Goal: Task Accomplishment & Management: Manage account settings

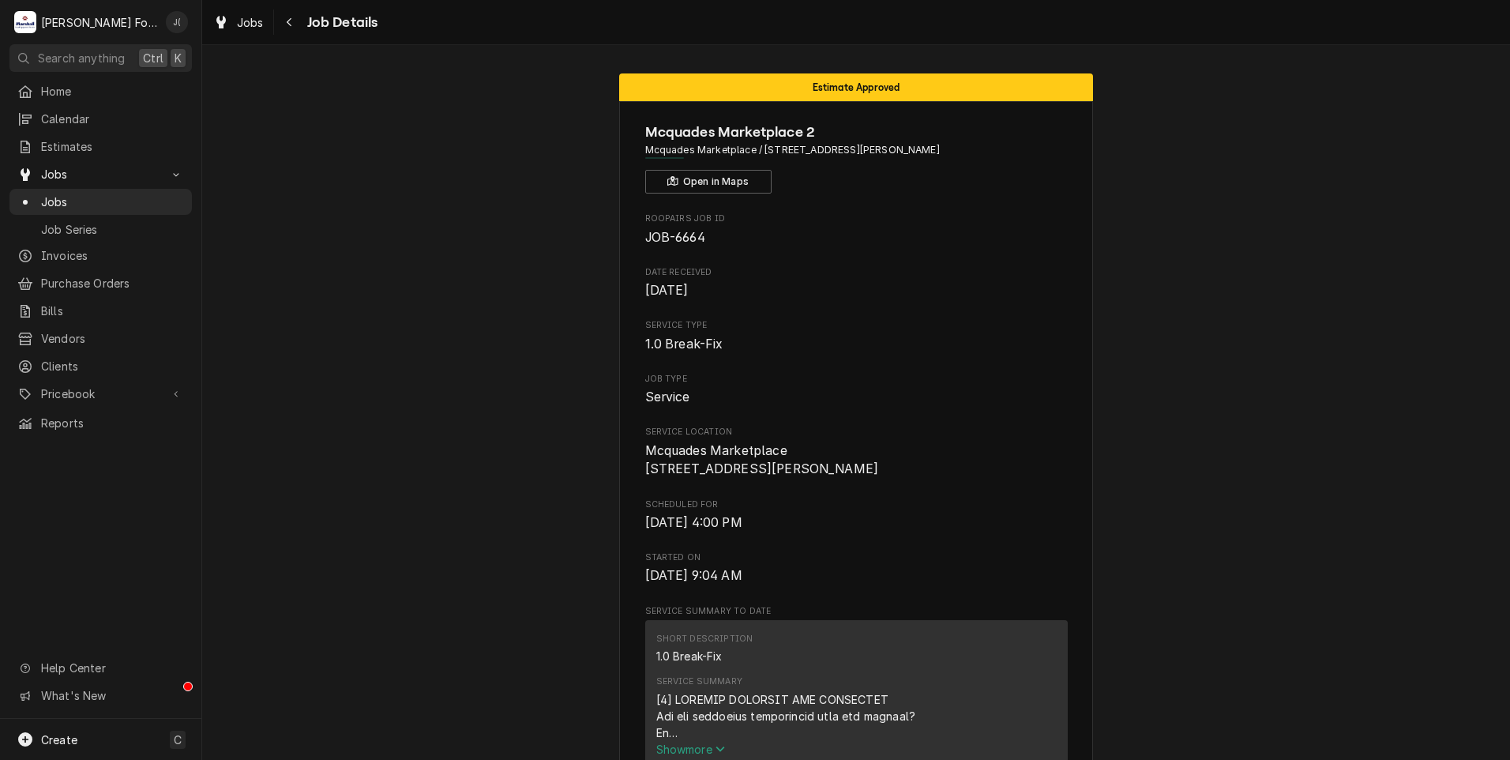
scroll to position [4014, 0]
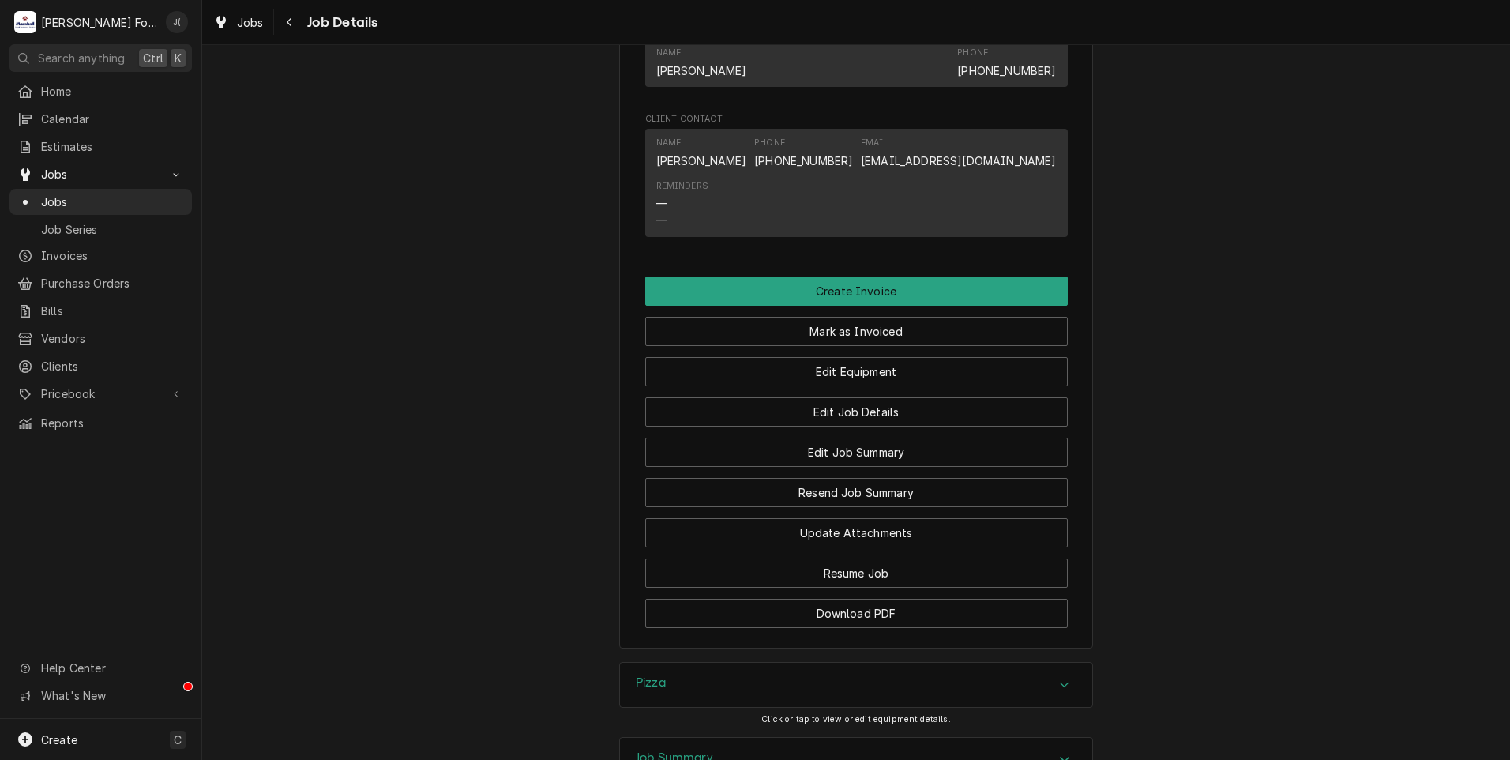
scroll to position [1325, 0]
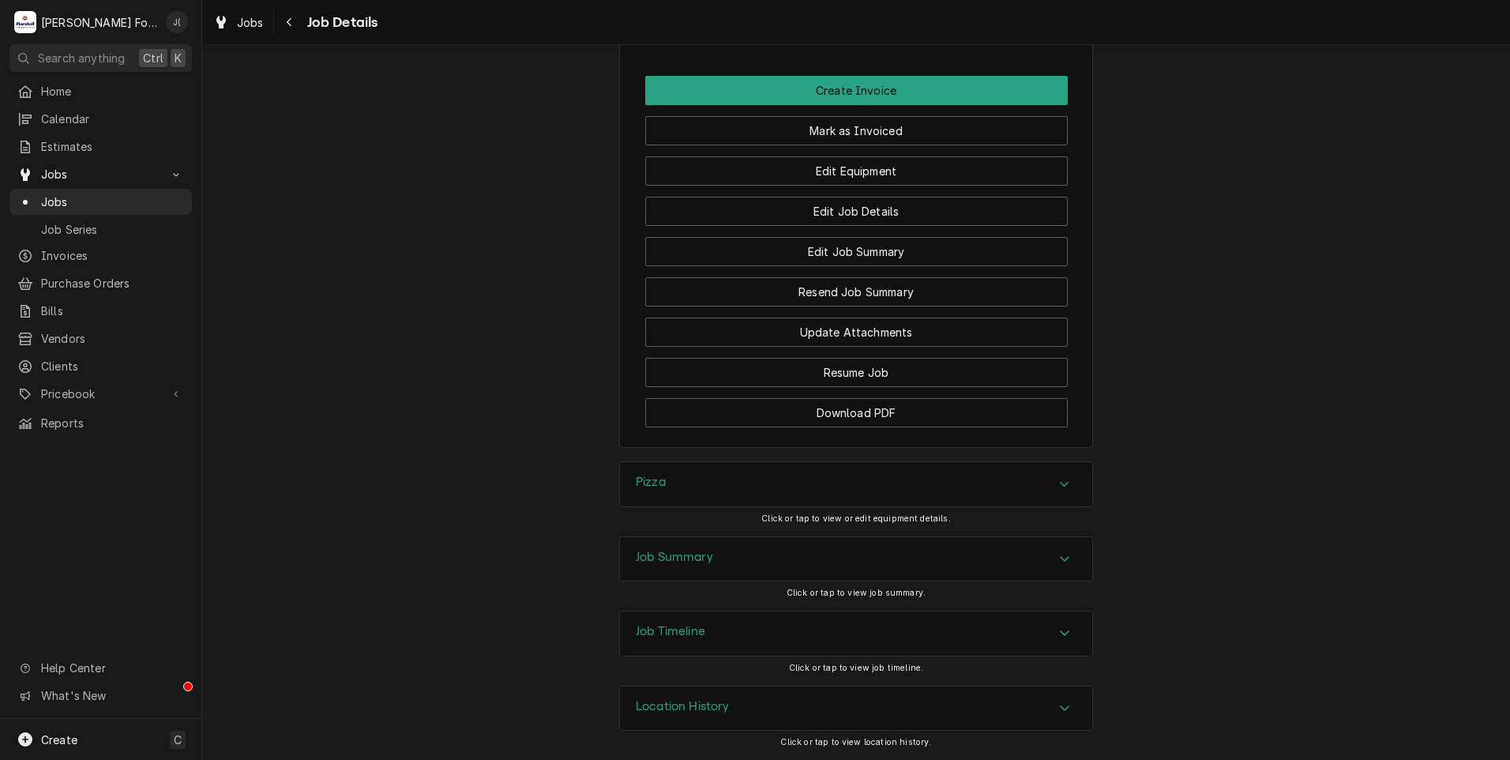
click at [670, 491] on div "Pizza" at bounding box center [856, 484] width 472 height 44
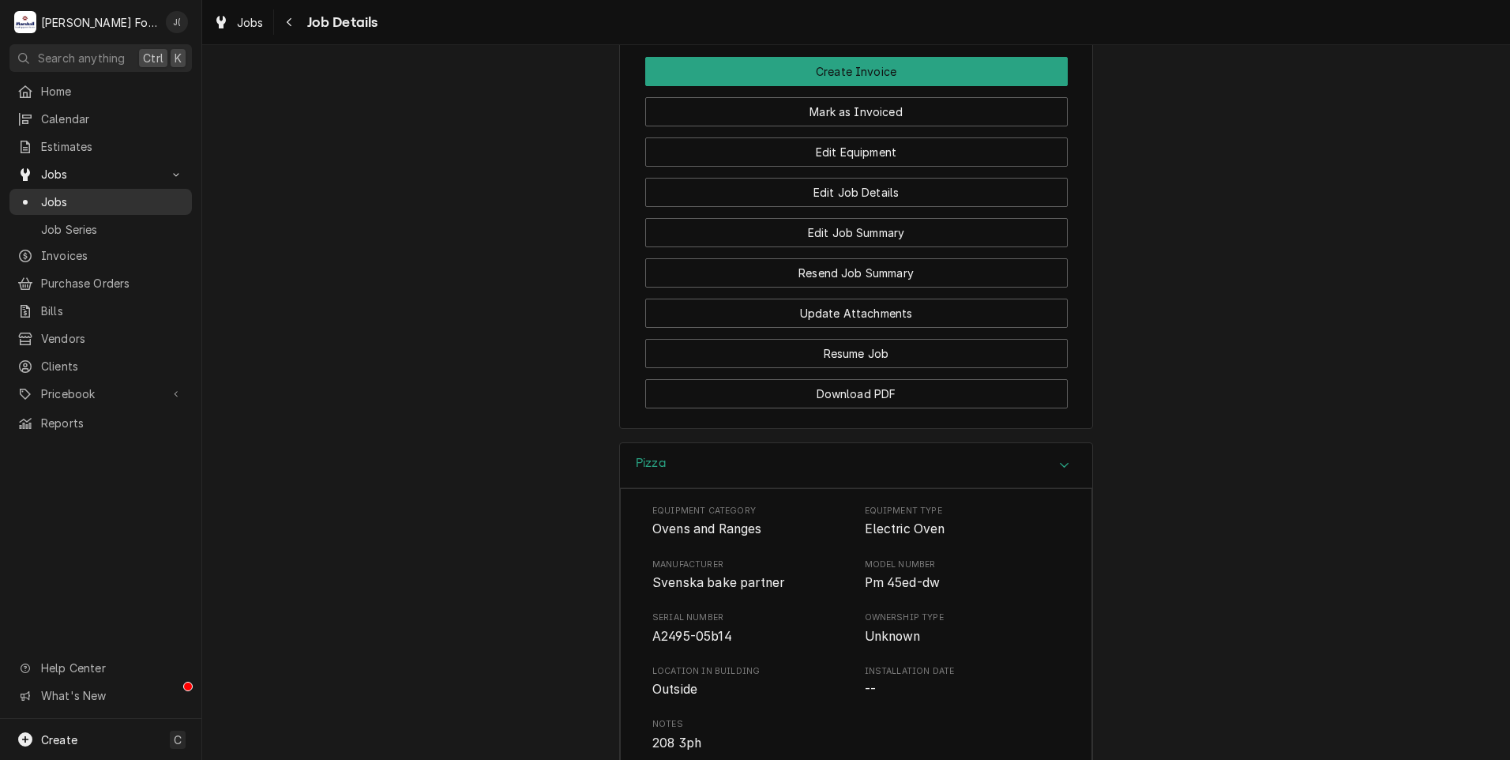
click at [82, 197] on span "Jobs" at bounding box center [112, 202] width 143 height 17
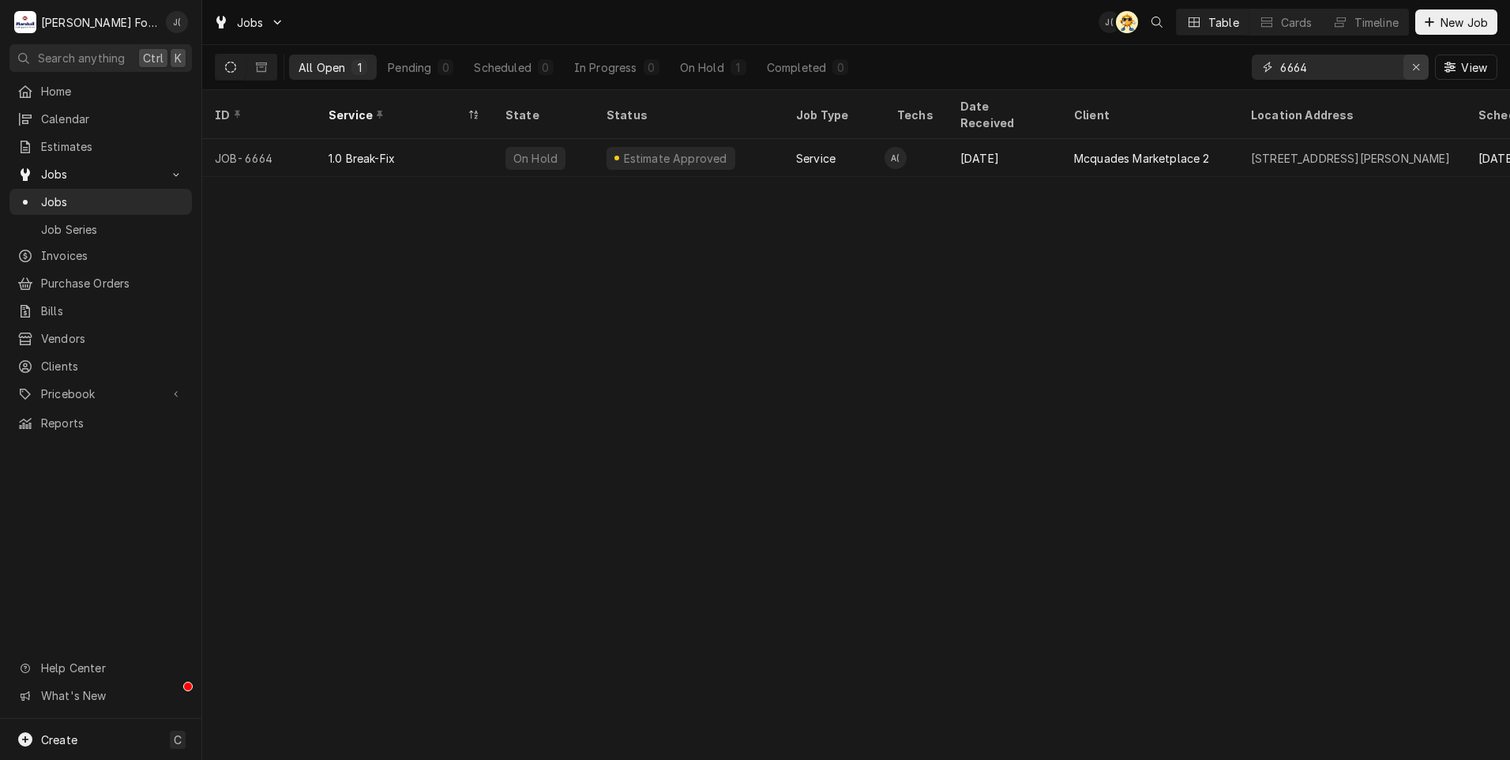
click at [1416, 72] on icon "Erase input" at bounding box center [1416, 67] width 9 height 11
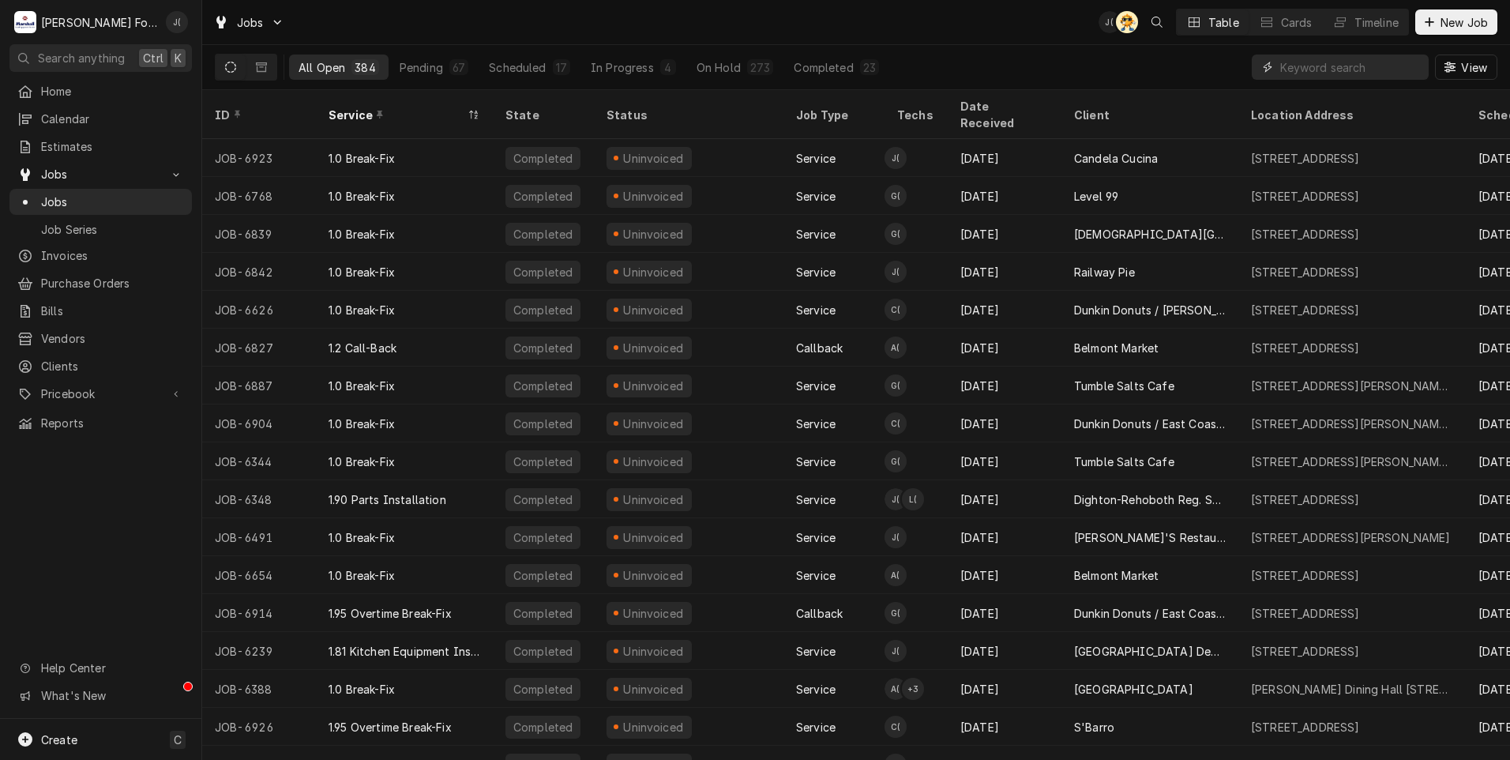
click at [1406, 74] on input "Dynamic Content Wrapper" at bounding box center [1350, 67] width 141 height 25
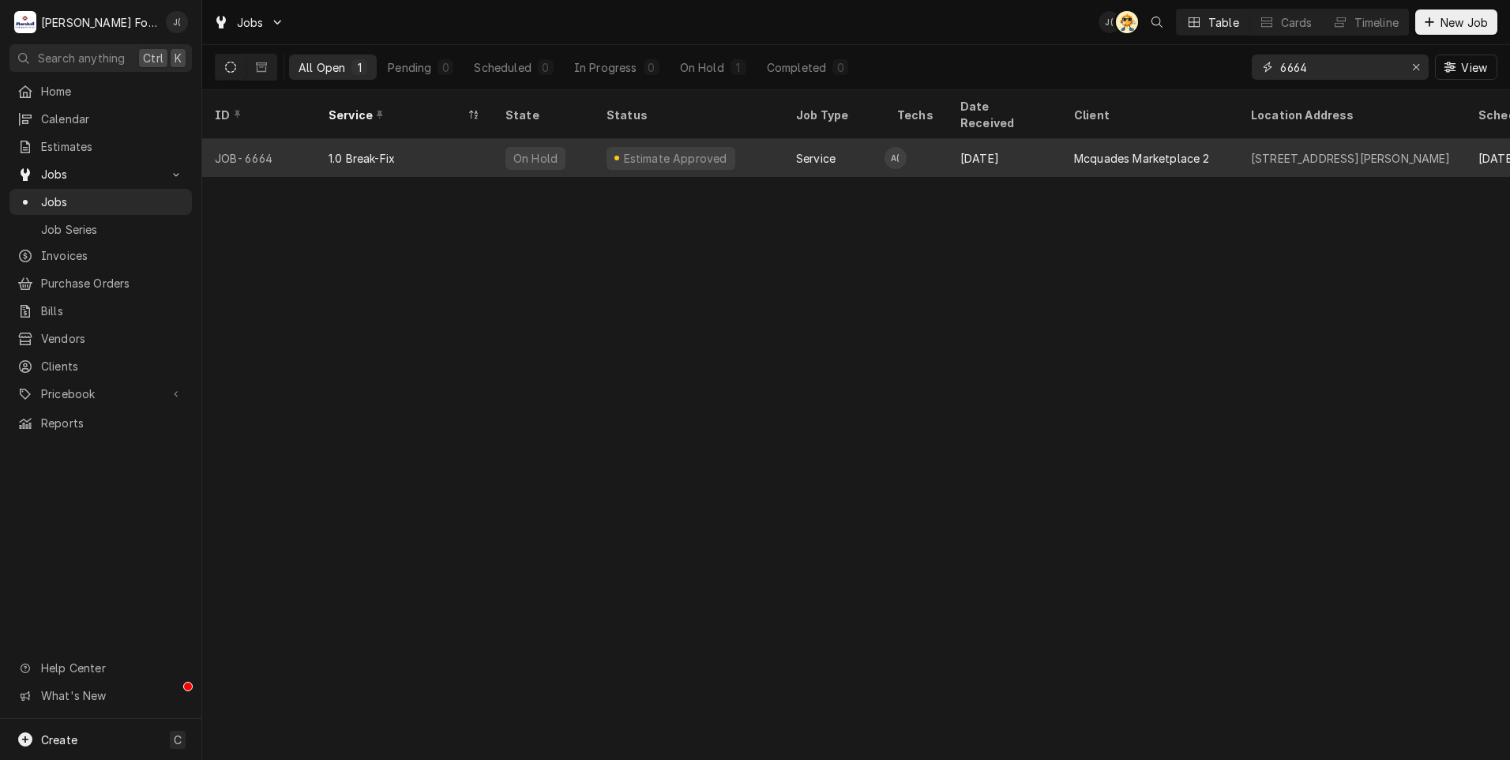
type input "6664"
click at [342, 150] on div "1.0 Break-Fix" at bounding box center [362, 158] width 66 height 17
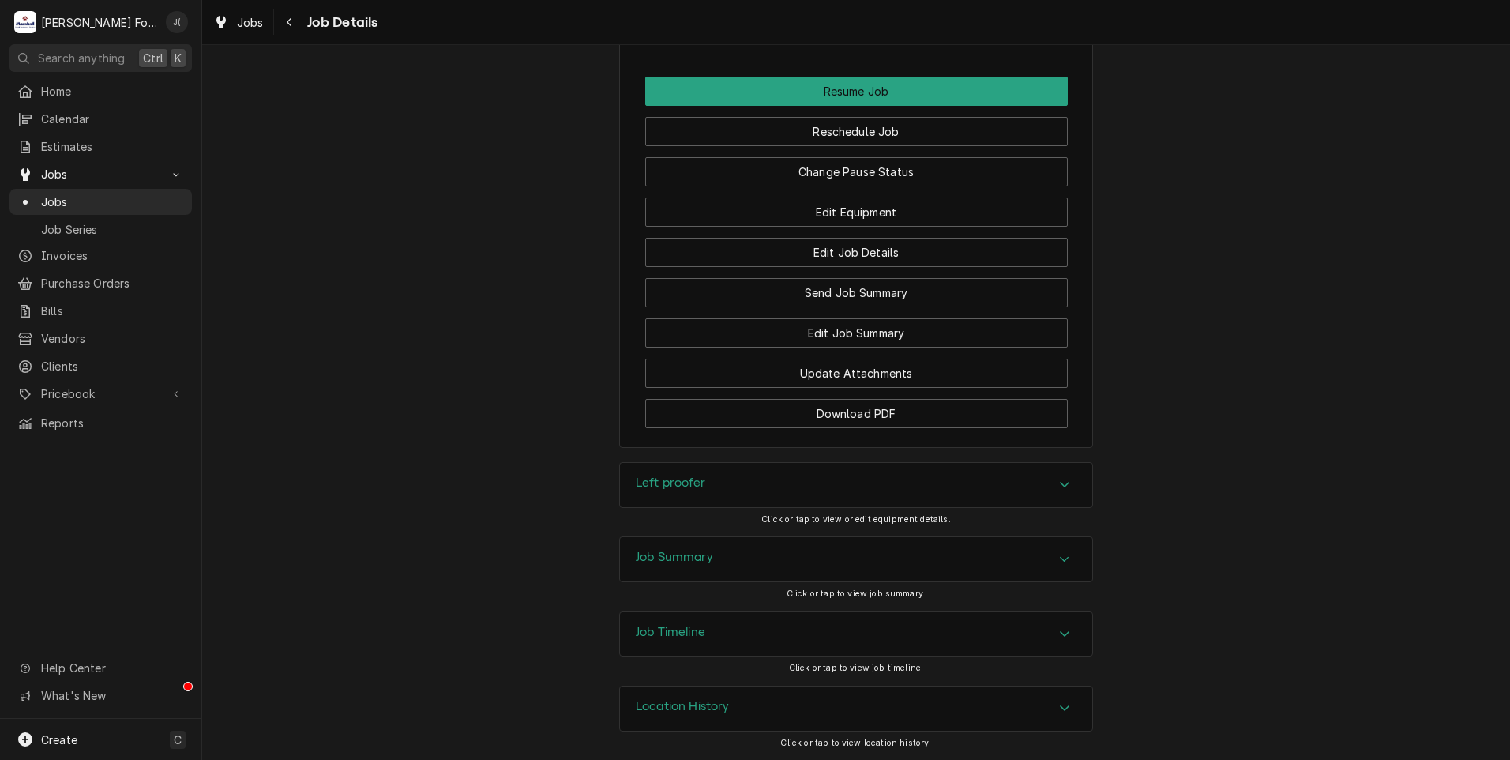
scroll to position [1829, 0]
click at [649, 483] on h3 "Left proofer" at bounding box center [671, 483] width 70 height 15
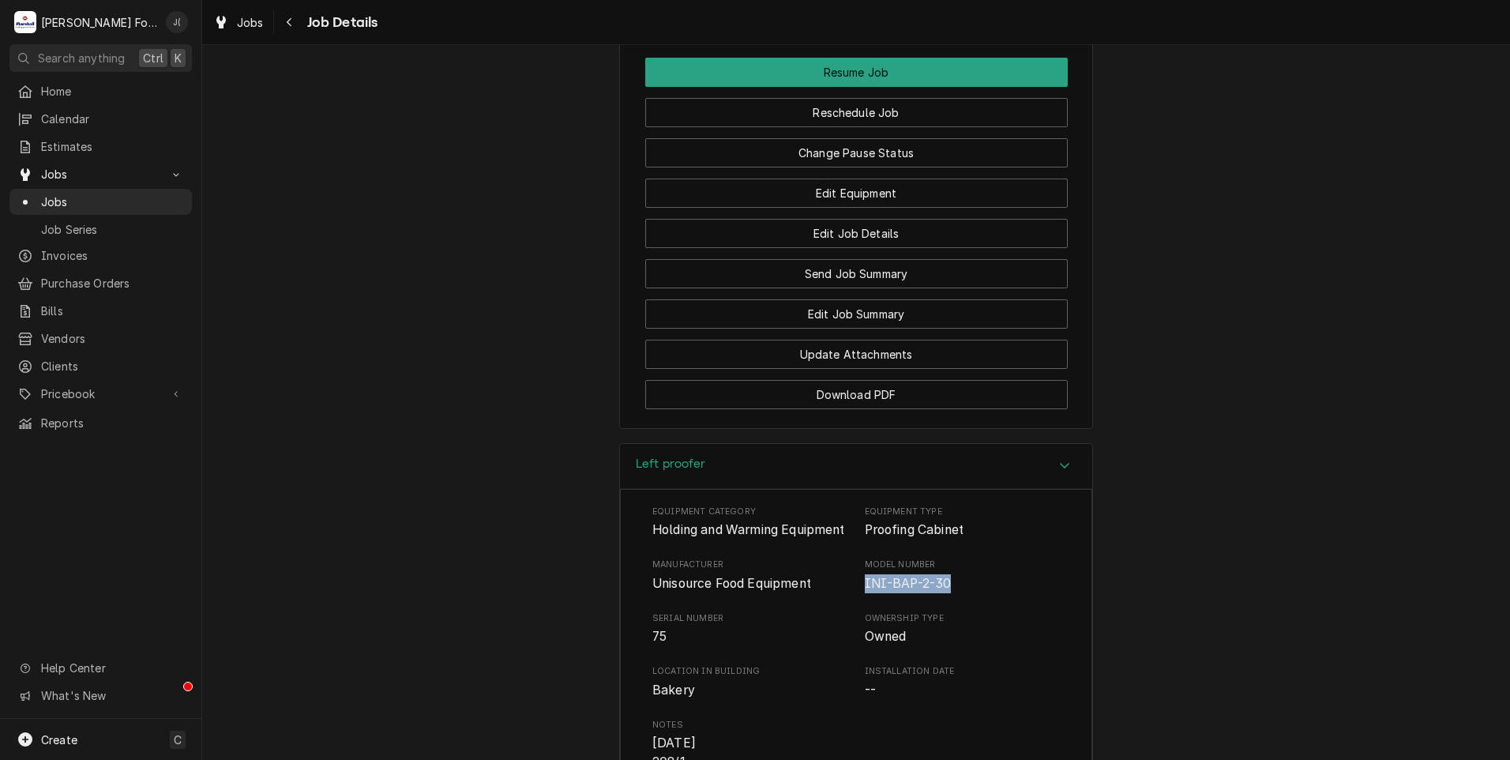
drag, startPoint x: 930, startPoint y: 604, endPoint x: 859, endPoint y: 603, distance: 70.3
click at [865, 593] on span "INI-BAP-2-30" at bounding box center [963, 583] width 196 height 19
copy span "INI-BAP-2-30"
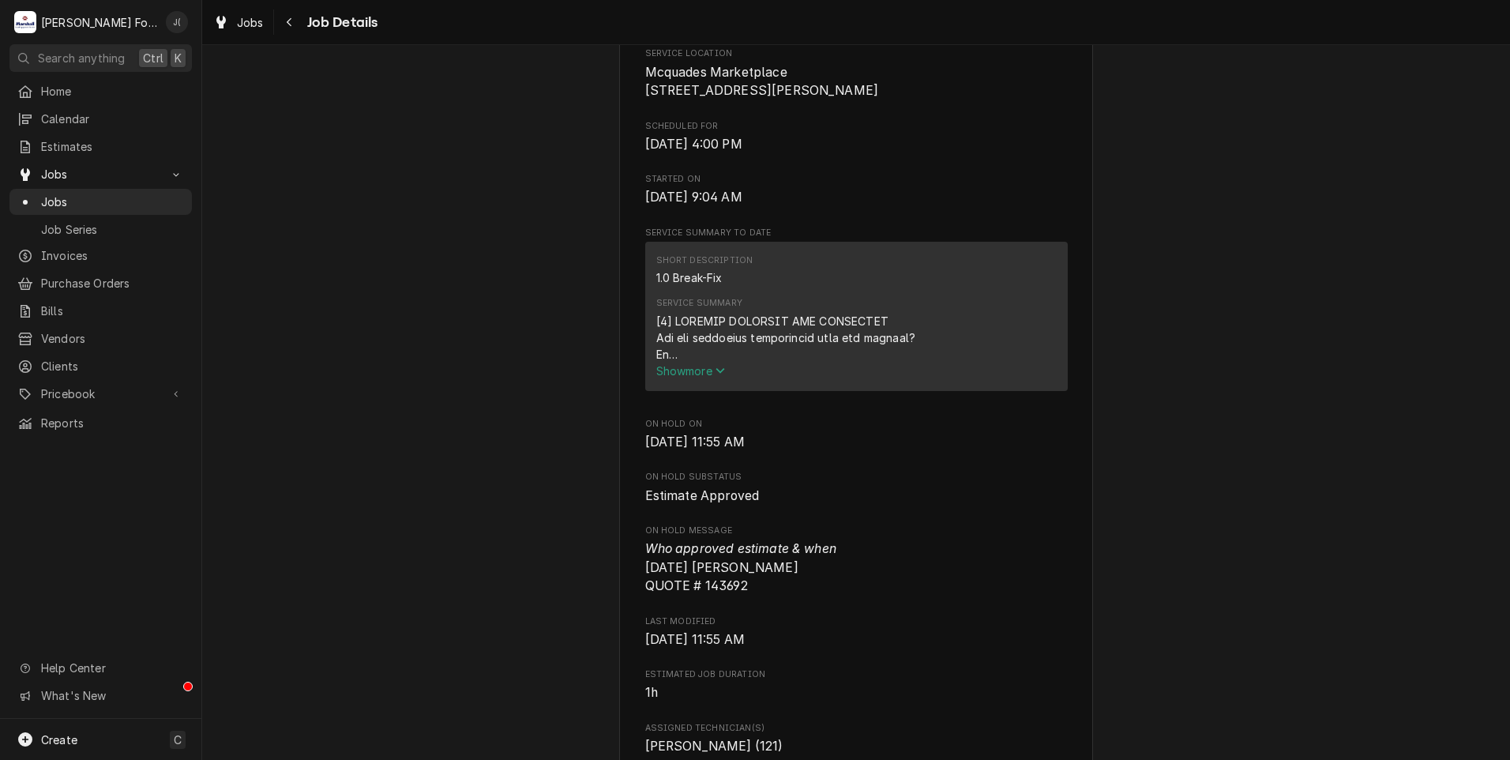
scroll to position [0, 0]
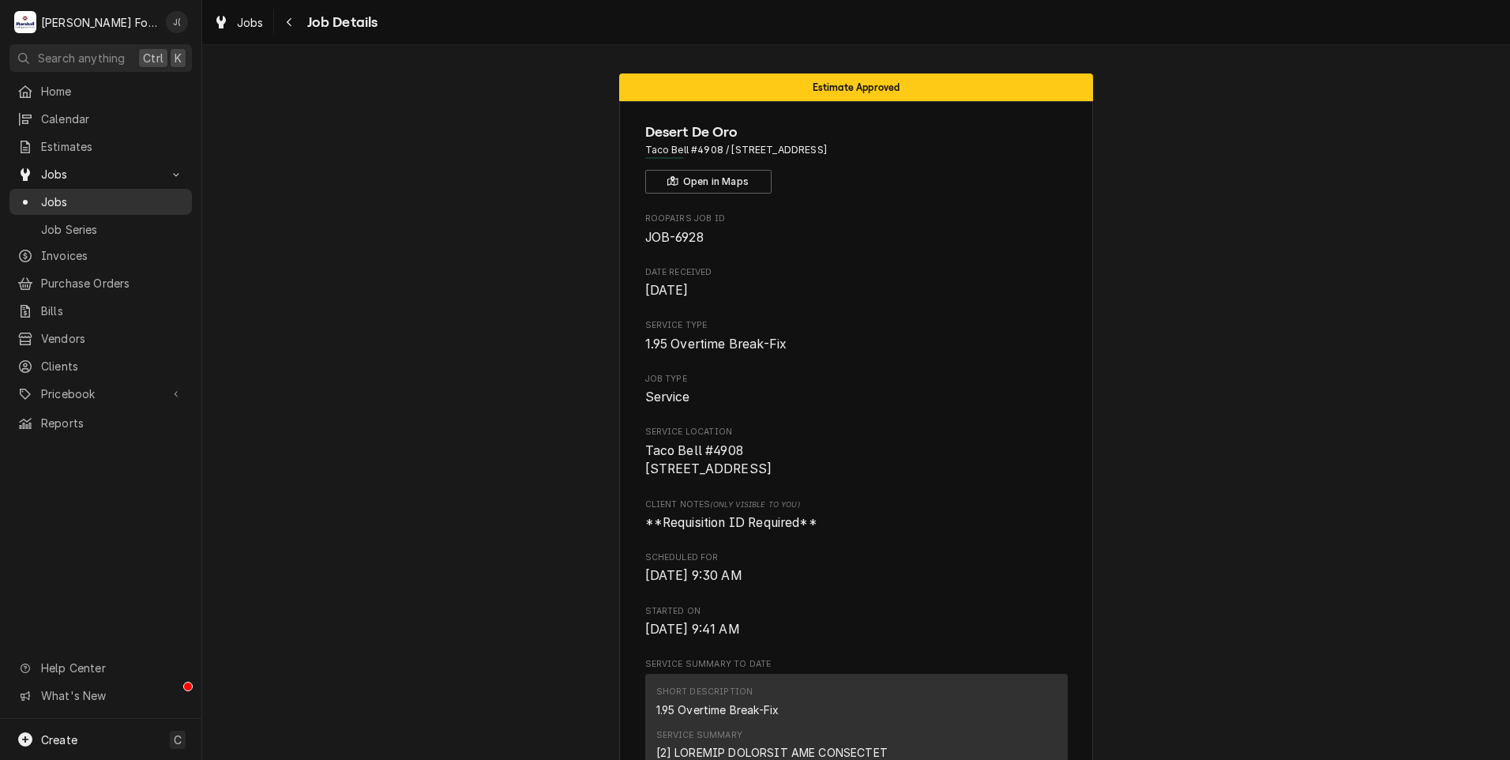
click at [95, 195] on span "Jobs" at bounding box center [112, 202] width 143 height 17
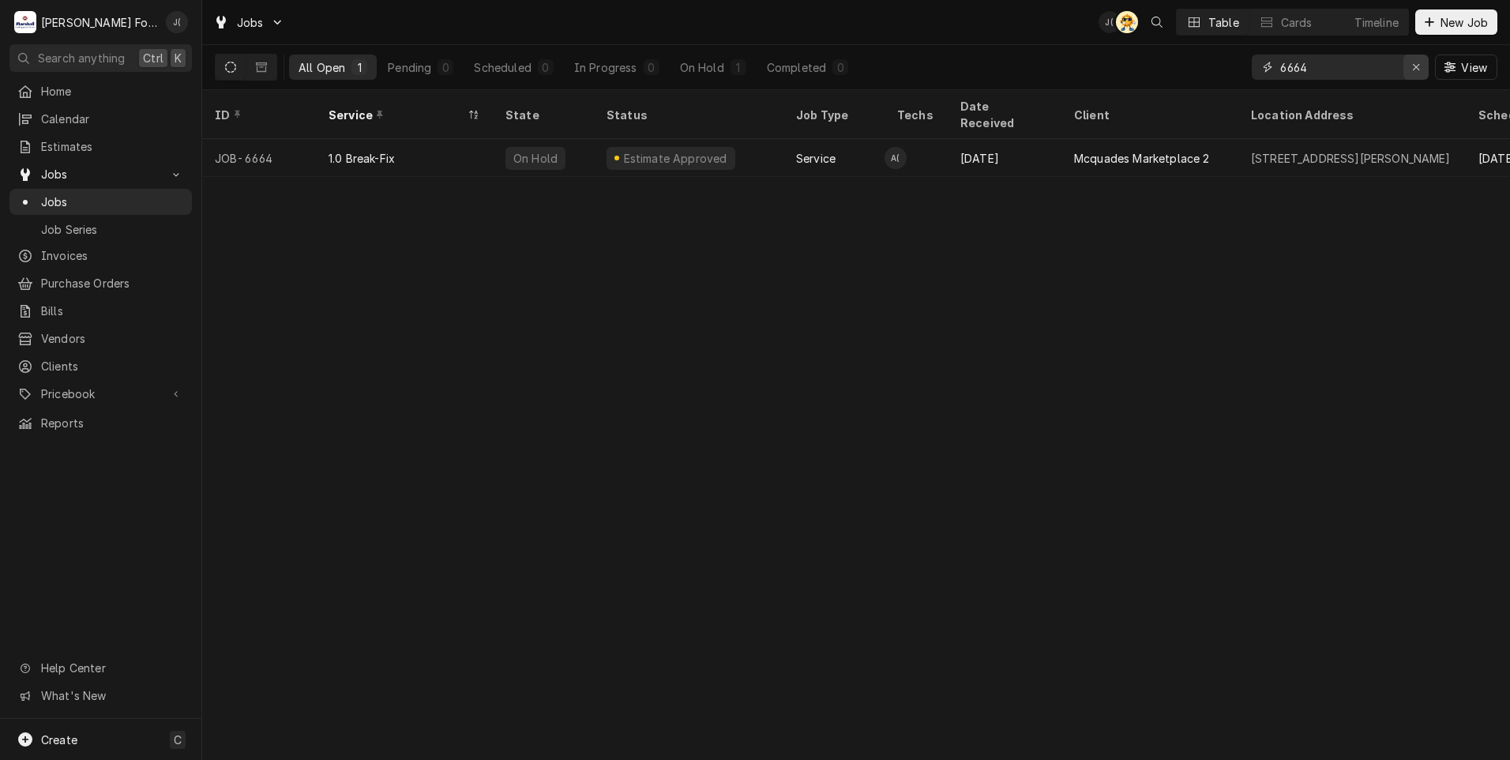
click at [1418, 73] on div "Erase input" at bounding box center [1416, 67] width 16 height 16
click at [1364, 73] on input "Dynamic Content Wrapper" at bounding box center [1354, 67] width 149 height 25
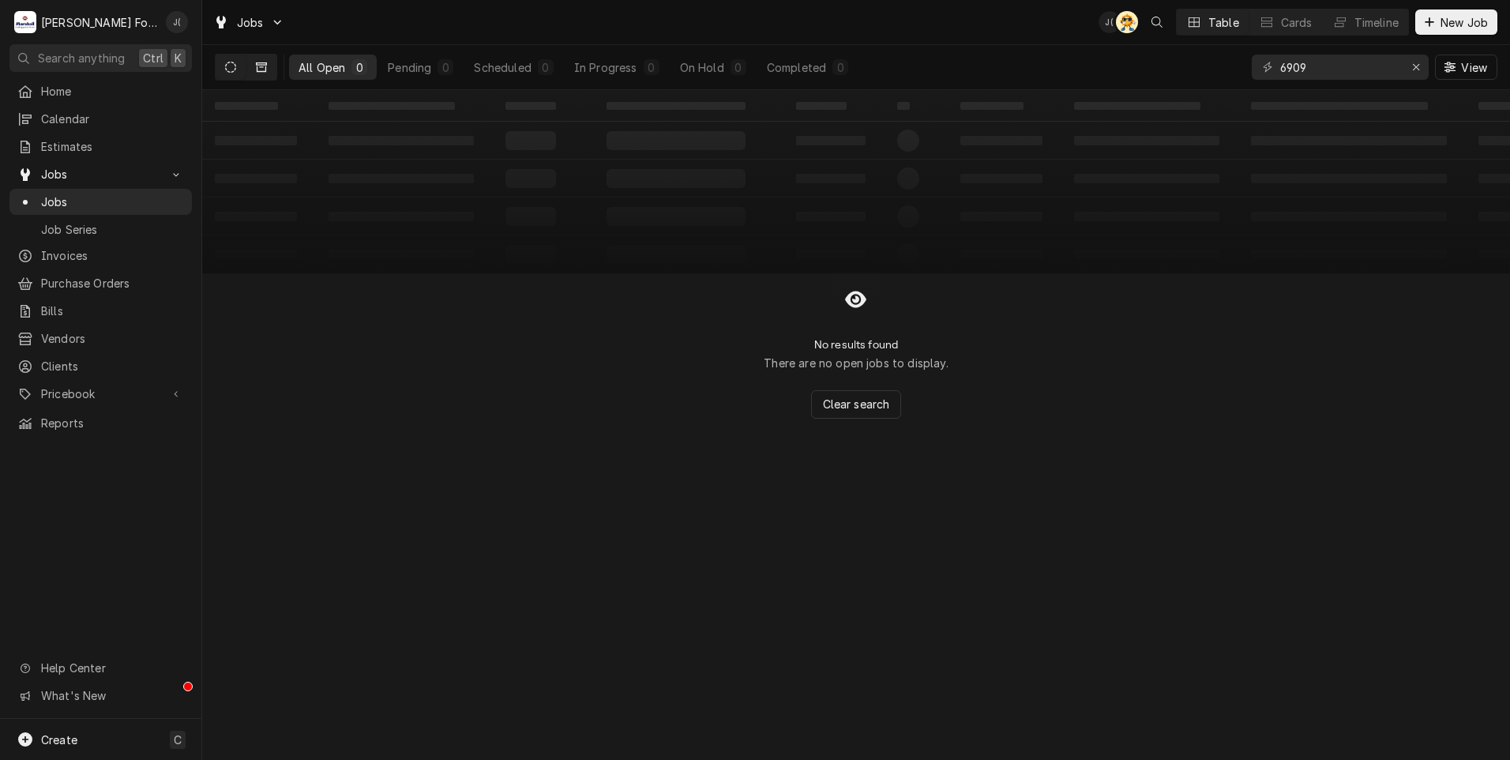
click at [260, 66] on icon "Dynamic Content Wrapper" at bounding box center [261, 67] width 11 height 11
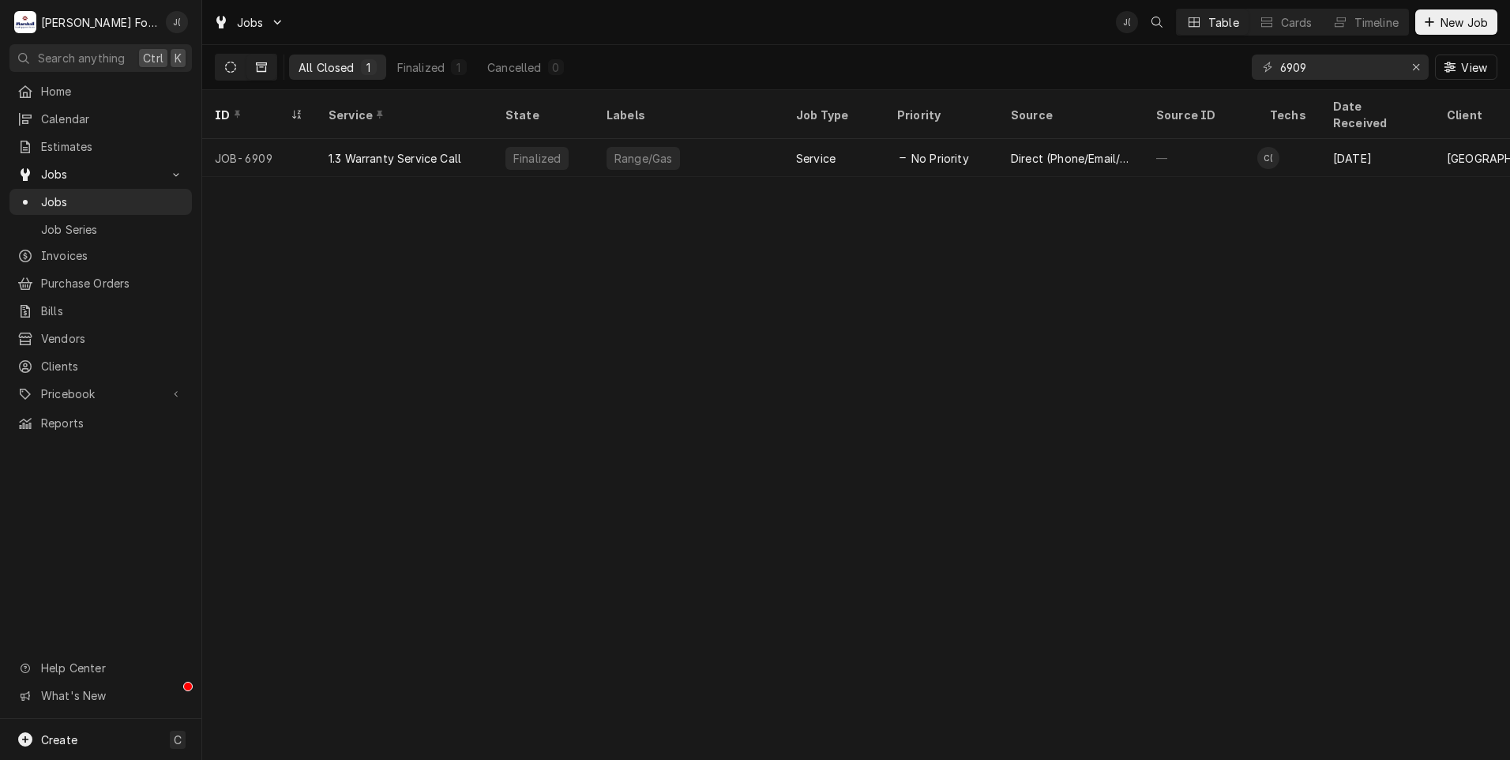
click at [235, 67] on icon "Dynamic Content Wrapper" at bounding box center [230, 67] width 11 height 11
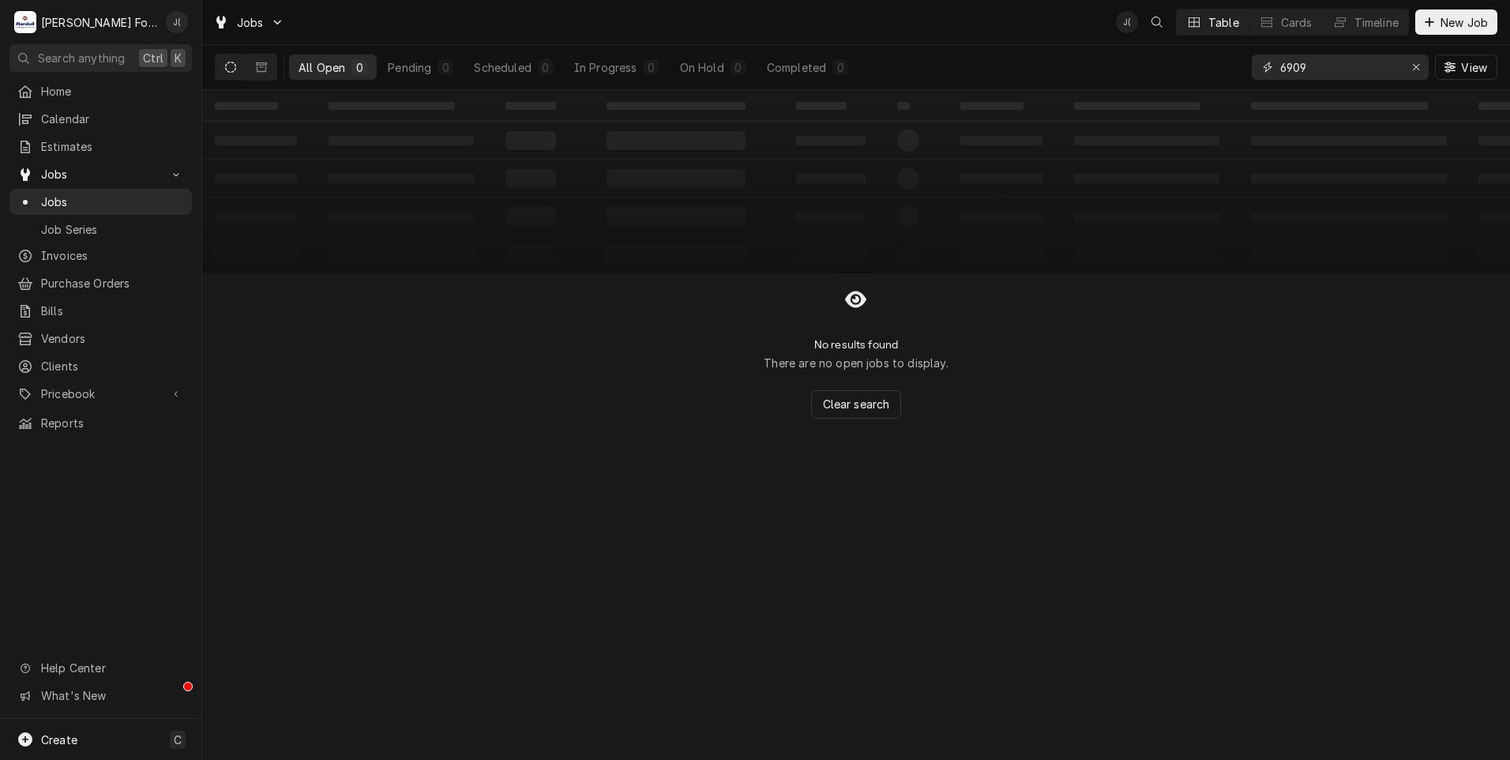
click at [1329, 68] on input "6909" at bounding box center [1339, 67] width 118 height 25
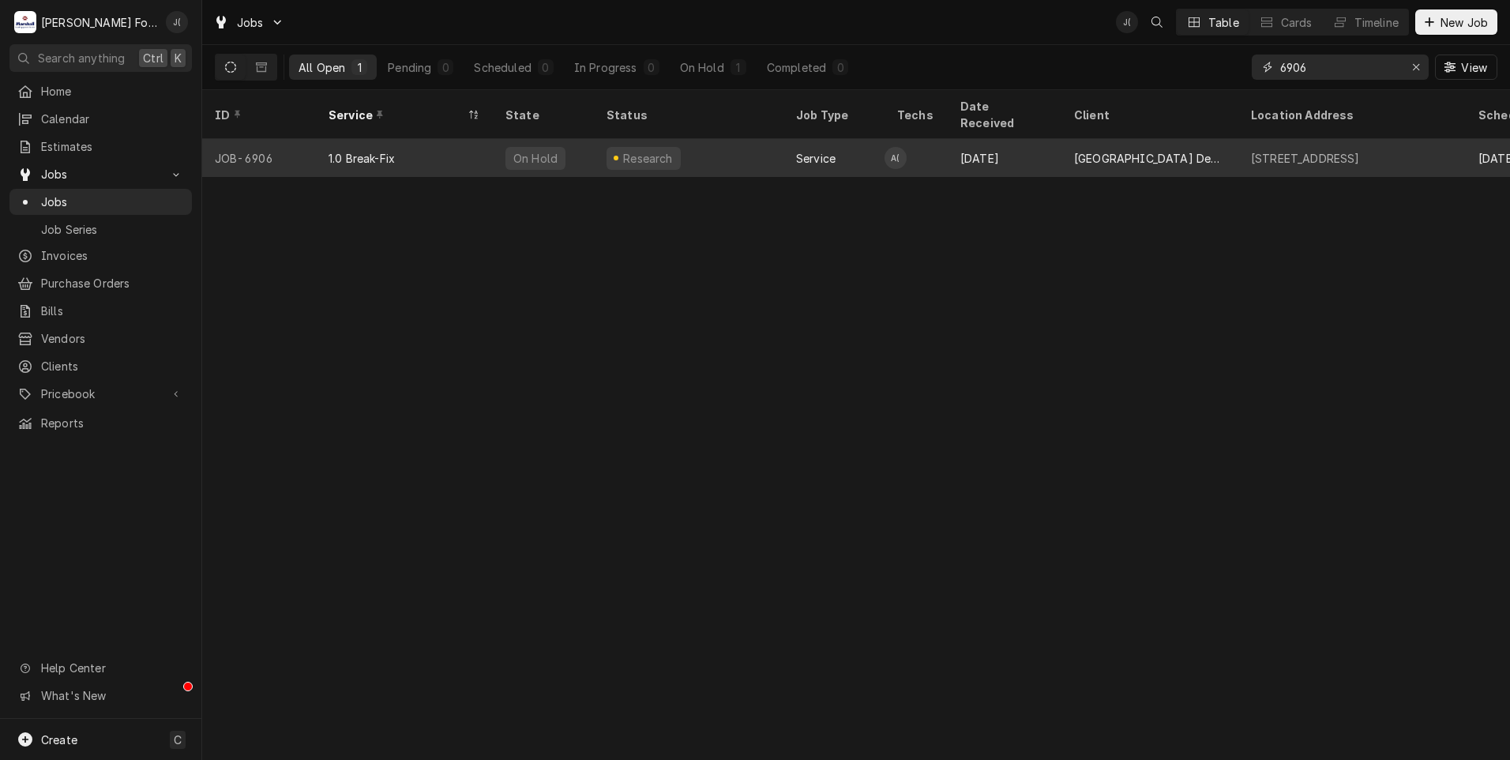
type input "6906"
click at [682, 139] on div "Research" at bounding box center [689, 158] width 190 height 38
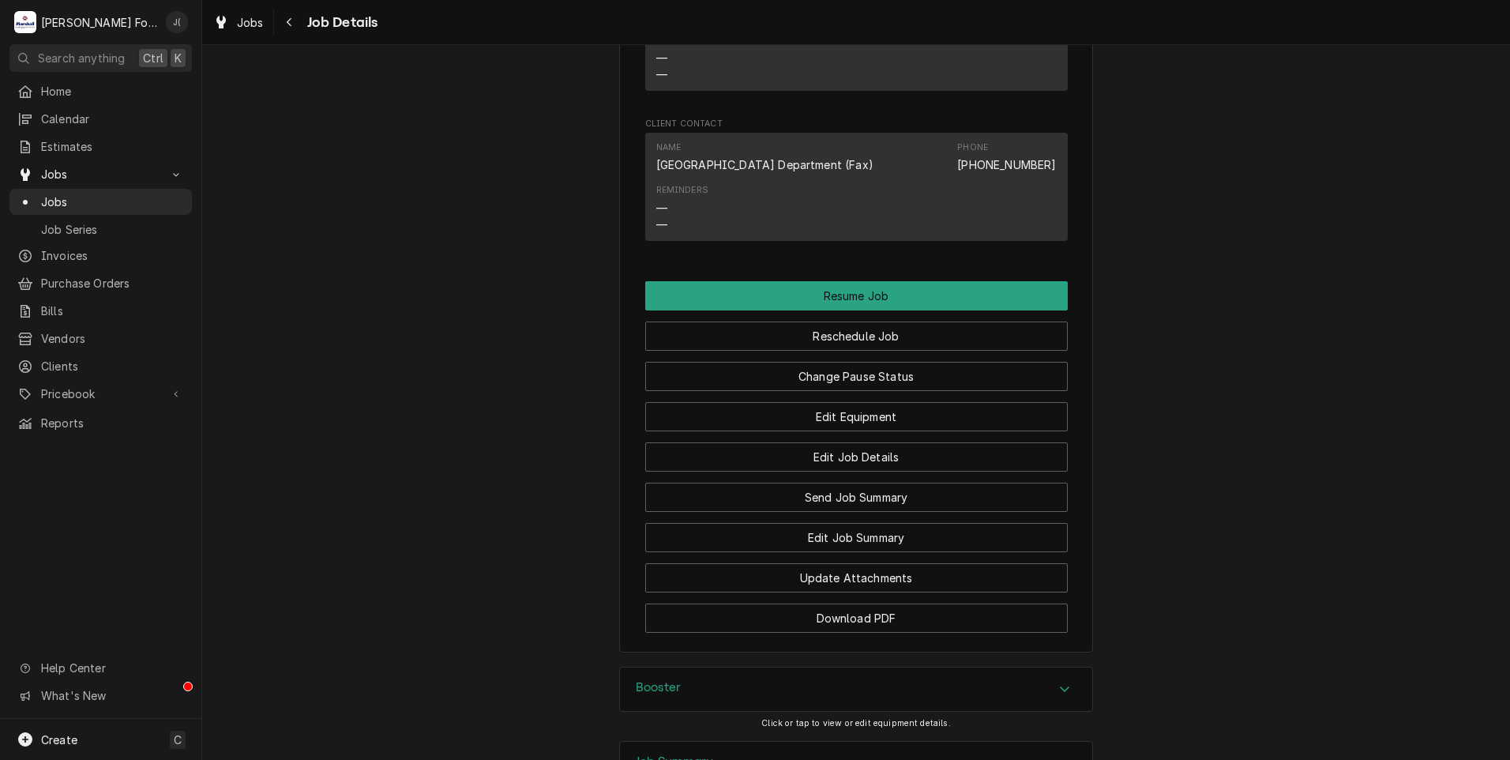
scroll to position [1659, 0]
click at [711, 664] on div "Booster" at bounding box center [856, 686] width 472 height 44
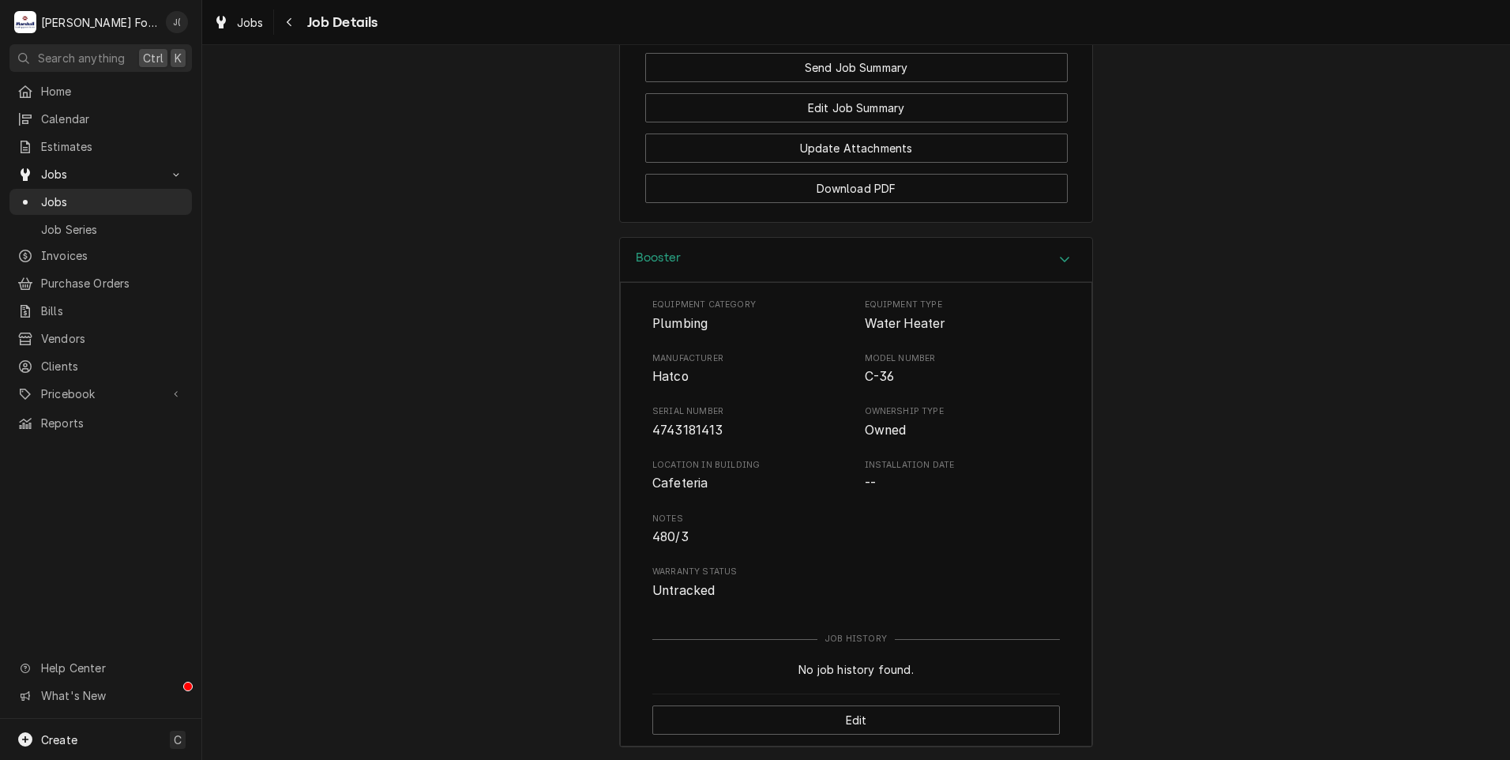
scroll to position [2202, 0]
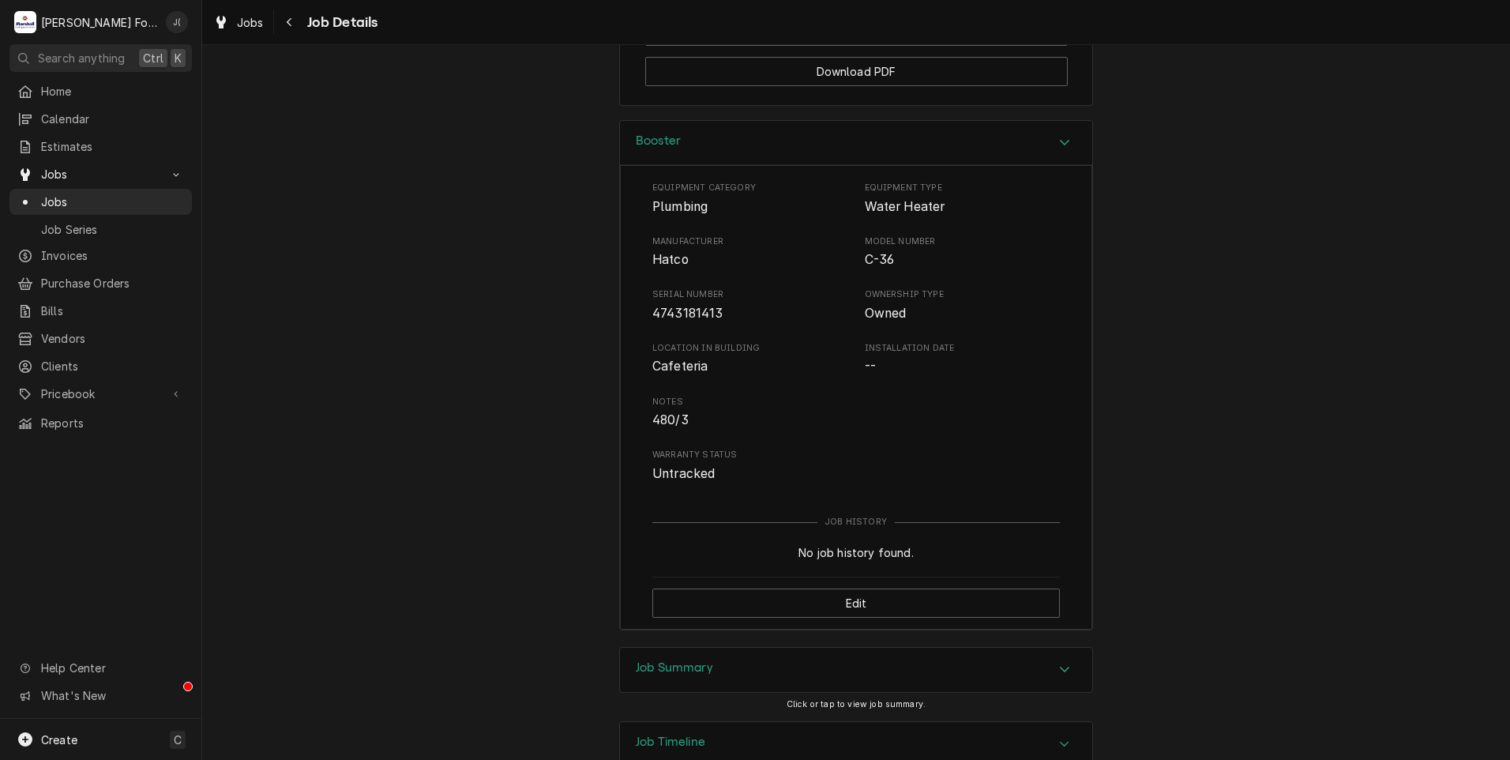
click at [624, 648] on div "Job Summary" at bounding box center [856, 670] width 472 height 44
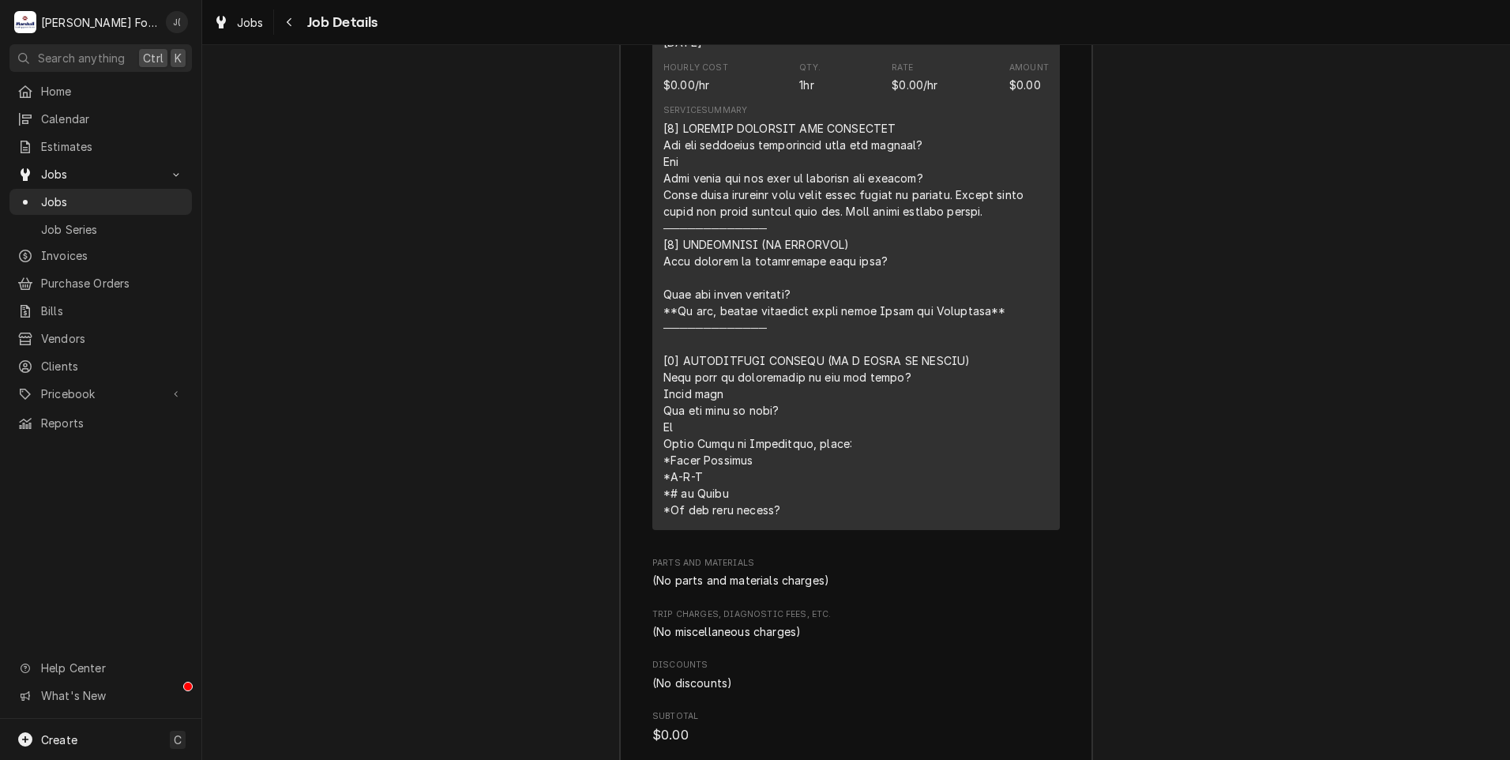
scroll to position [3307, 0]
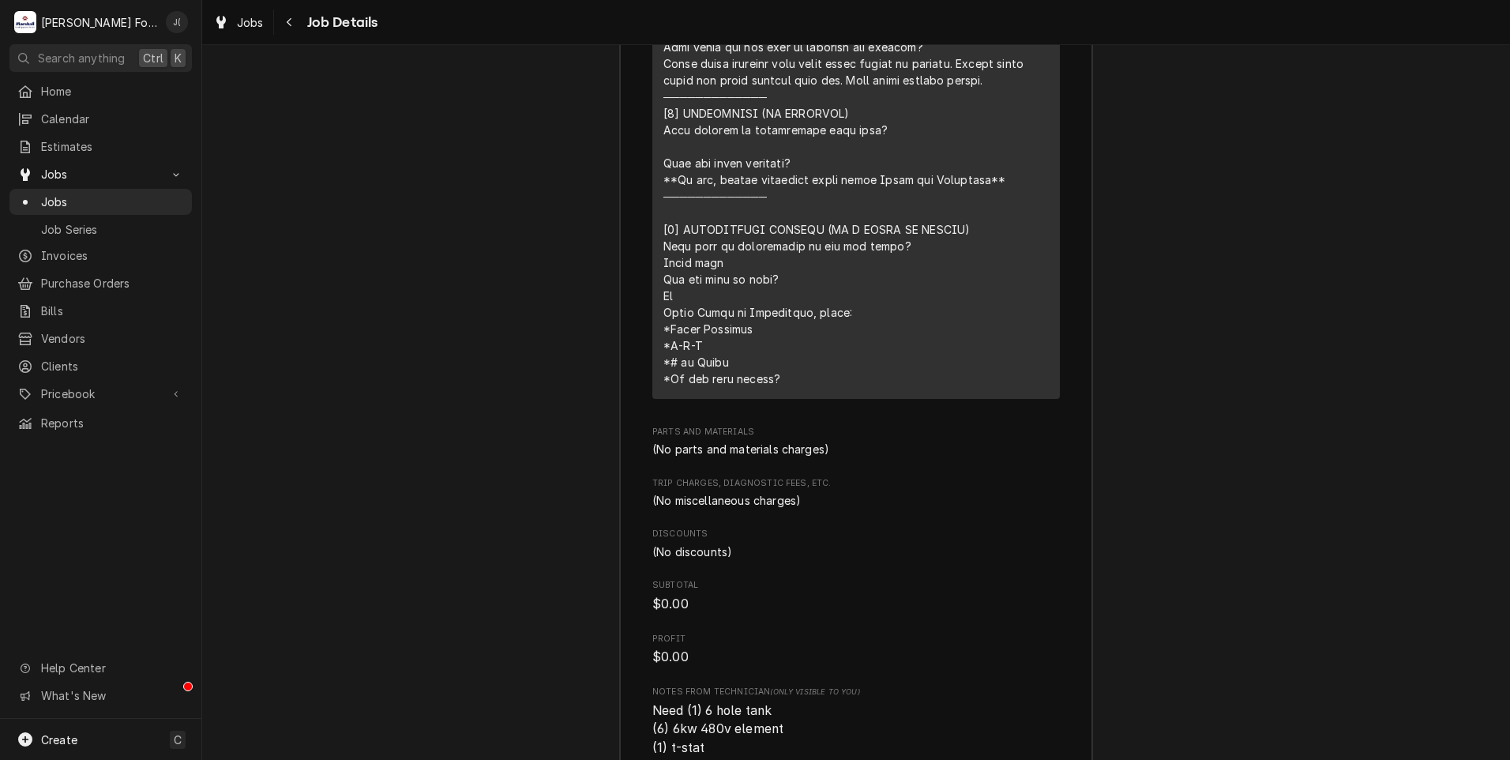
click at [461, 445] on div "Job Summary Roopairs Job ID JOB-6906 Service Type 1.0 Break-Fix Job Type Servic…" at bounding box center [856, 231] width 1308 height 1380
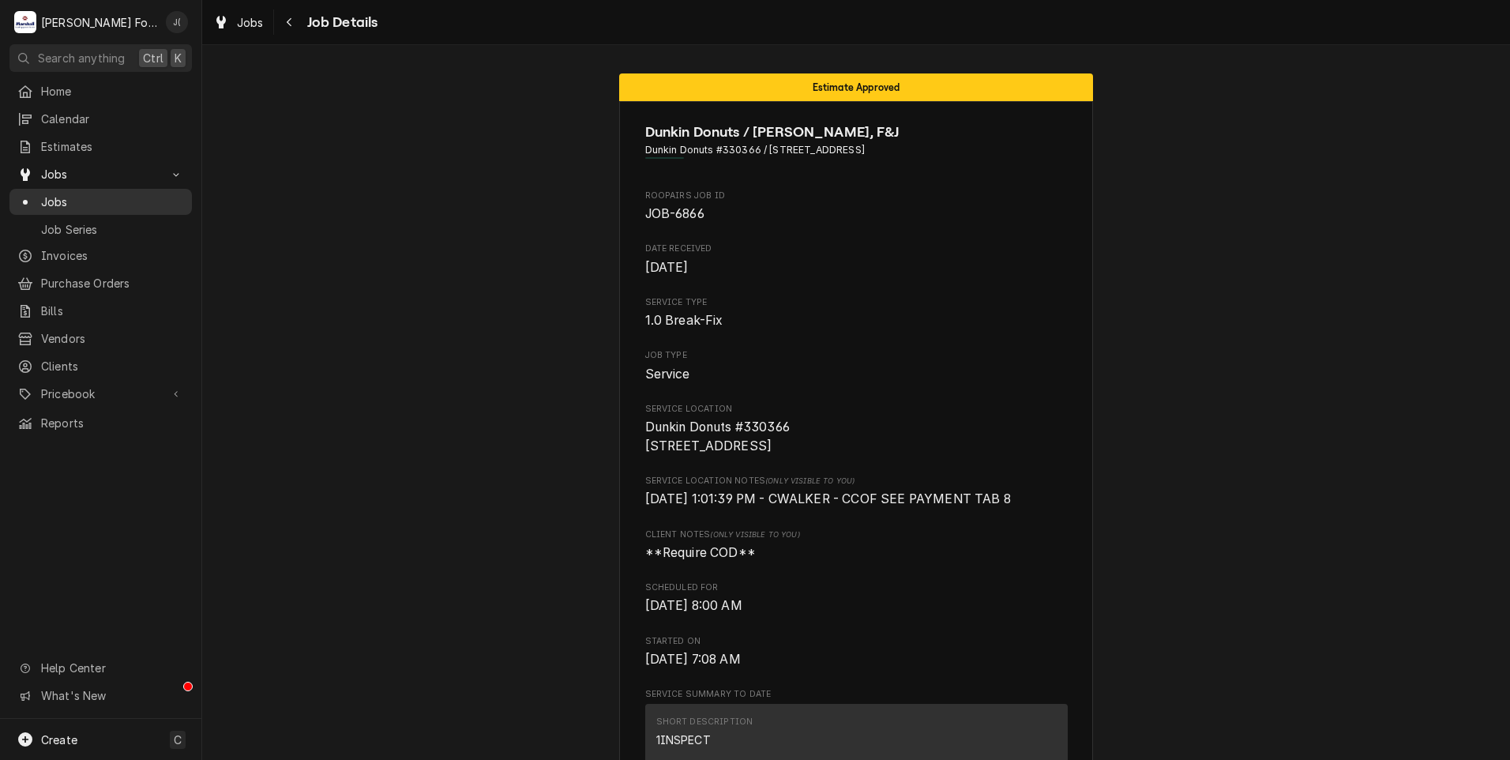
click at [52, 199] on span "Jobs" at bounding box center [112, 202] width 143 height 17
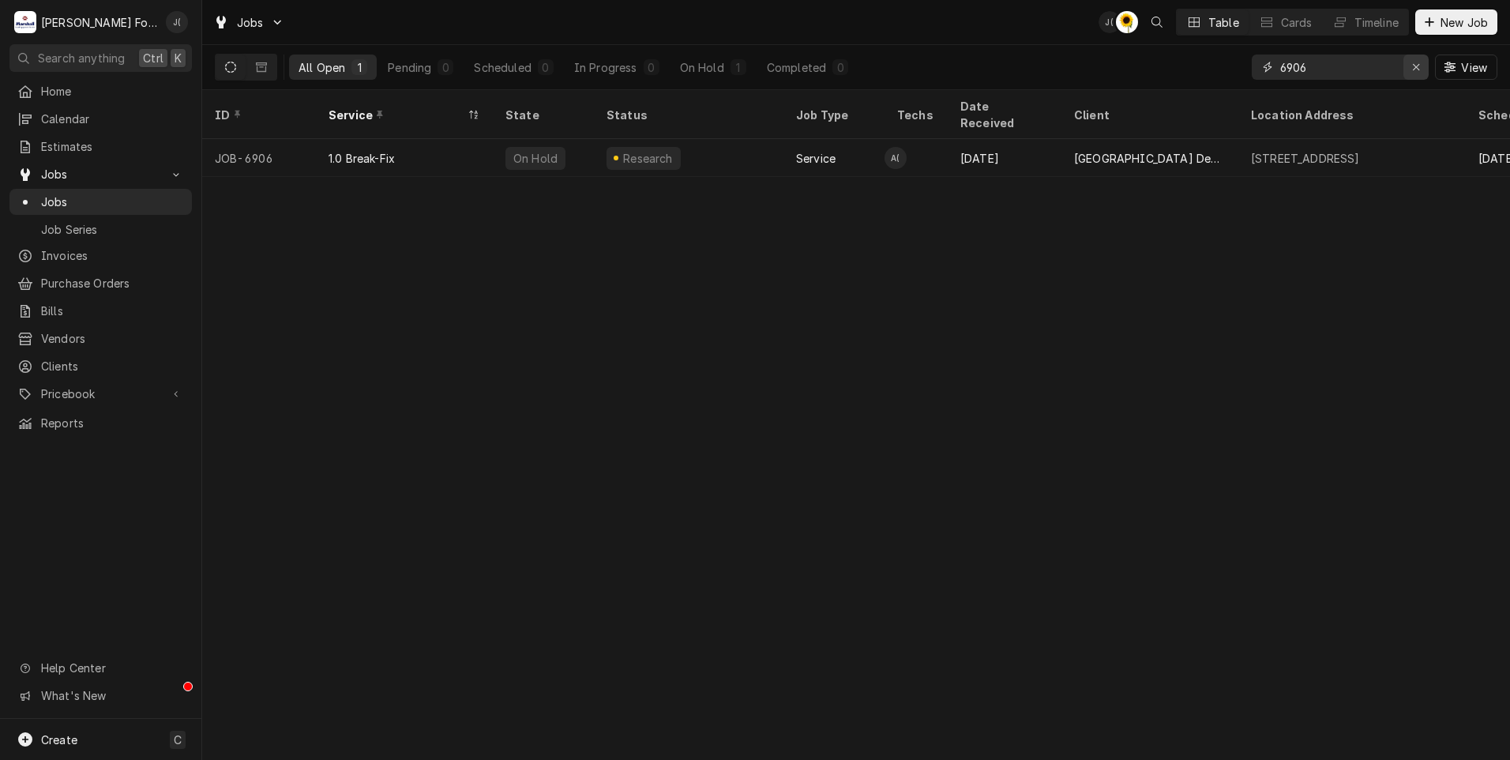
click at [1414, 66] on icon "Erase input" at bounding box center [1416, 67] width 9 height 11
click at [1391, 69] on input "Dynamic Content Wrapper" at bounding box center [1354, 67] width 149 height 25
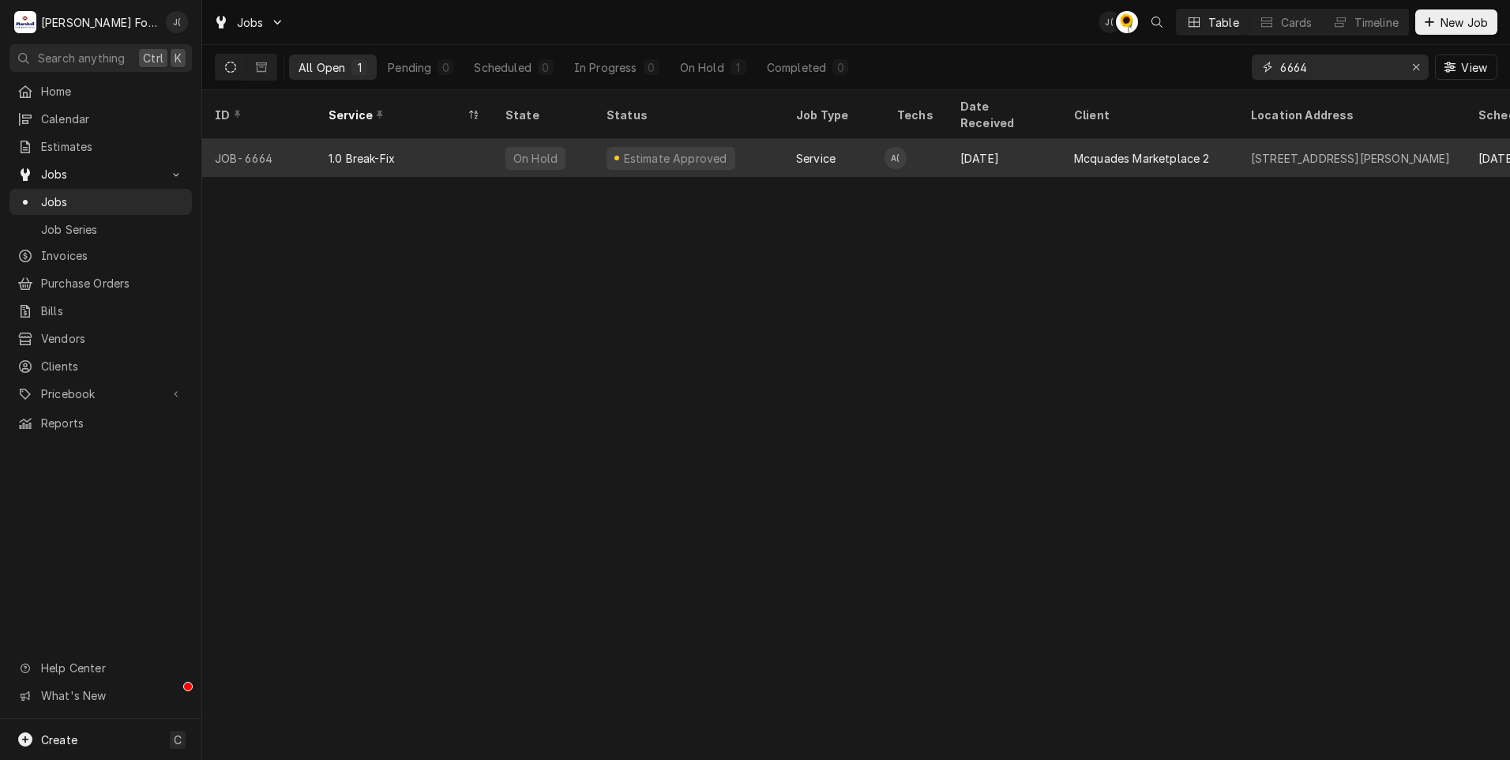
type input "6664"
click at [720, 142] on div "Estimate Approved" at bounding box center [689, 158] width 190 height 38
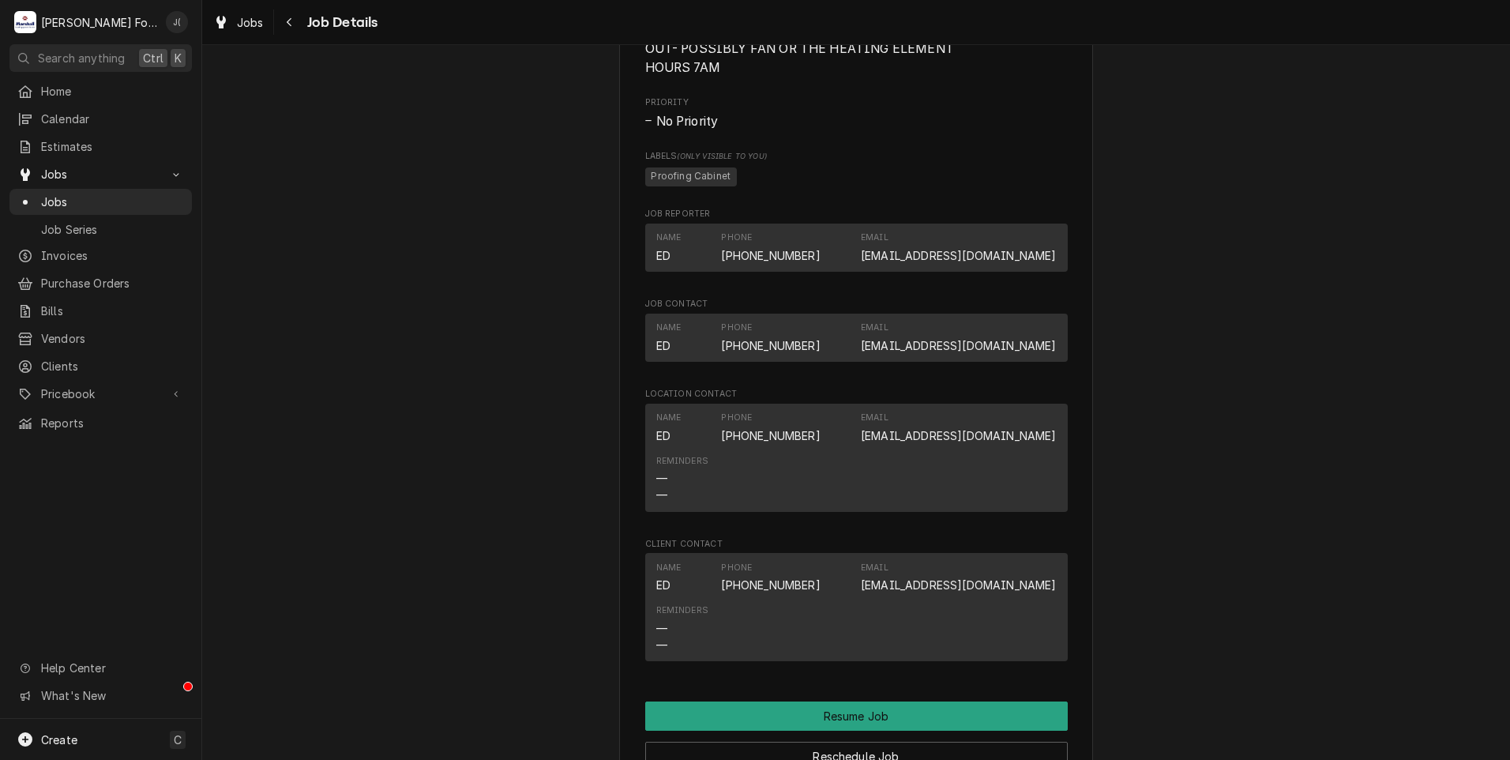
scroll to position [1738, 0]
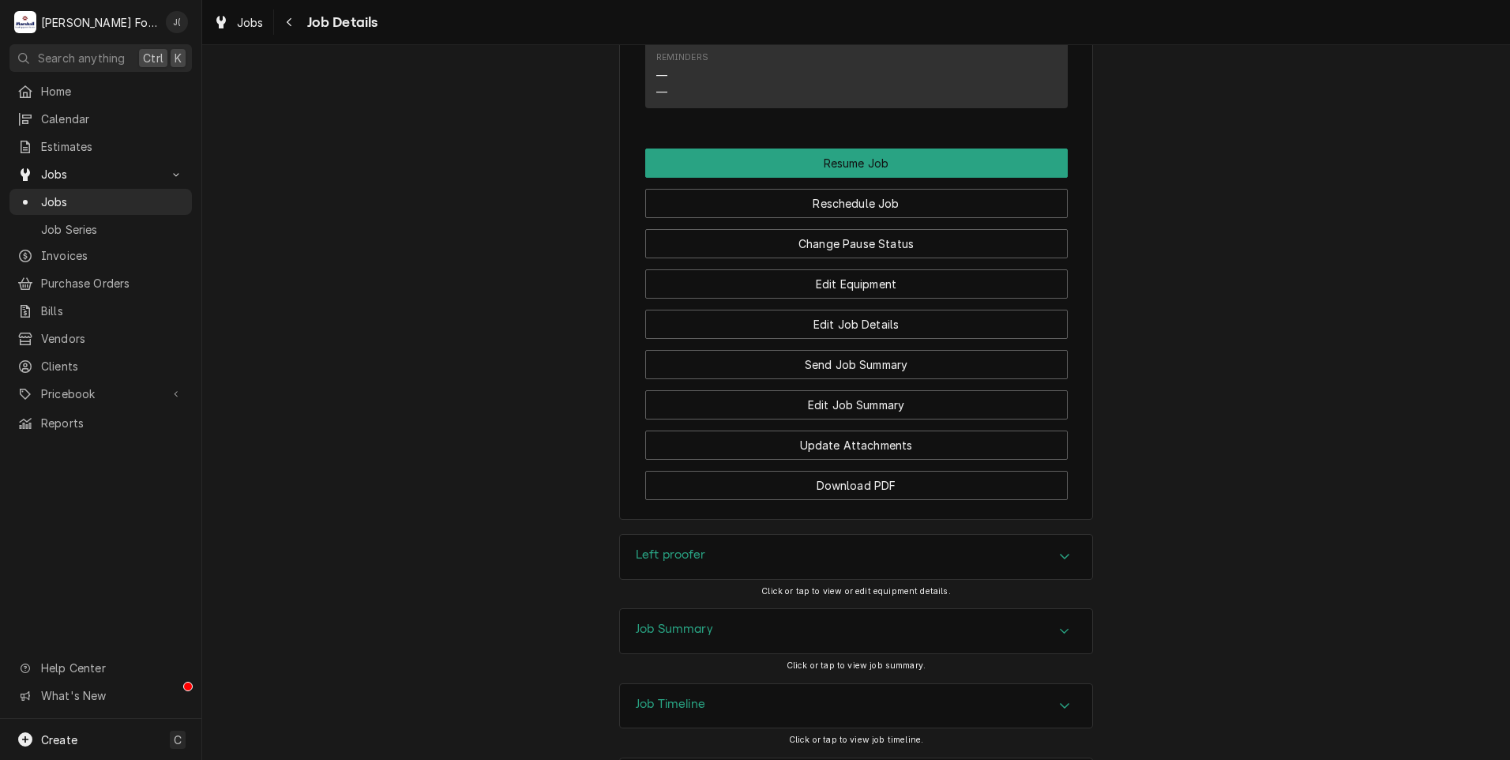
click at [695, 579] on div "Left proofer" at bounding box center [856, 557] width 472 height 44
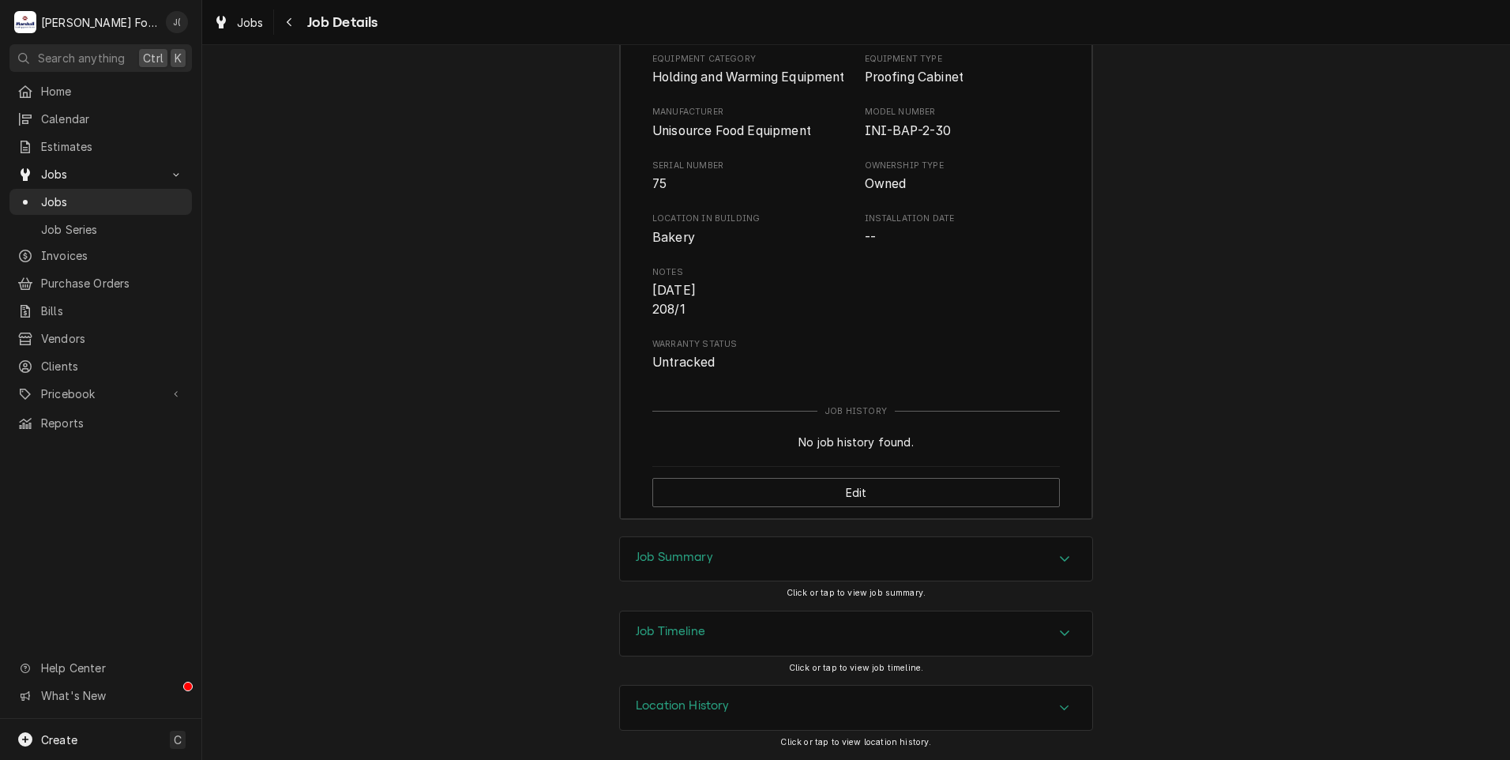
scroll to position [2291, 0]
click at [693, 581] on div "Job Summary" at bounding box center [856, 559] width 472 height 44
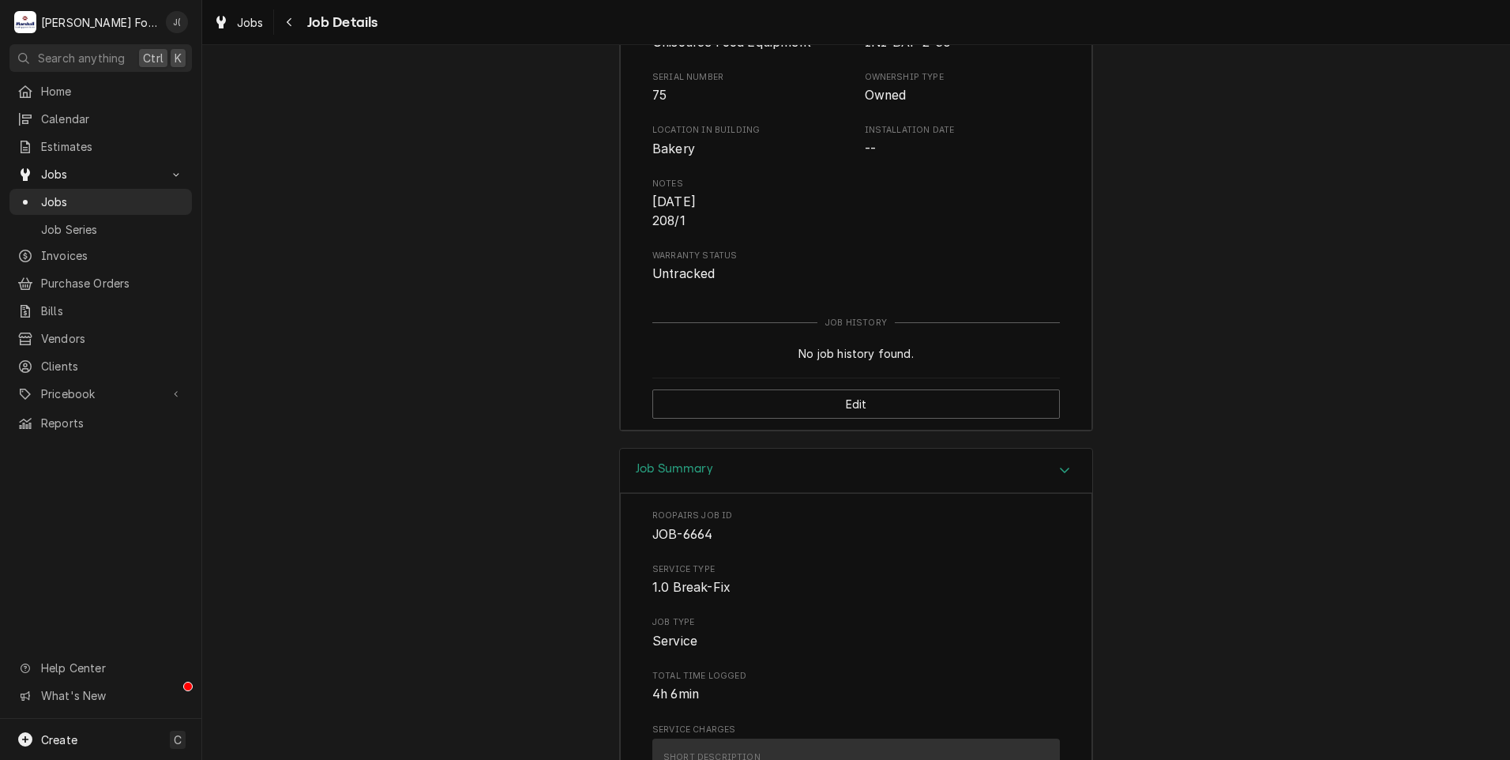
scroll to position [1817, 0]
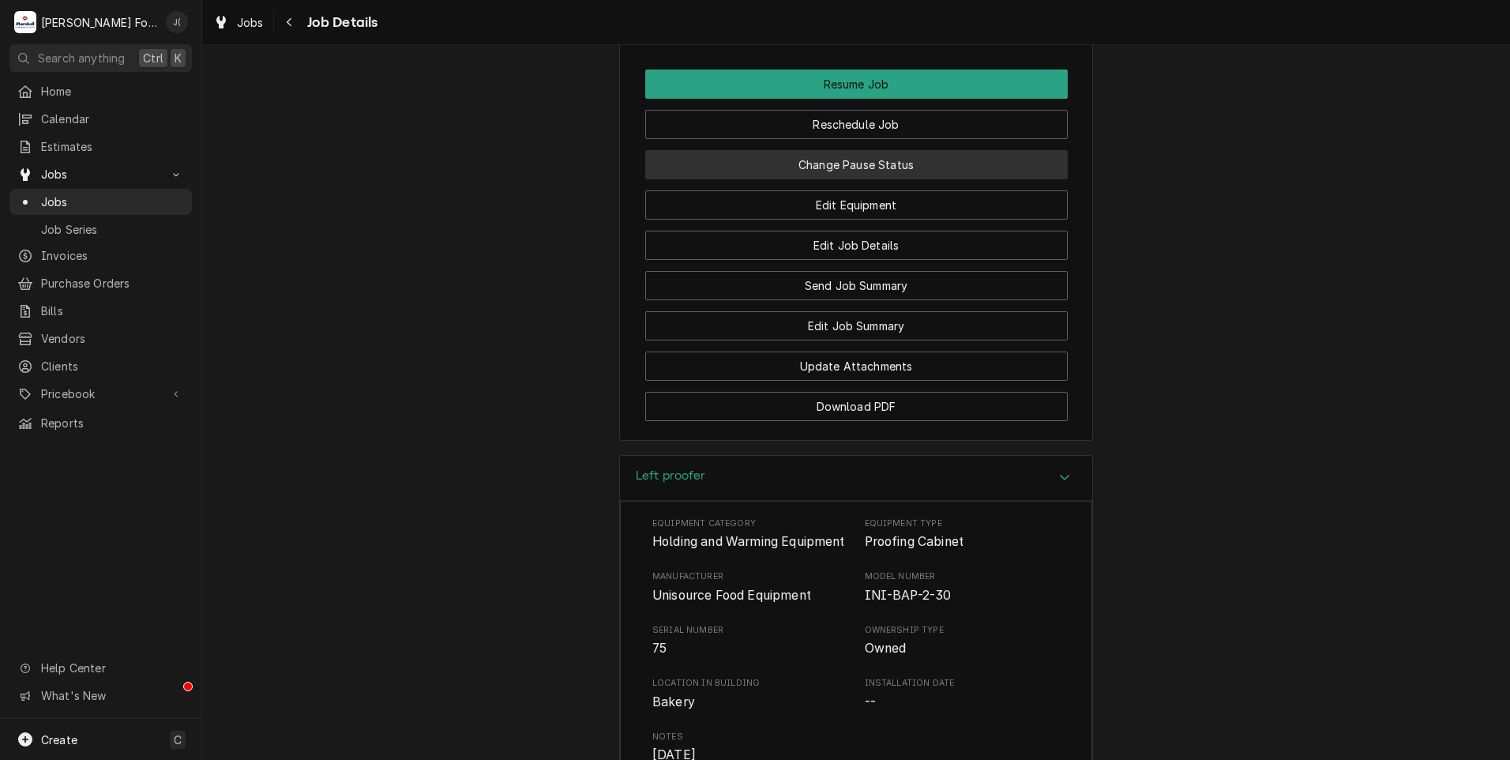
click at [927, 179] on button "Change Pause Status" at bounding box center [856, 164] width 423 height 29
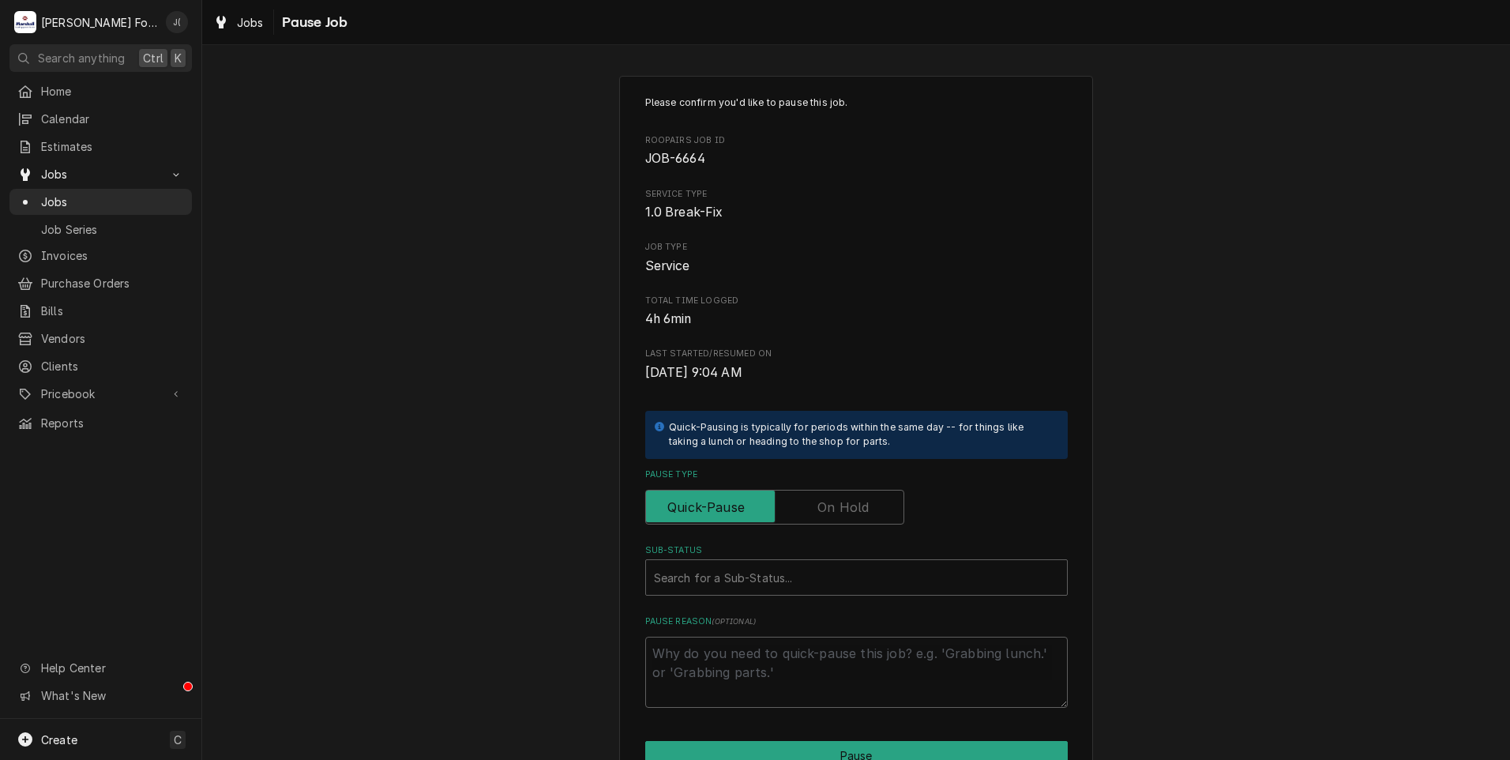
click at [840, 509] on label "Pause Type" at bounding box center [774, 507] width 259 height 35
click at [840, 509] on input "Pause Type" at bounding box center [774, 507] width 245 height 35
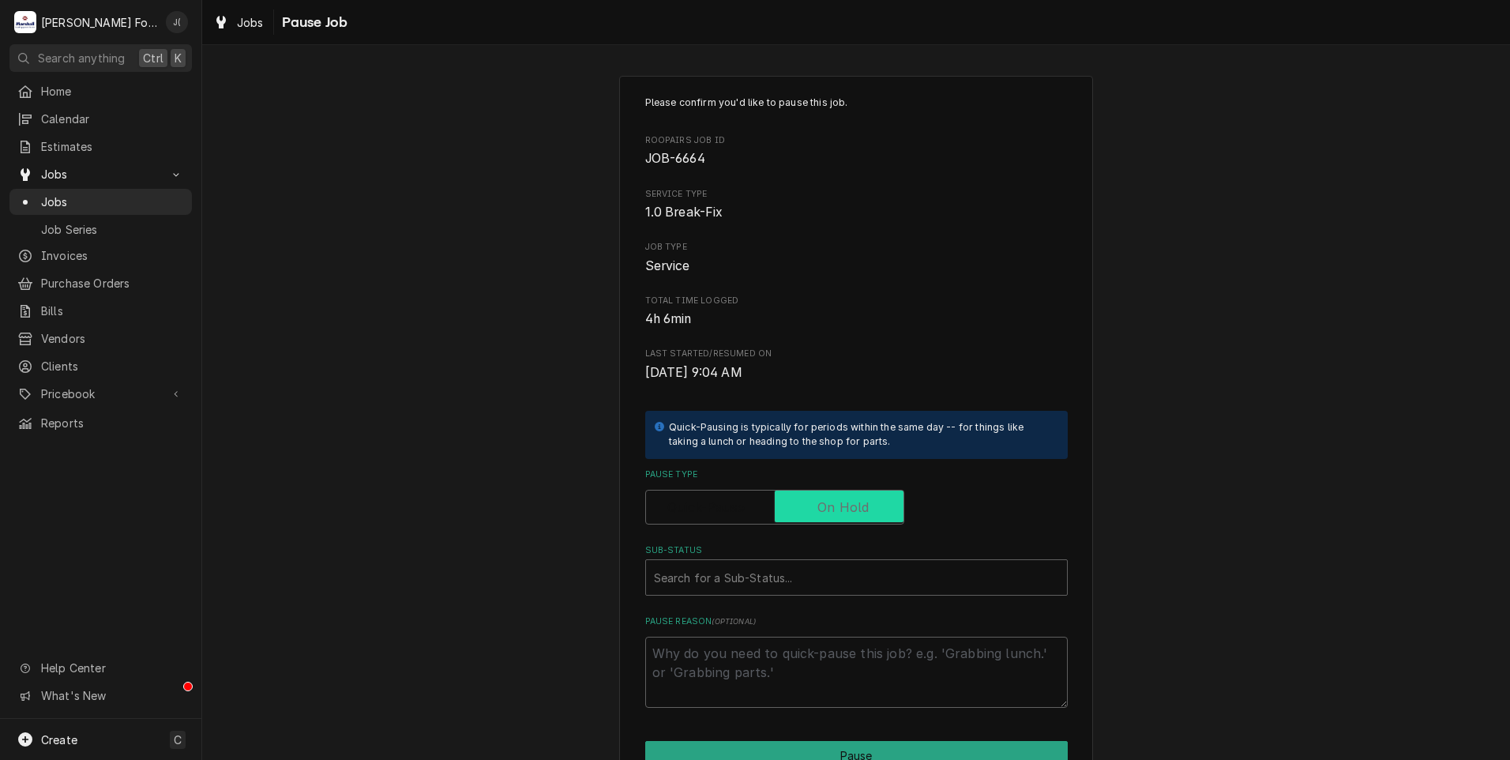
checkbox input "true"
click at [812, 576] on div "Sub-Status" at bounding box center [856, 577] width 405 height 28
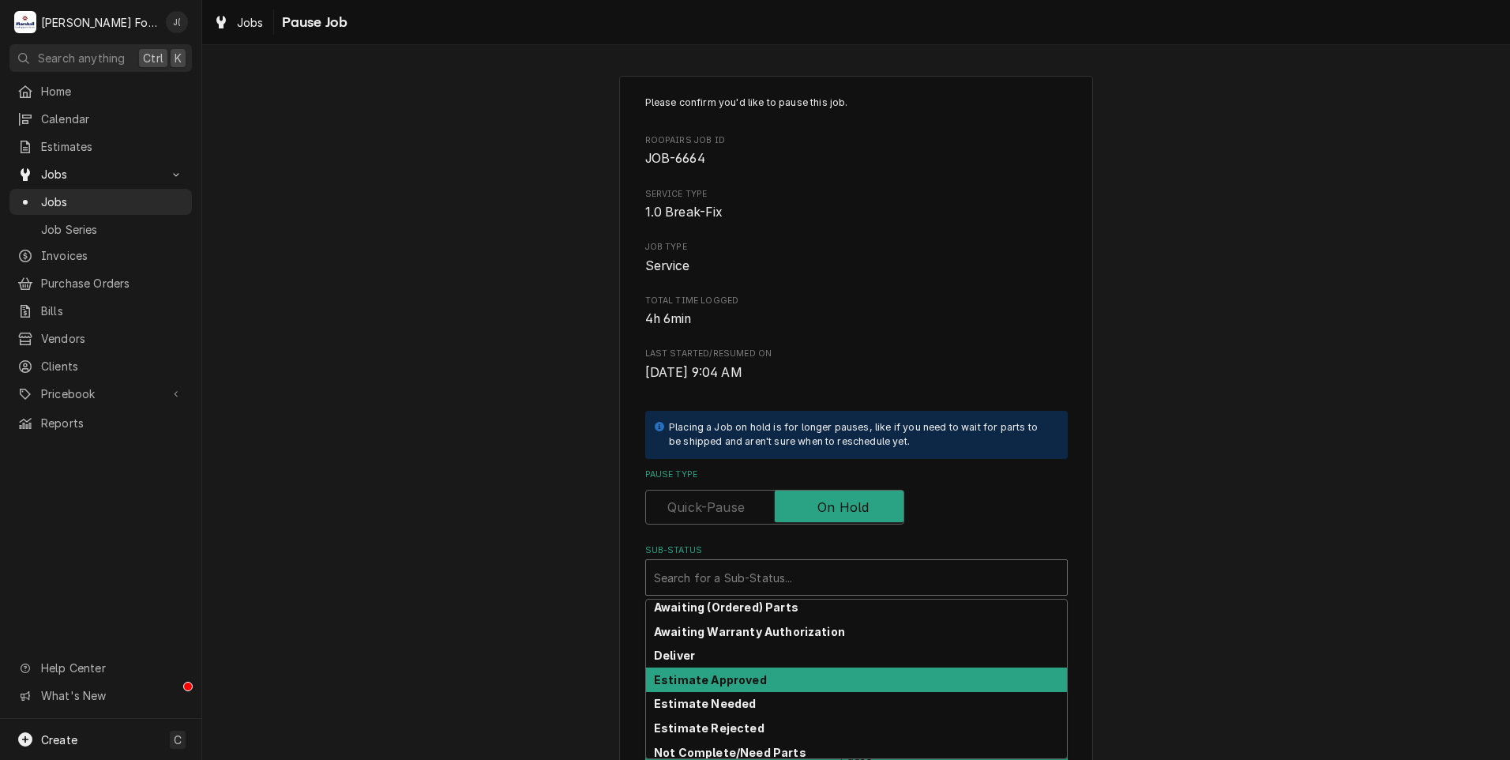
scroll to position [79, 0]
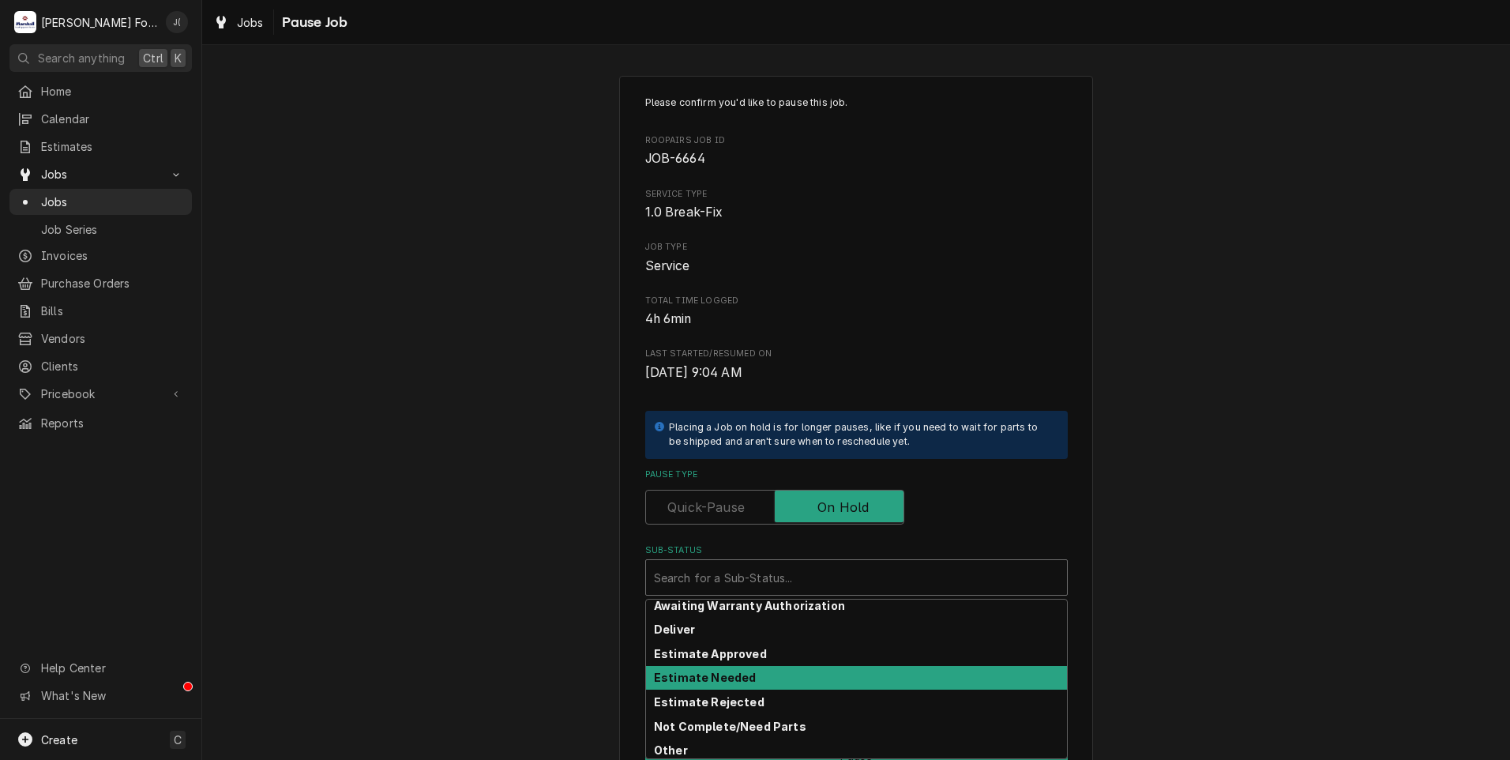
click at [725, 679] on strong "Estimate Needed" at bounding box center [705, 677] width 102 height 13
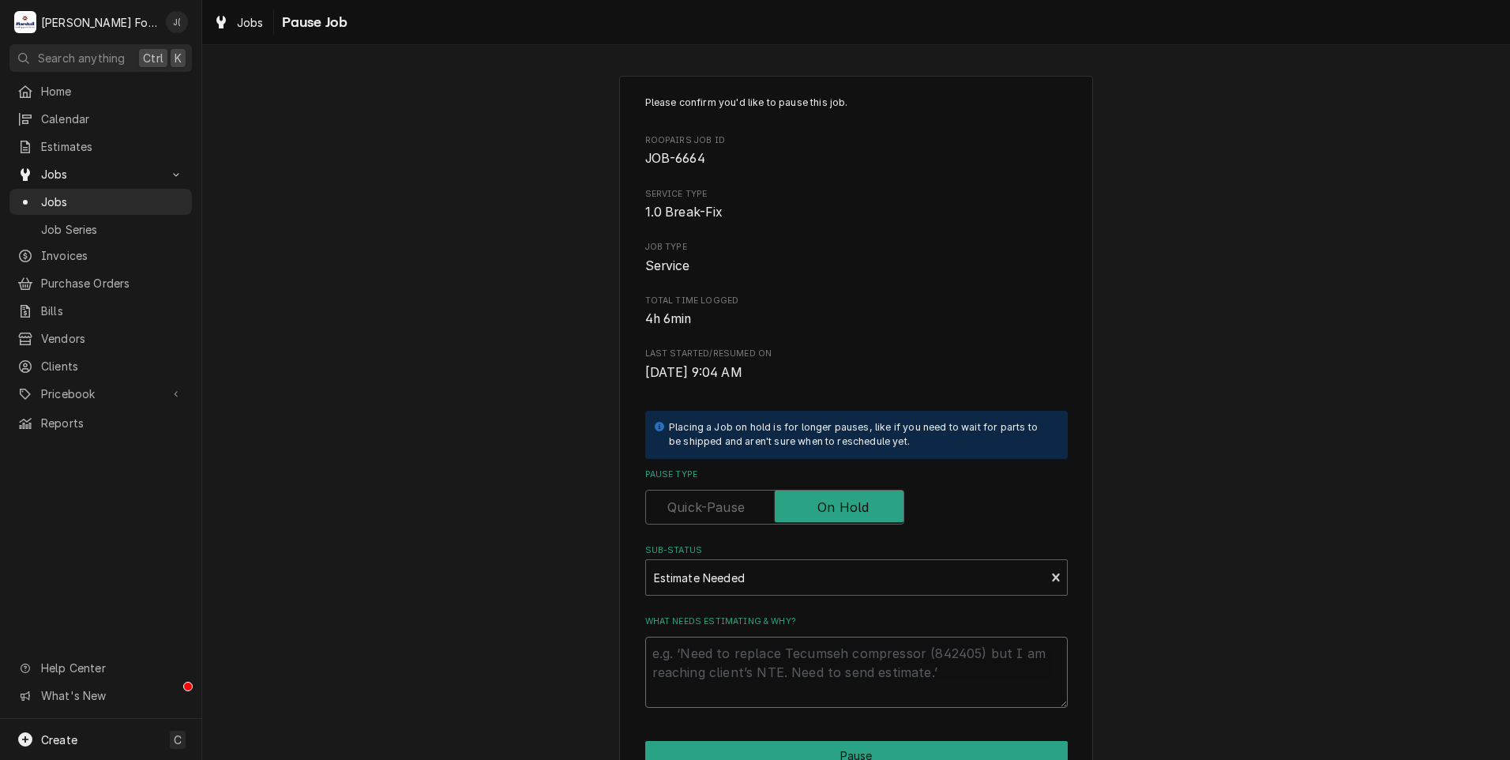
click at [714, 649] on textarea "What needs estimating & why?" at bounding box center [856, 672] width 423 height 71
type textarea "x"
type textarea "0"
type textarea "x"
type textarea "08"
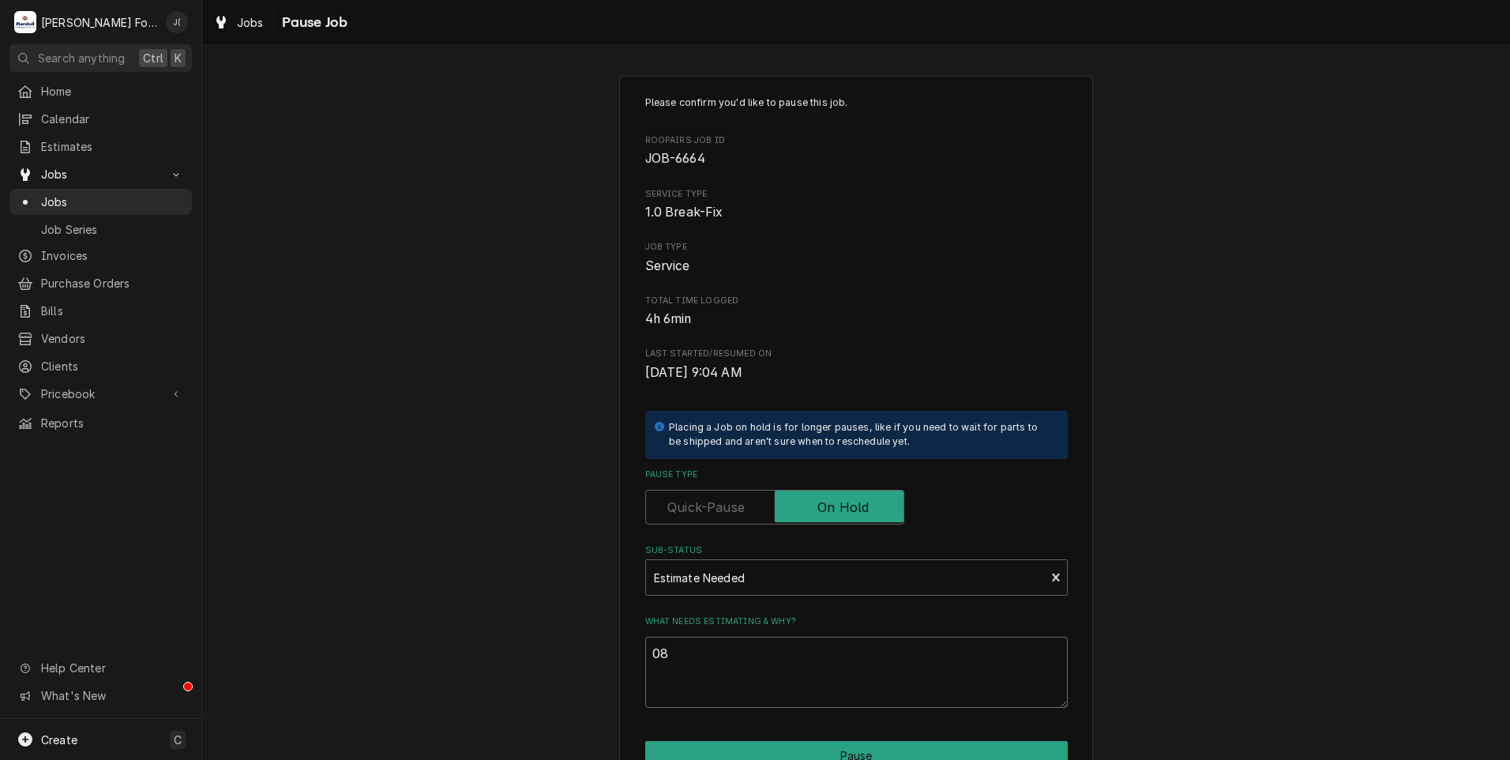
type textarea "x"
type textarea "08/"
type textarea "x"
type textarea "08/1"
type textarea "x"
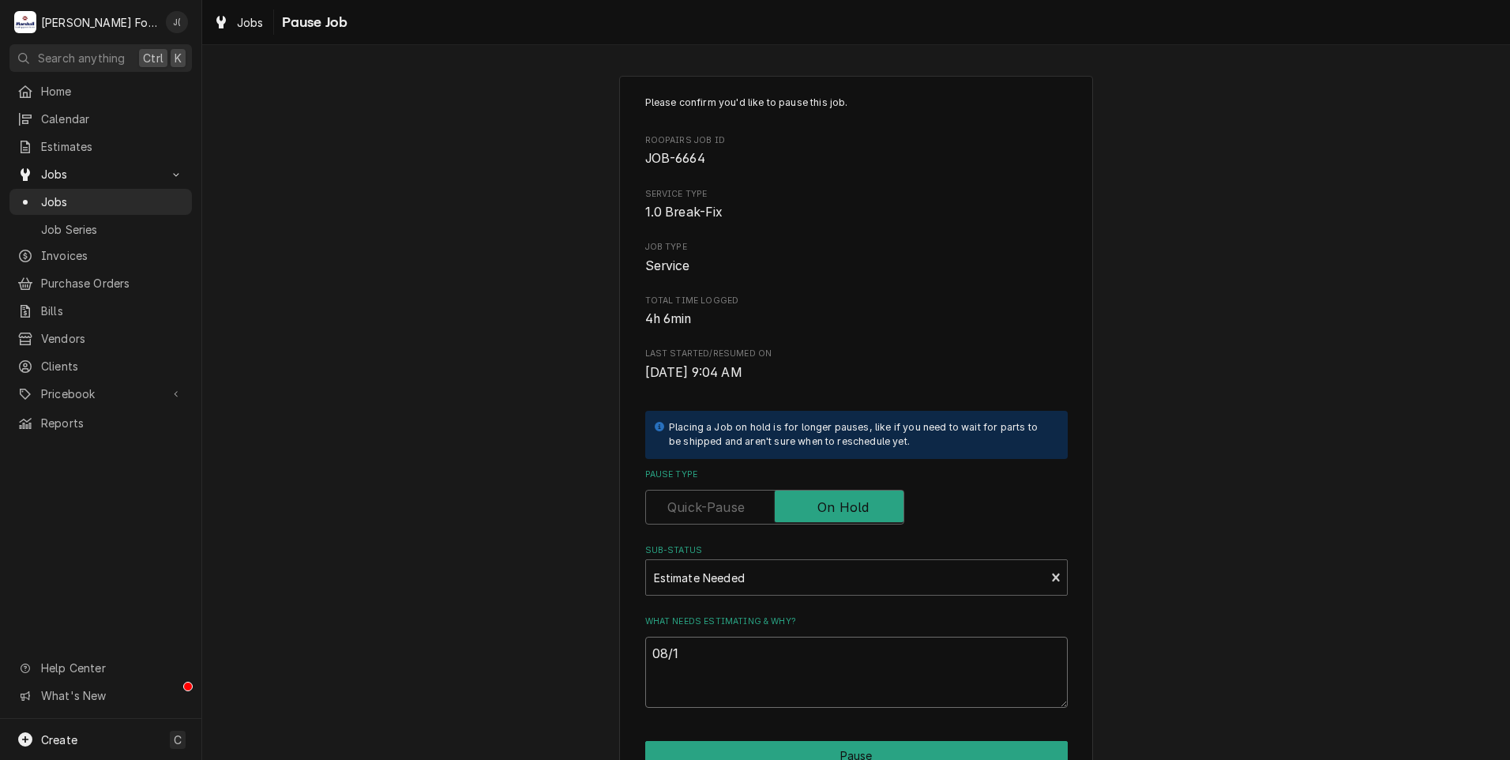
type textarea "08/19"
type textarea "x"
type textarea "08/19/"
type textarea "x"
type textarea "08/19/2"
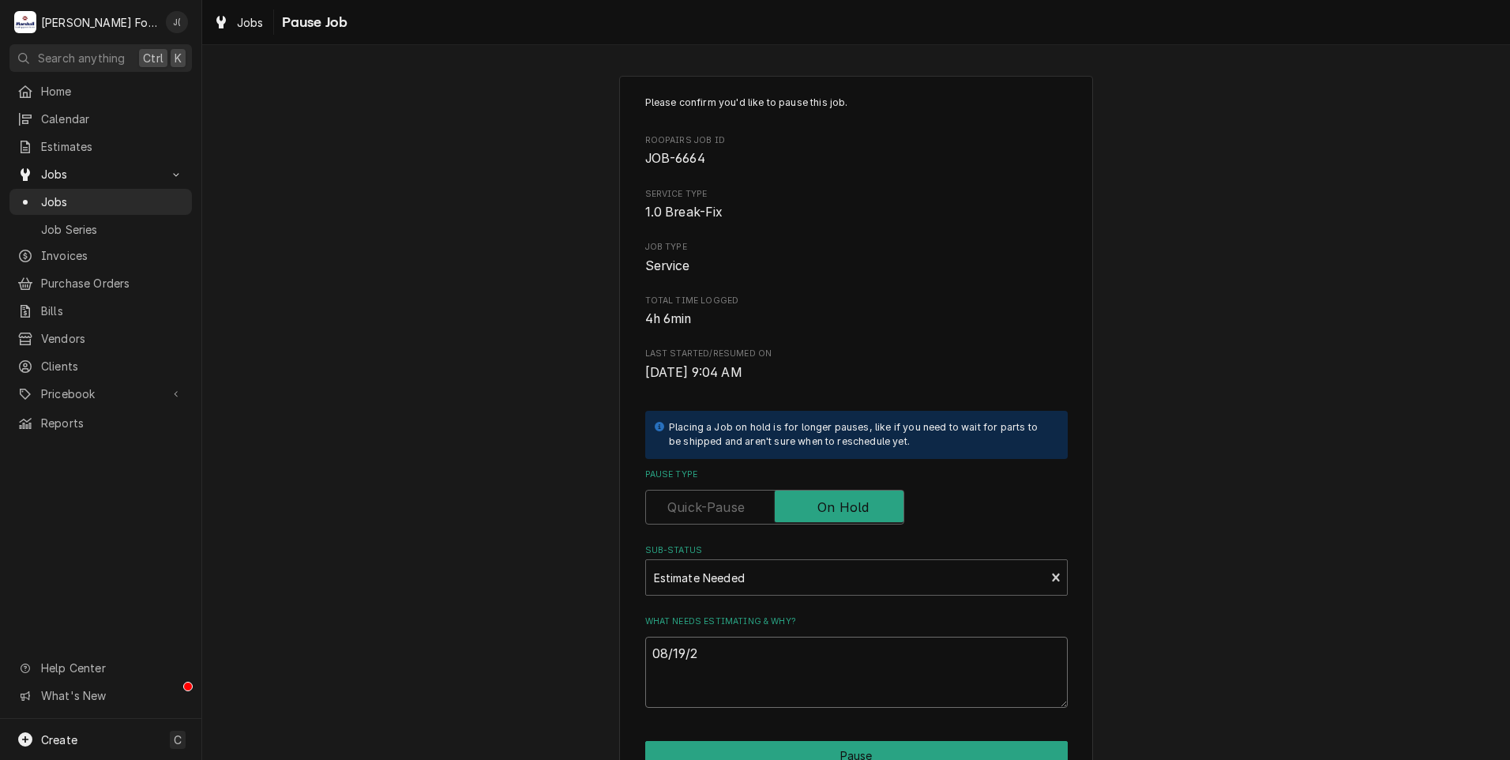
type textarea "x"
type textarea "08/19/20"
type textarea "x"
type textarea "08/19/202"
type textarea "x"
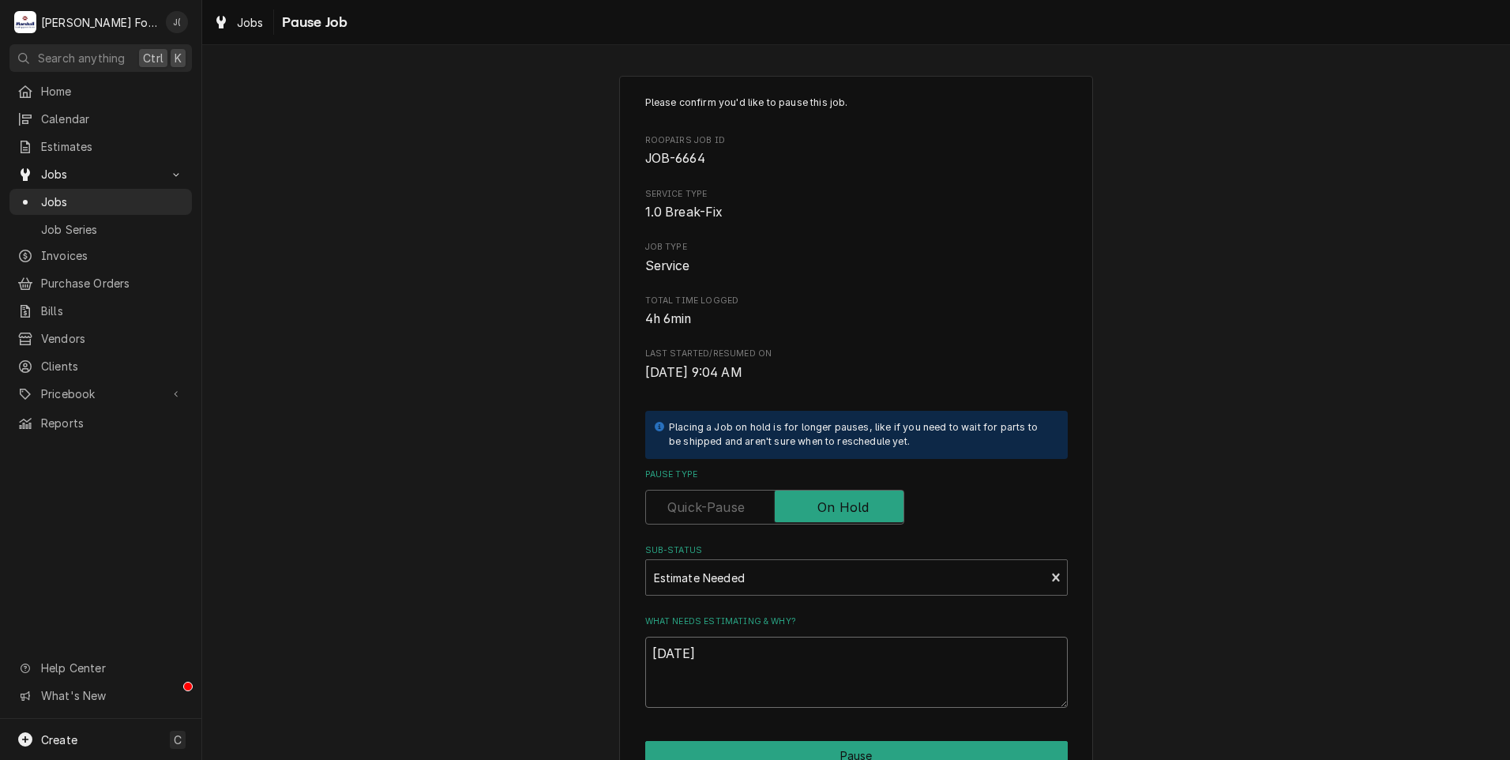
type textarea "08/19/2025"
click at [488, 513] on div "Please confirm you'd like to pause this job. Roopairs Job ID JOB-6664 Service T…" at bounding box center [856, 473] width 1308 height 823
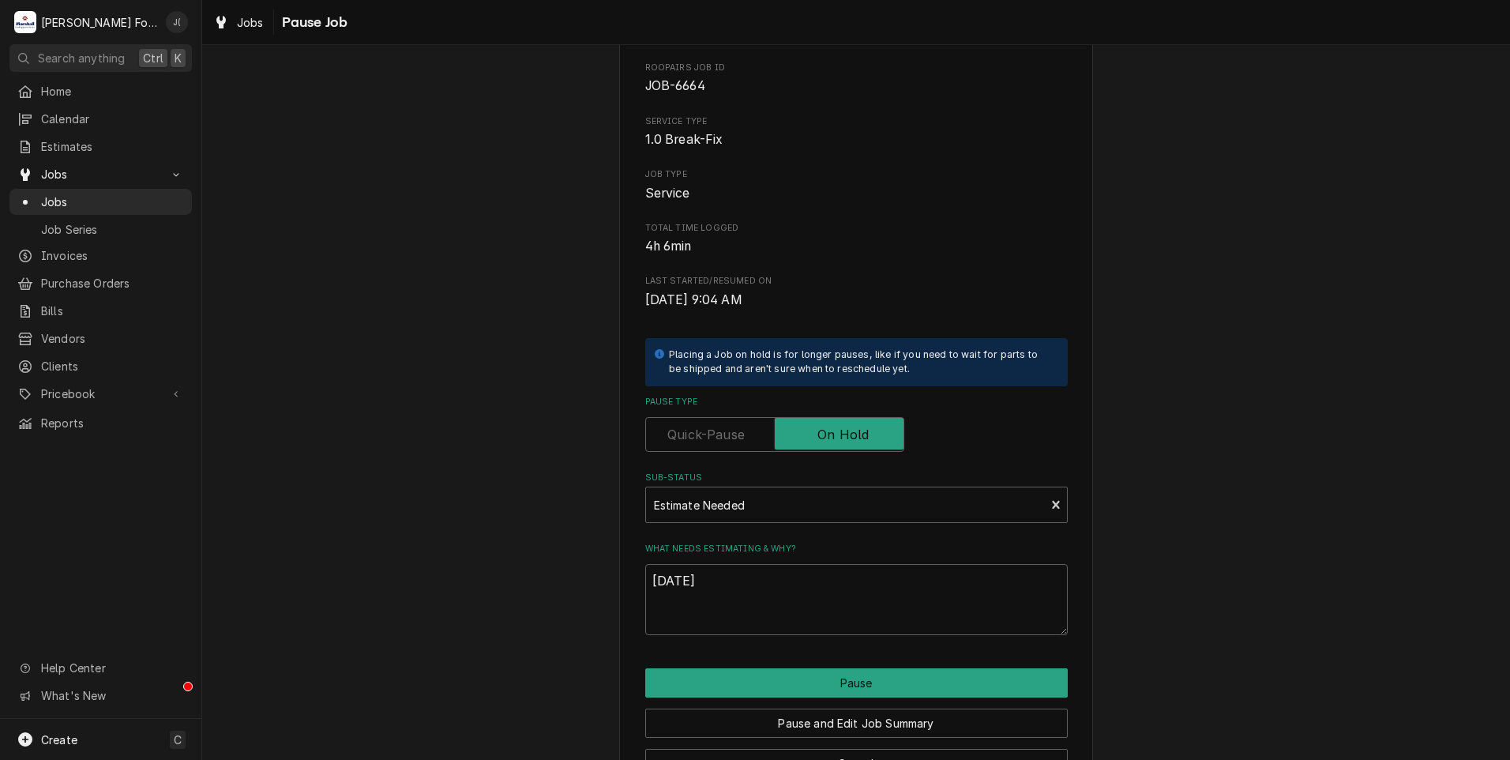
scroll to position [125, 0]
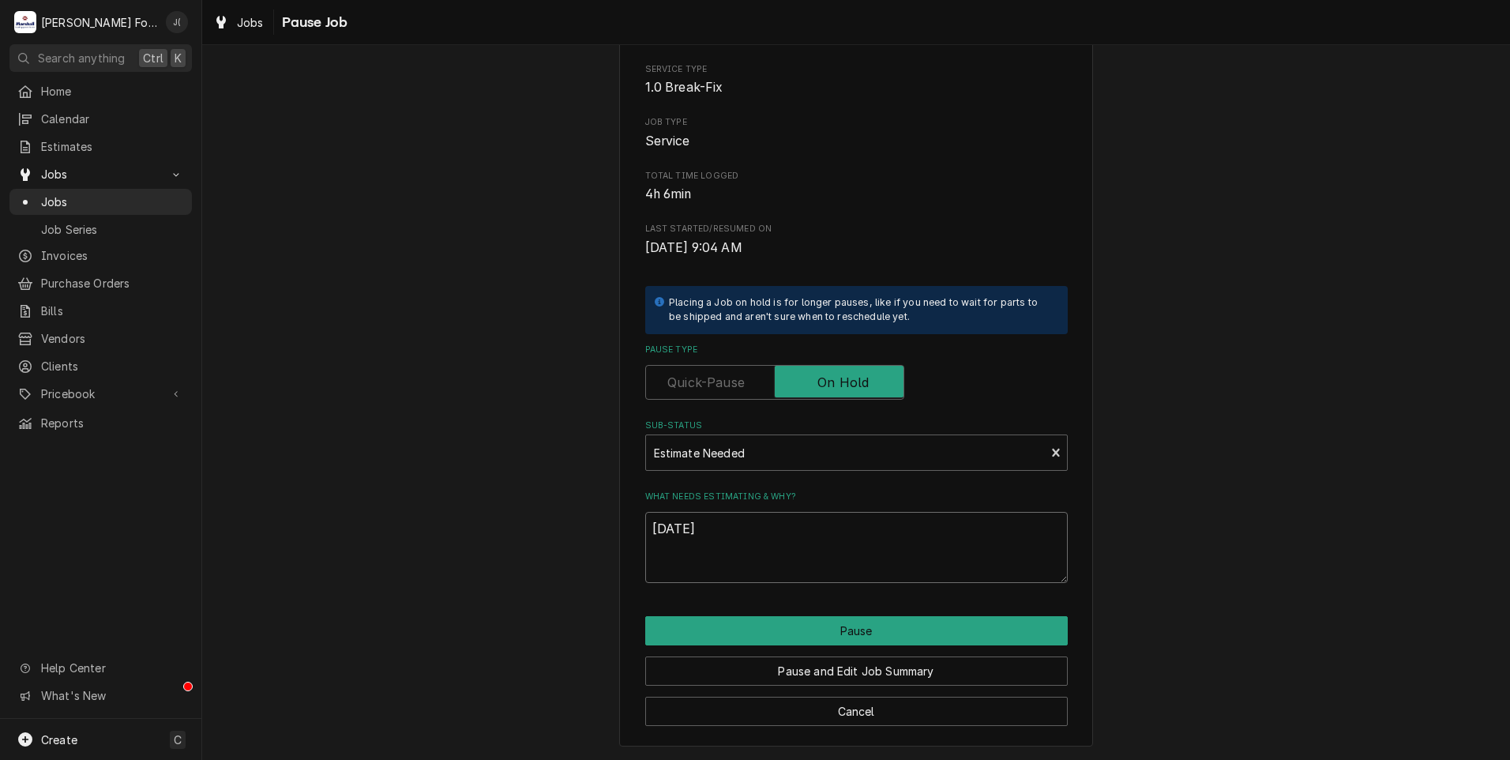
drag, startPoint x: 736, startPoint y: 536, endPoint x: 244, endPoint y: 470, distance: 496.6
click at [288, 473] on div "Please confirm you'd like to pause this job. Roopairs Job ID JOB-6664 Service T…" at bounding box center [856, 348] width 1308 height 823
type textarea "x"
type textarea "p"
type textarea "x"
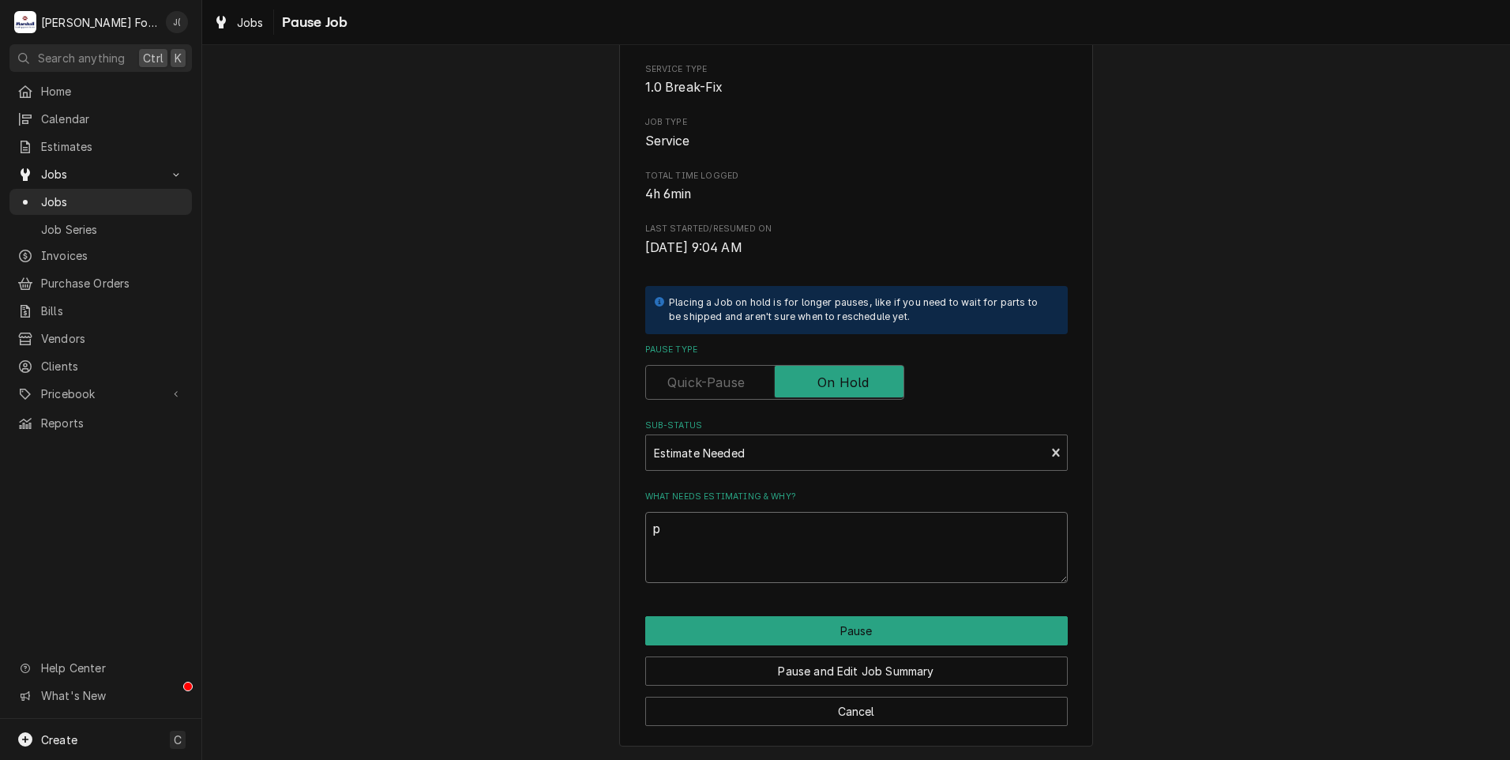
type textarea "pr"
type textarea "x"
type textarea "pri"
type textarea "x"
type textarea "pric"
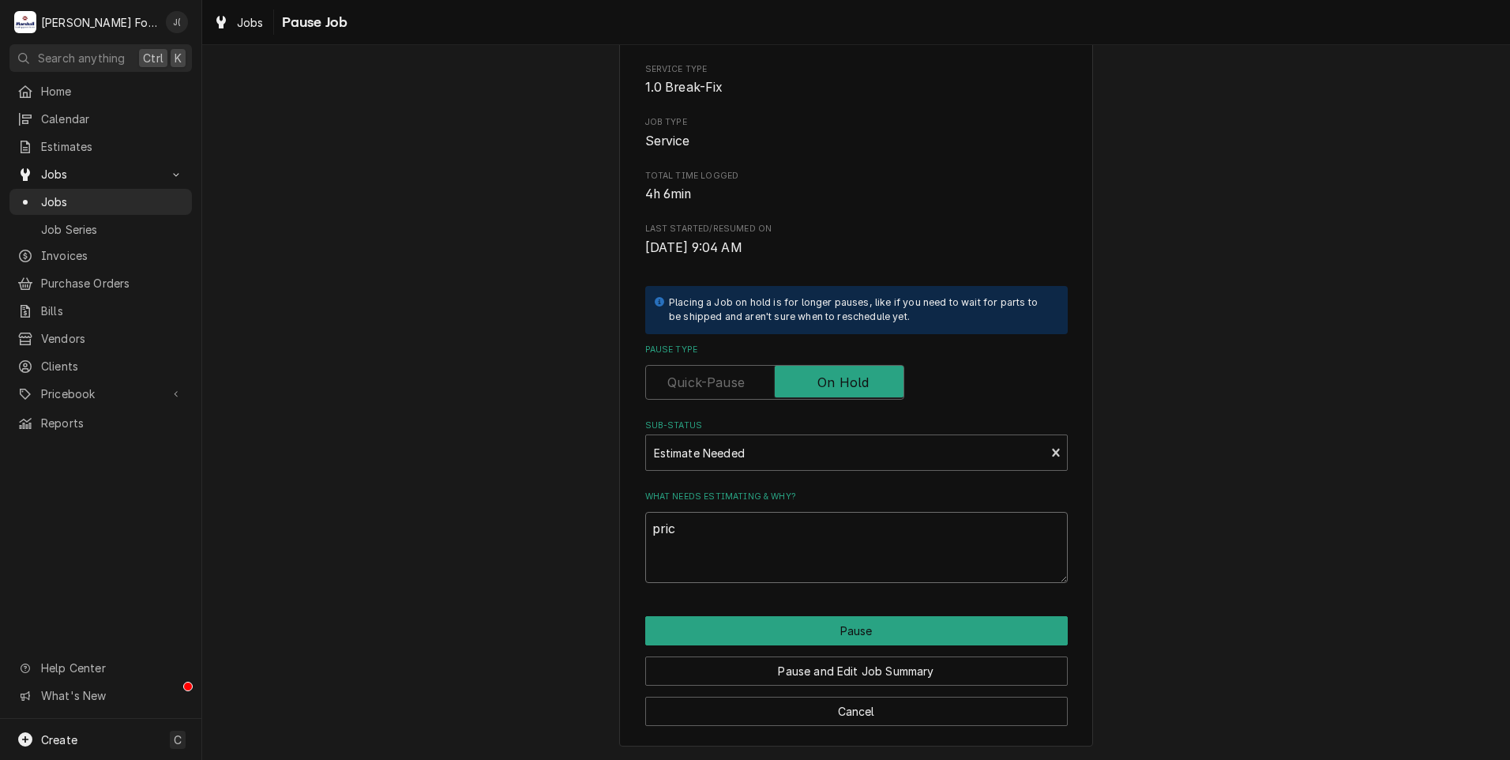
type textarea "x"
type textarea "price"
type textarea "x"
type textarea "prices"
type textarea "x"
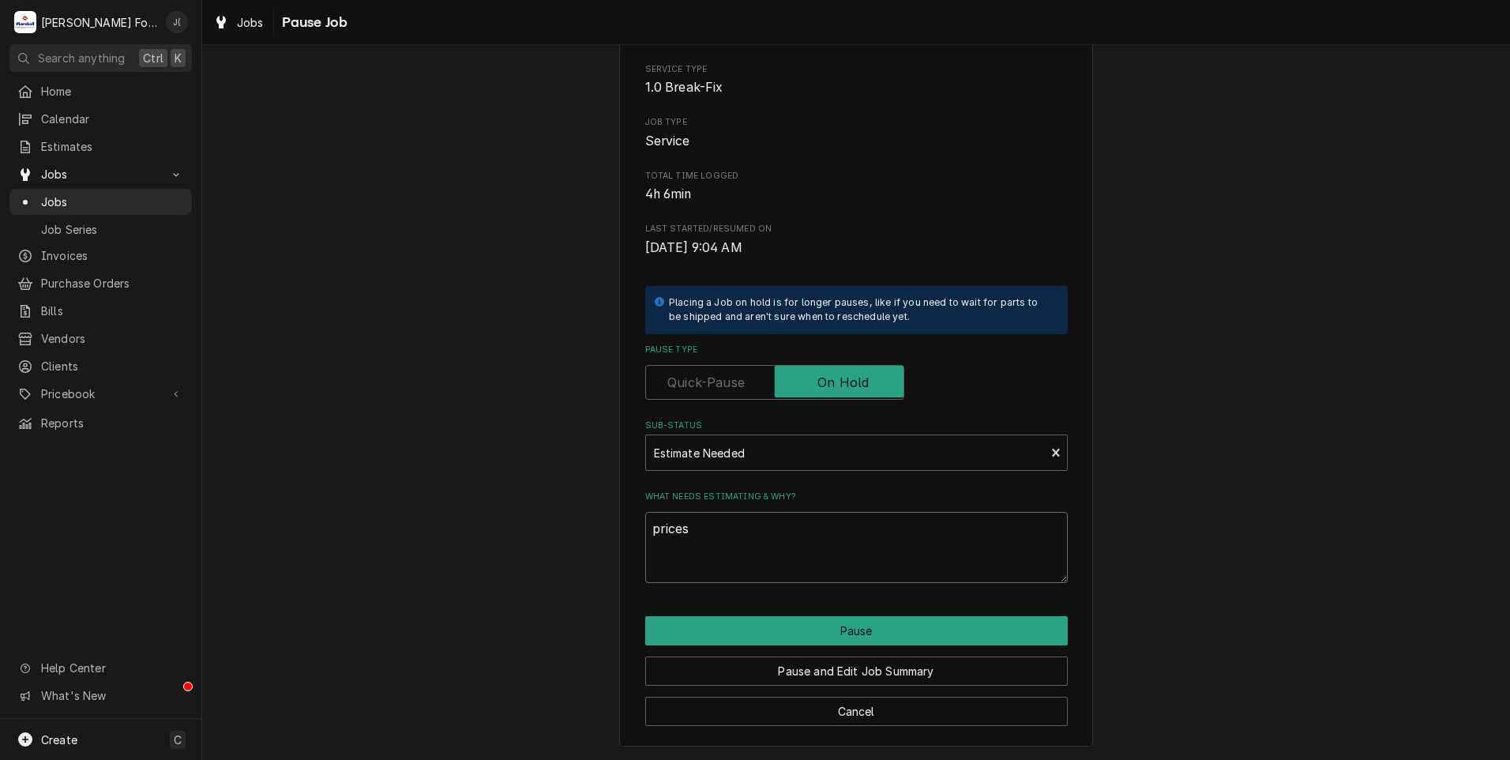
type textarea "price"
type textarea "x"
type textarea "pric"
type textarea "x"
type textarea "pri"
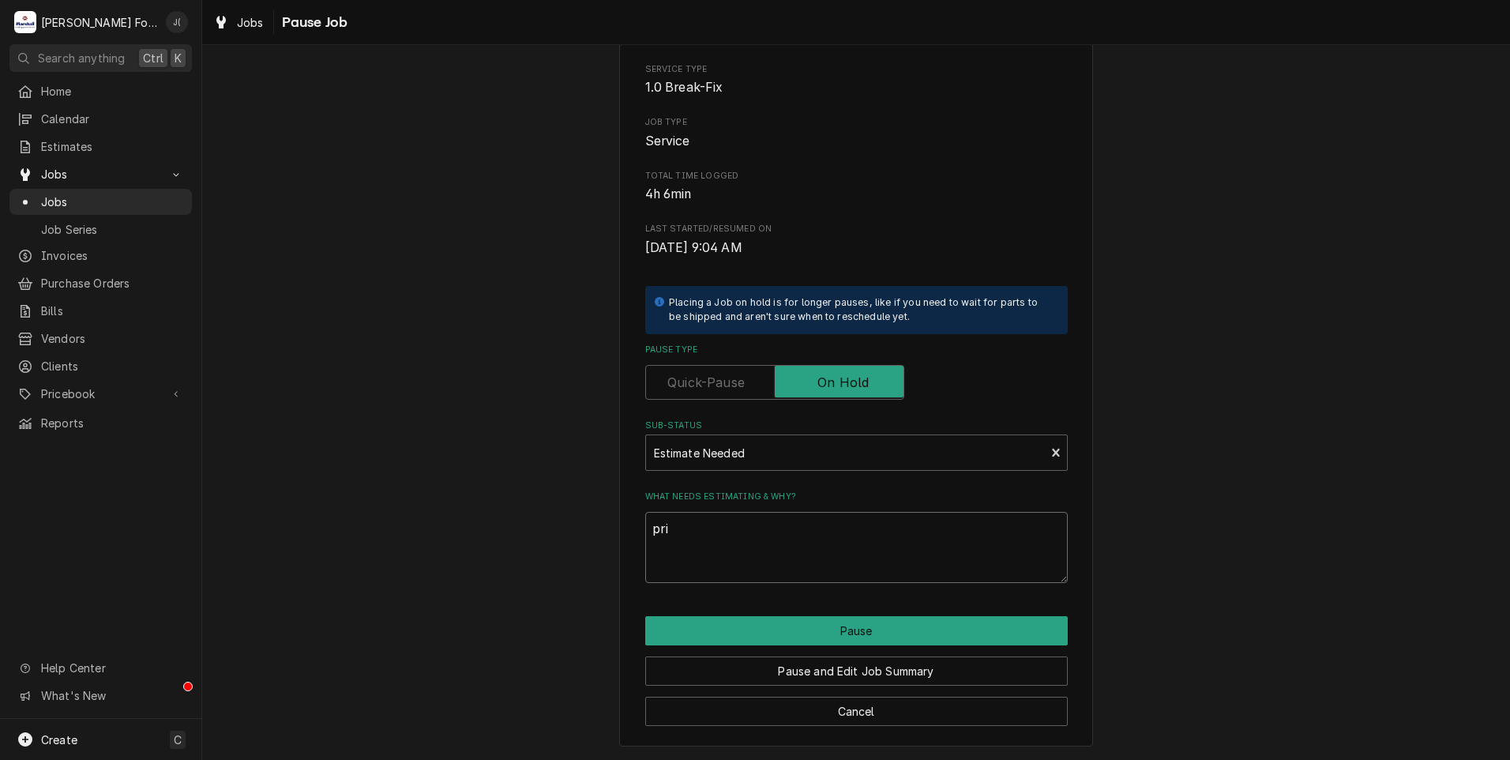
type textarea "x"
type textarea "pr"
type textarea "x"
type textarea "p"
type textarea "x"
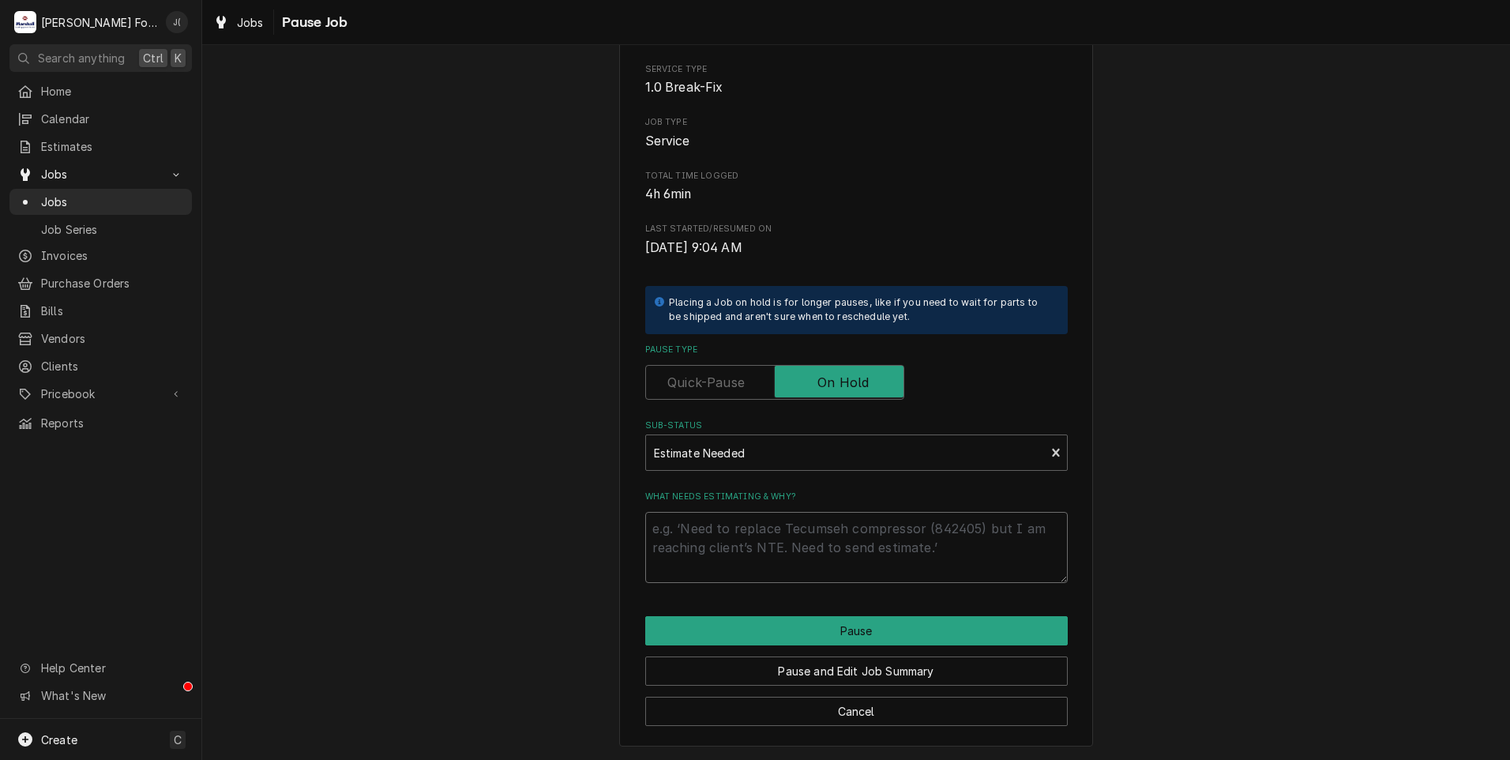
type textarea "x"
type textarea "P"
type textarea "x"
type textarea "PR"
type textarea "x"
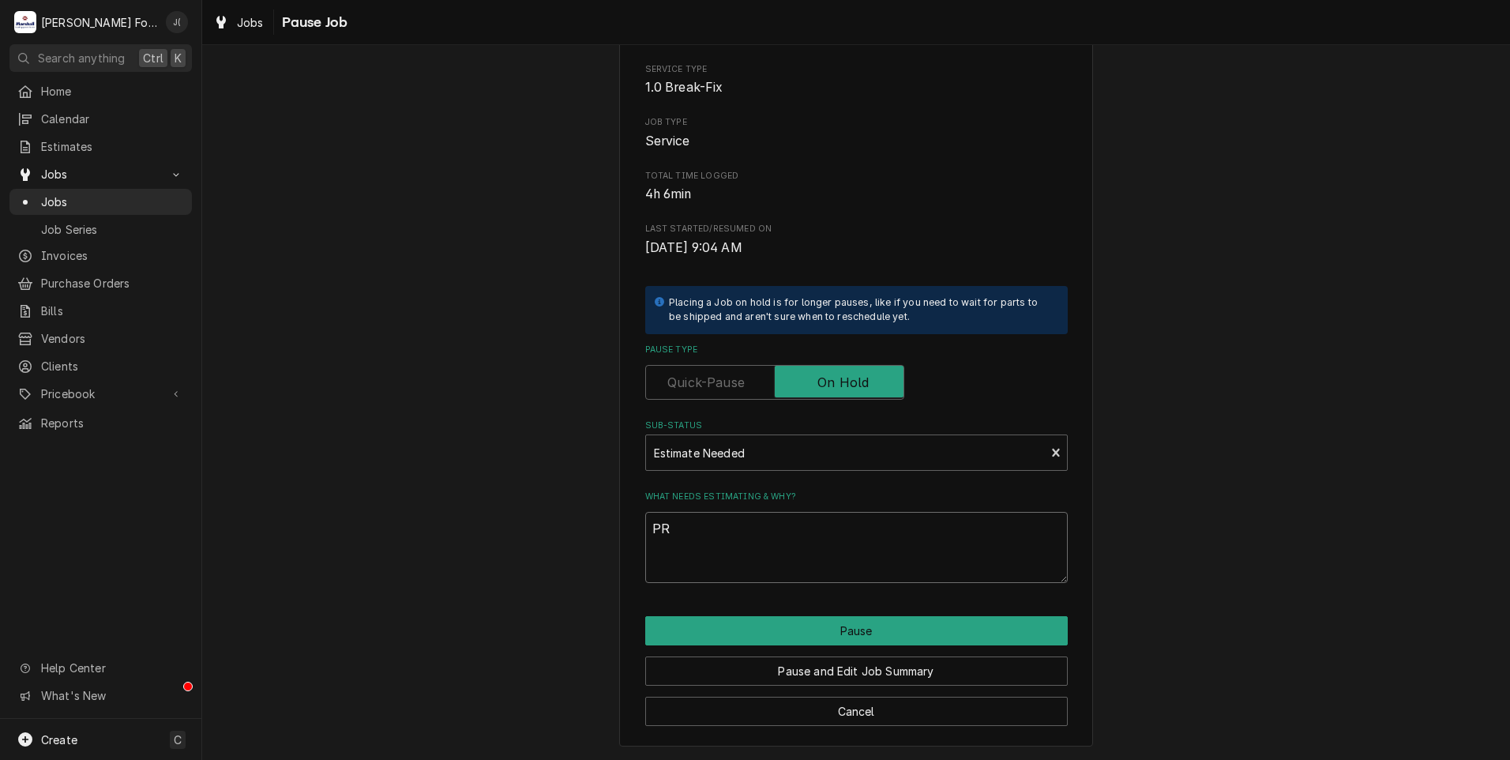
type textarea "PRI"
type textarea "x"
type textarea "PRIC"
type textarea "x"
type textarea "PRICE"
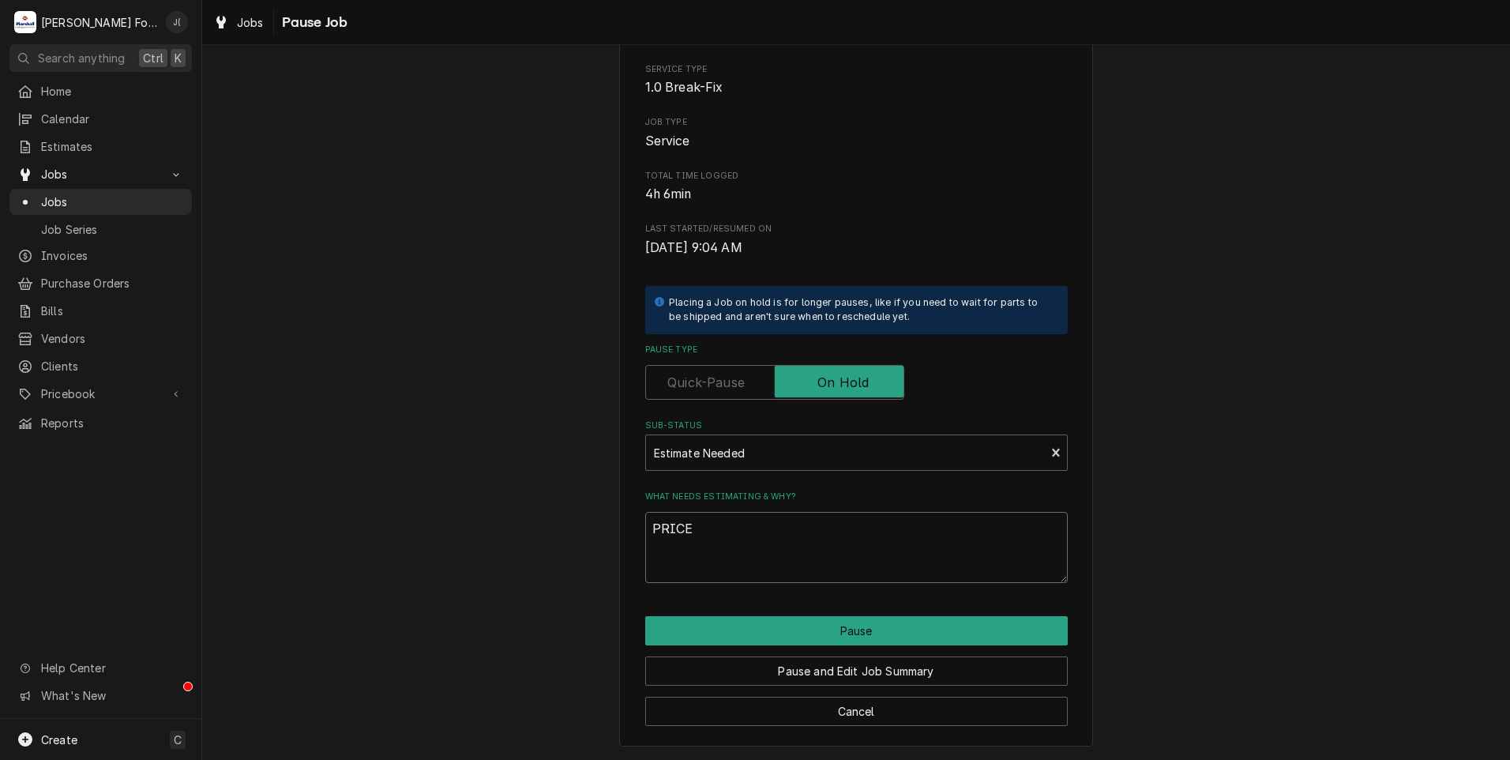
type textarea "x"
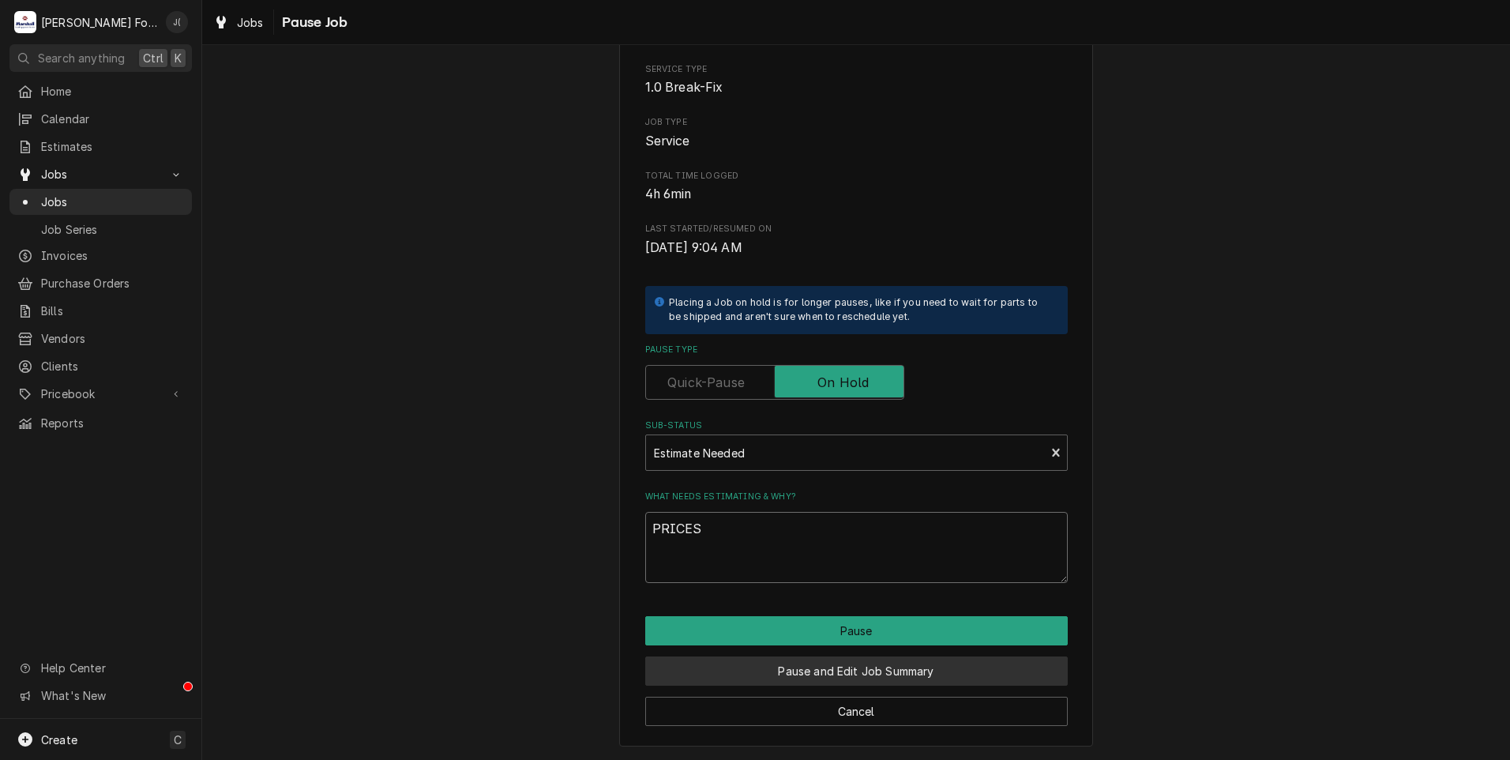
type textarea "PRICES"
click at [833, 679] on button "Pause and Edit Job Summary" at bounding box center [856, 670] width 423 height 29
type textarea "x"
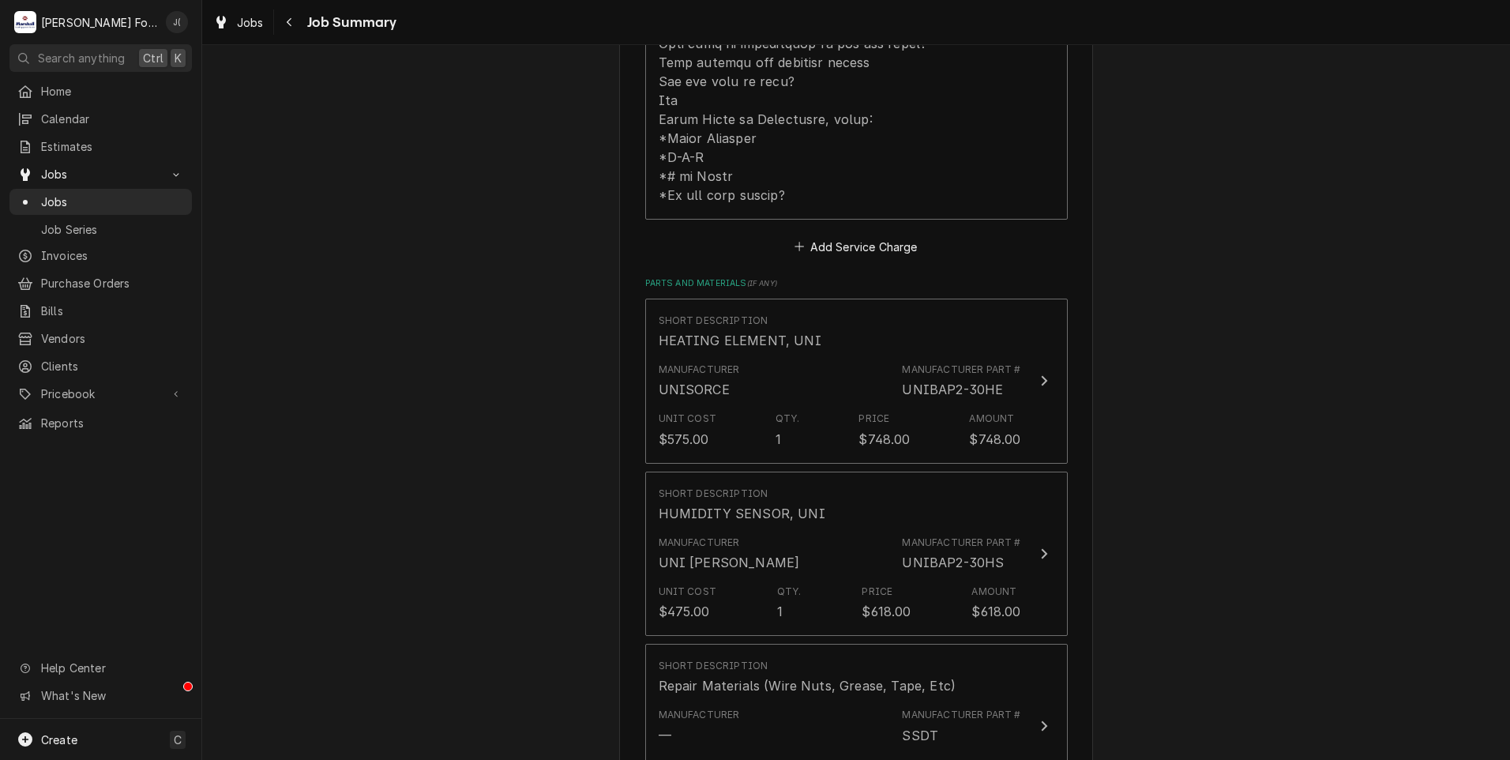
scroll to position [869, 0]
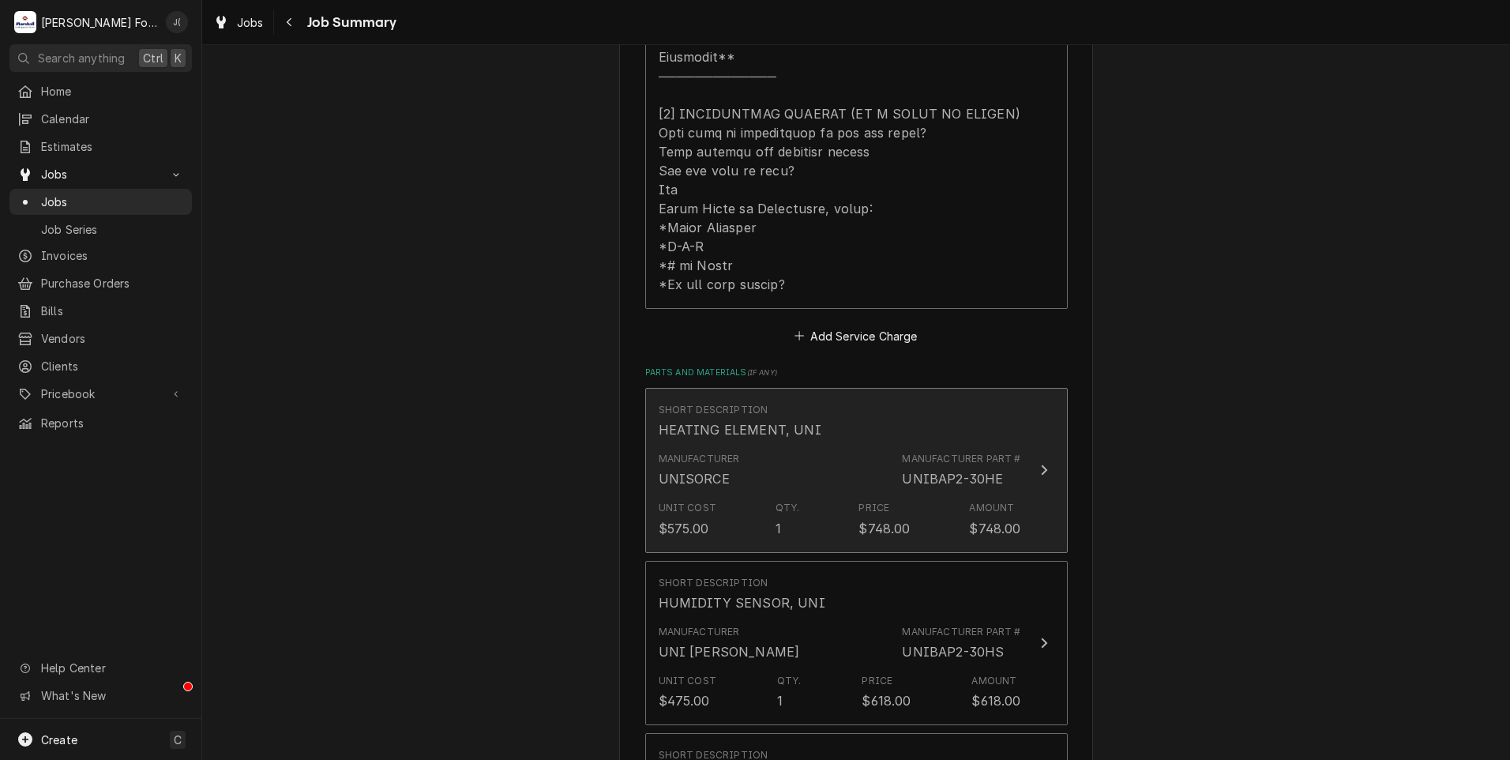
click at [768, 420] on div "HEATING ELEMENT, UNI" at bounding box center [740, 429] width 163 height 19
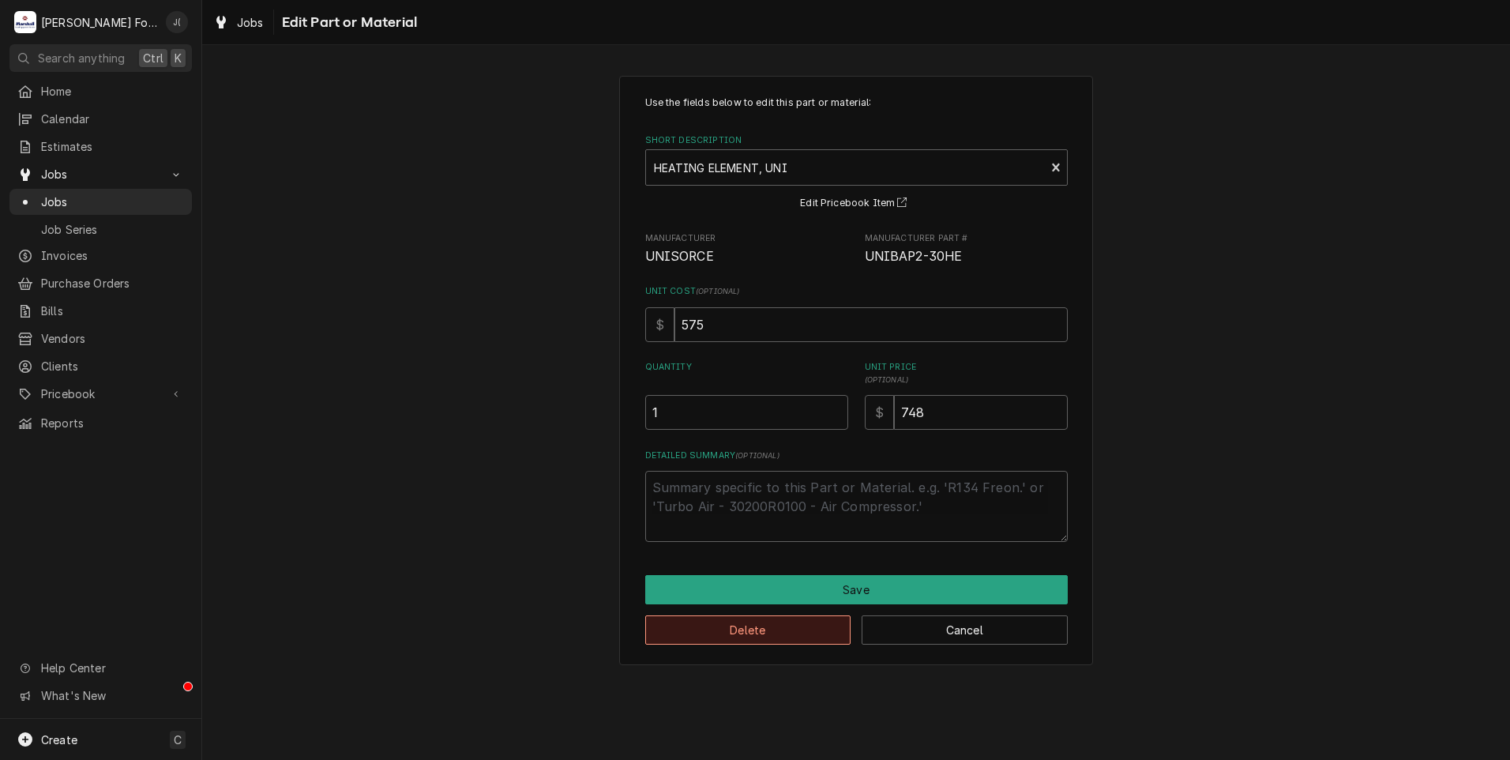
click at [788, 639] on button "Delete" at bounding box center [748, 629] width 206 height 29
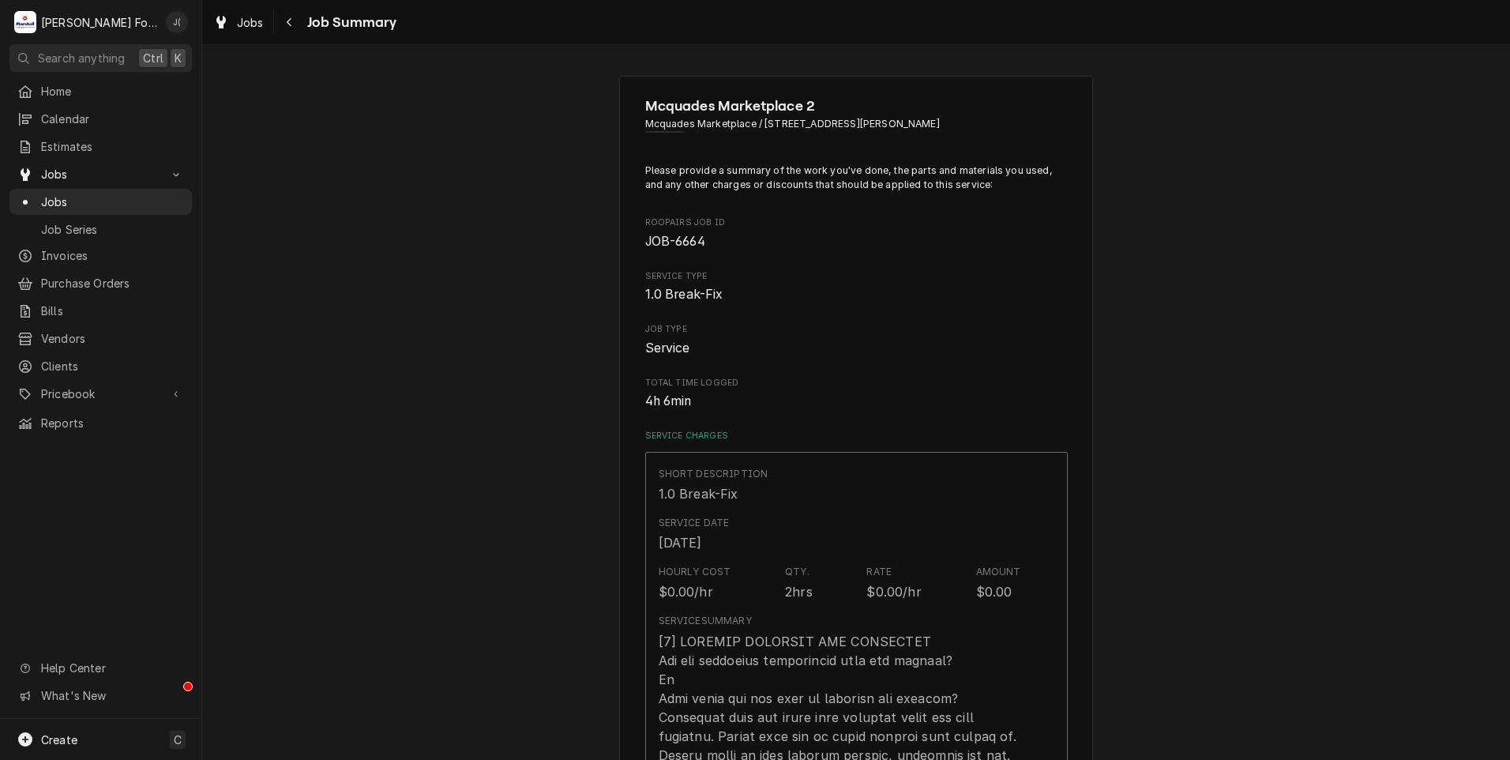
scroll to position [869, 0]
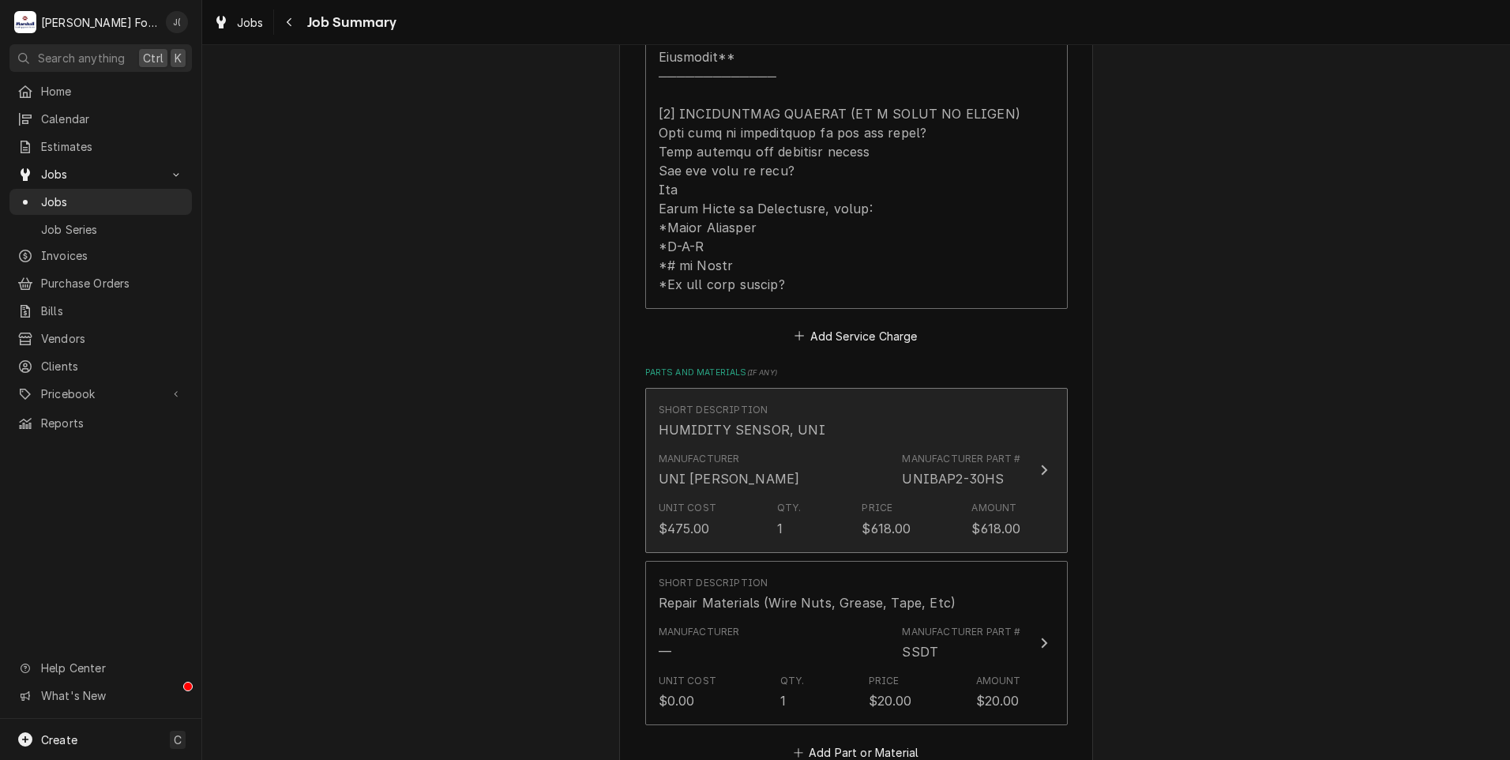
click at [795, 446] on div "Manufacturer UNI SORCE Manufacturer Part # UNIBAP2-30HS" at bounding box center [840, 470] width 363 height 49
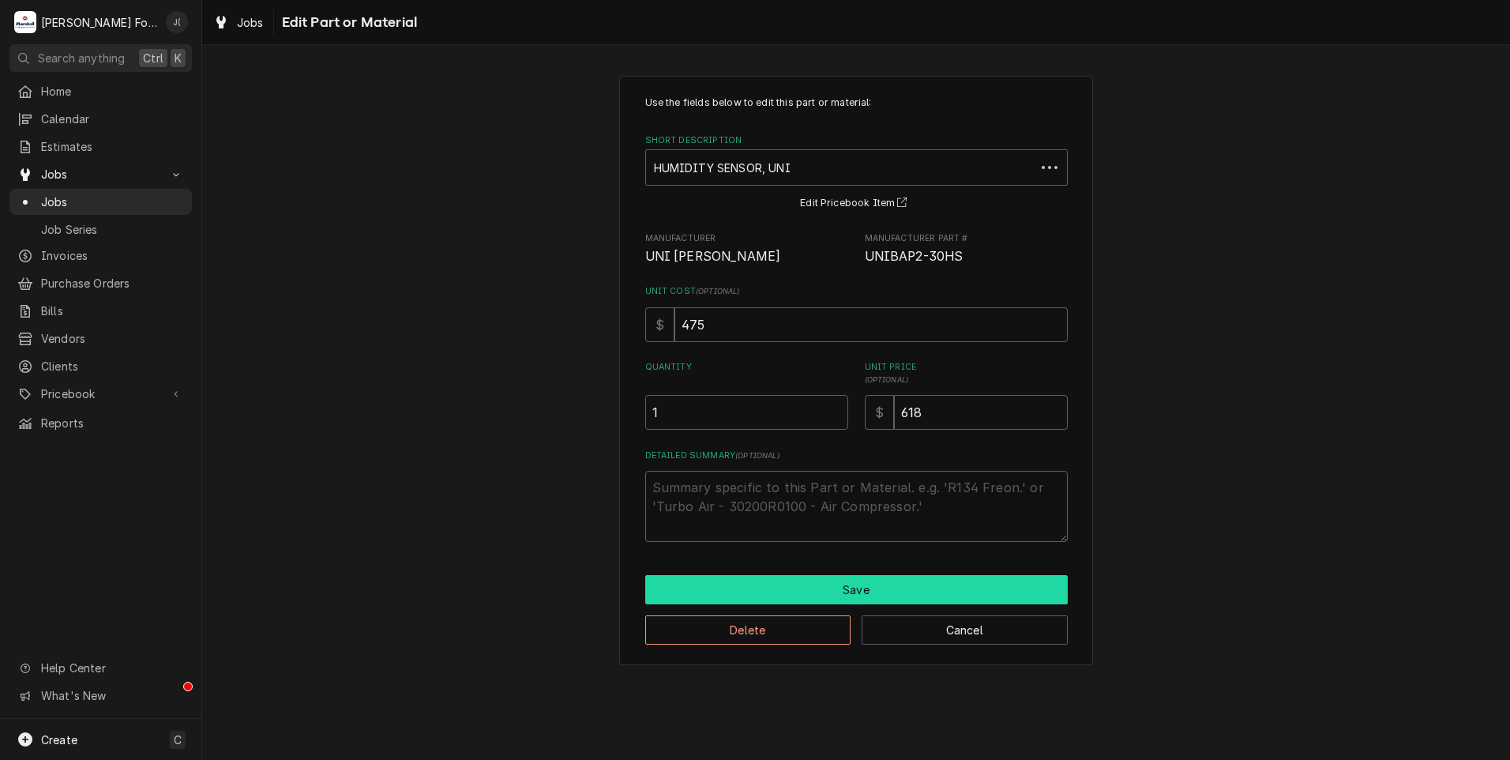
click at [761, 596] on button "Save" at bounding box center [856, 589] width 423 height 29
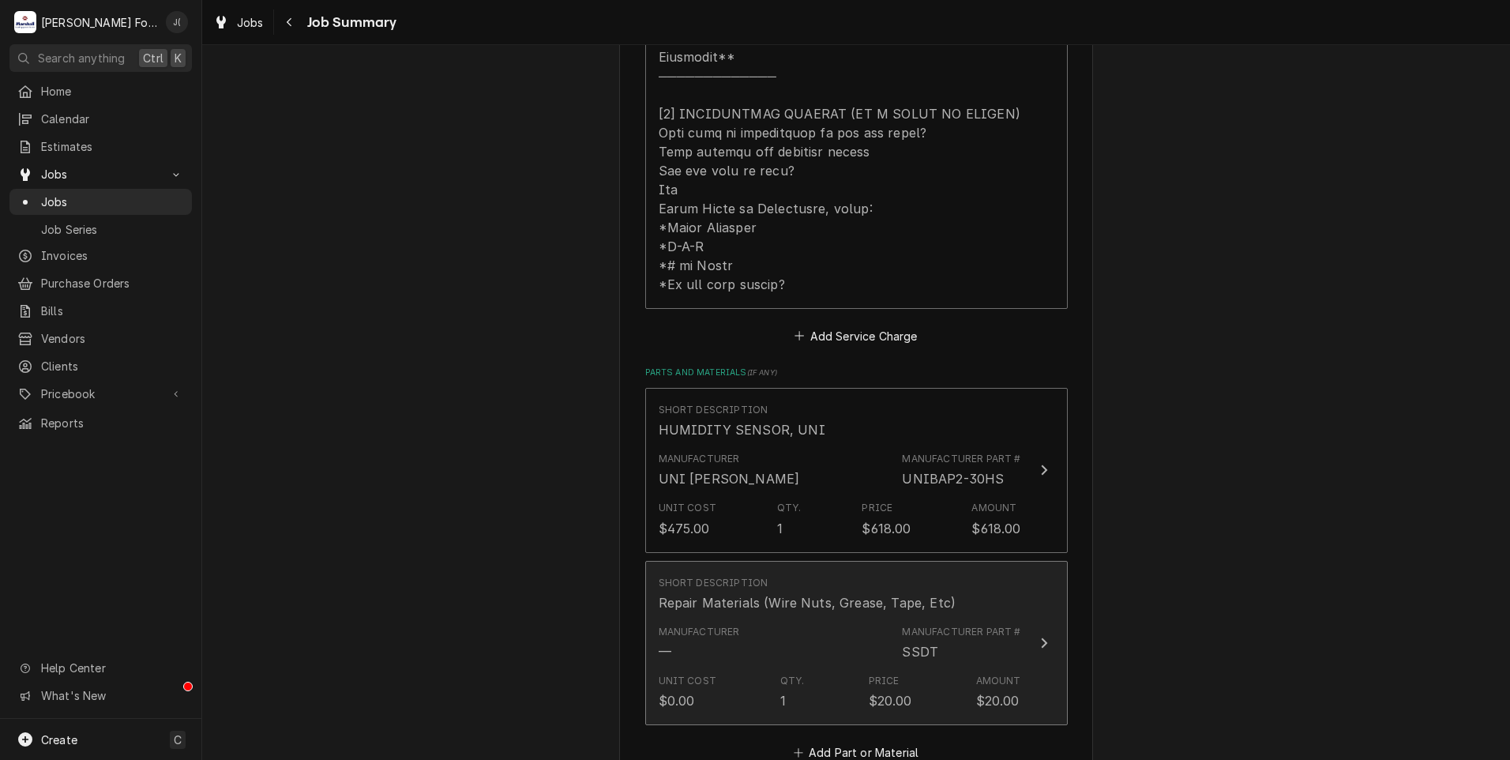
click at [795, 619] on div "Manufacturer — Manufacturer Part # SSDT" at bounding box center [840, 643] width 363 height 49
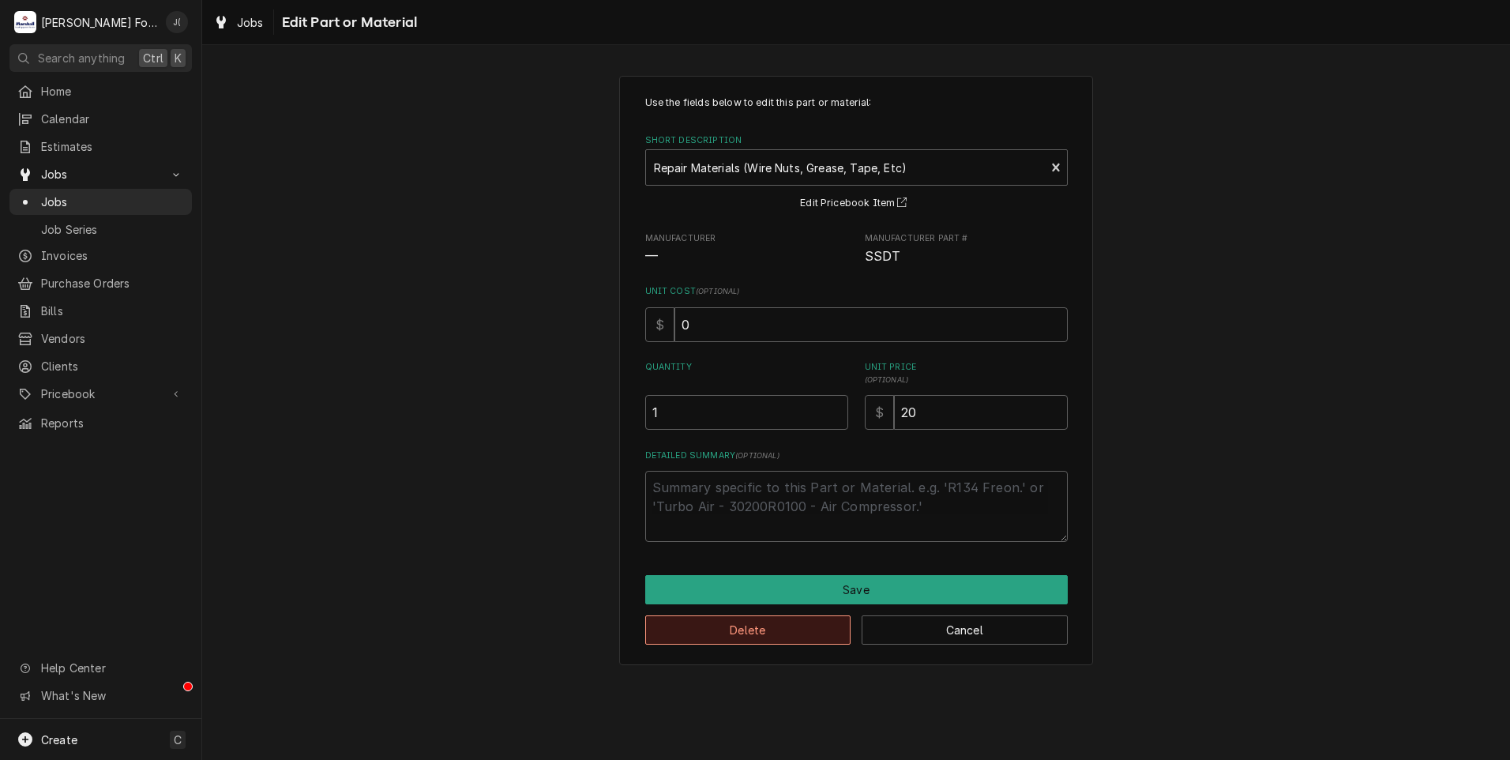
click at [781, 627] on button "Delete" at bounding box center [748, 629] width 206 height 29
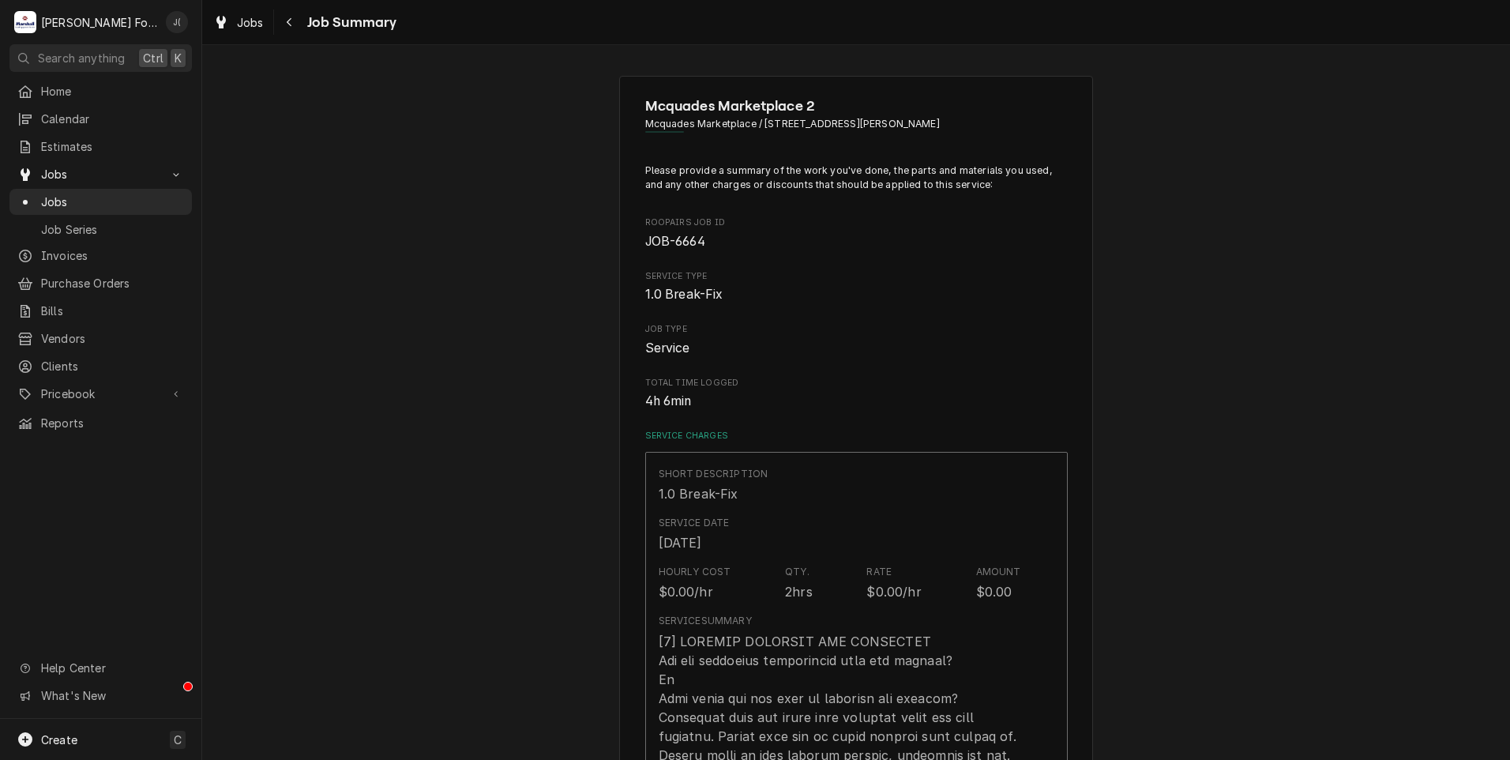
scroll to position [869, 0]
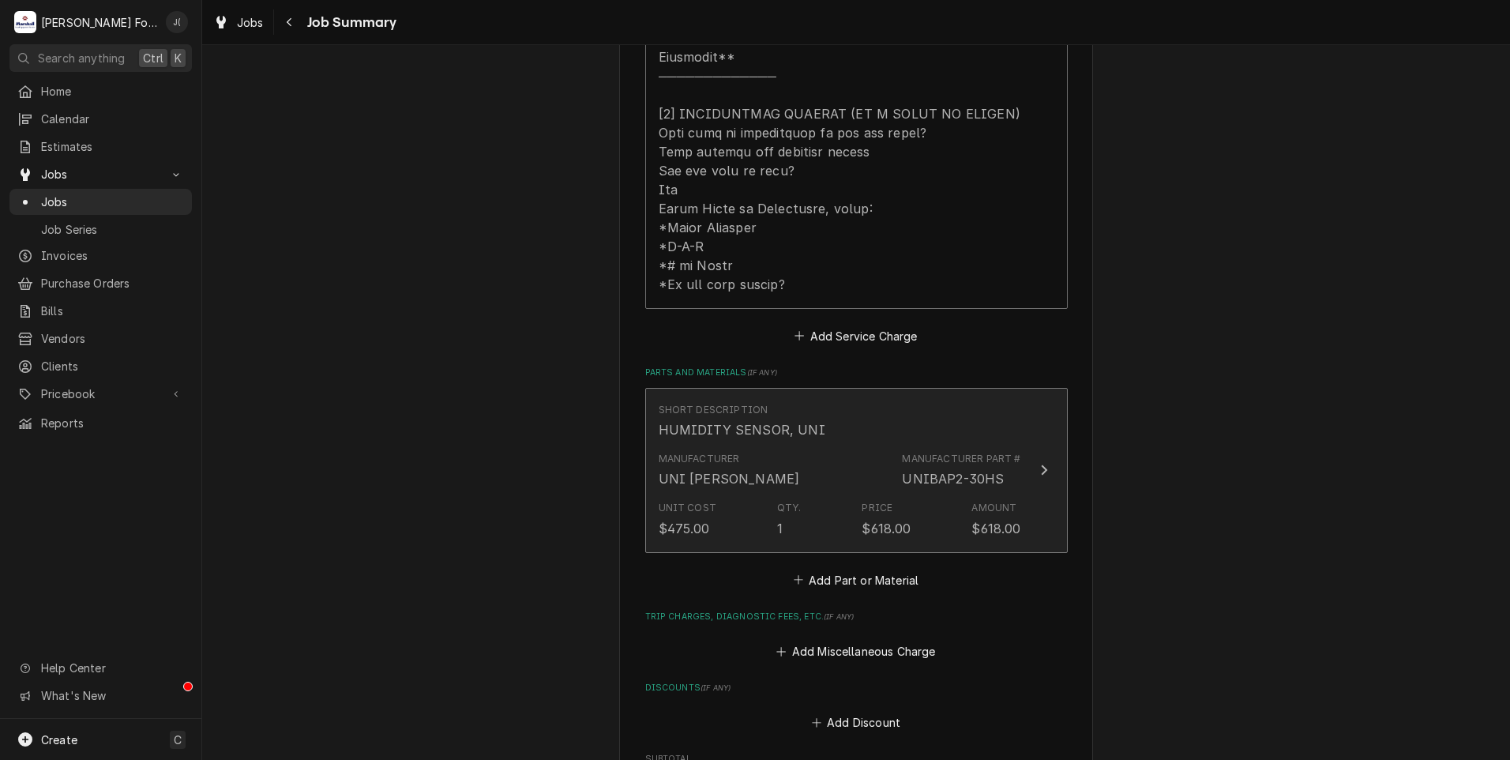
click at [796, 449] on div "Manufacturer UNI SORCE Manufacturer Part # UNIBAP2-30HS" at bounding box center [840, 470] width 363 height 49
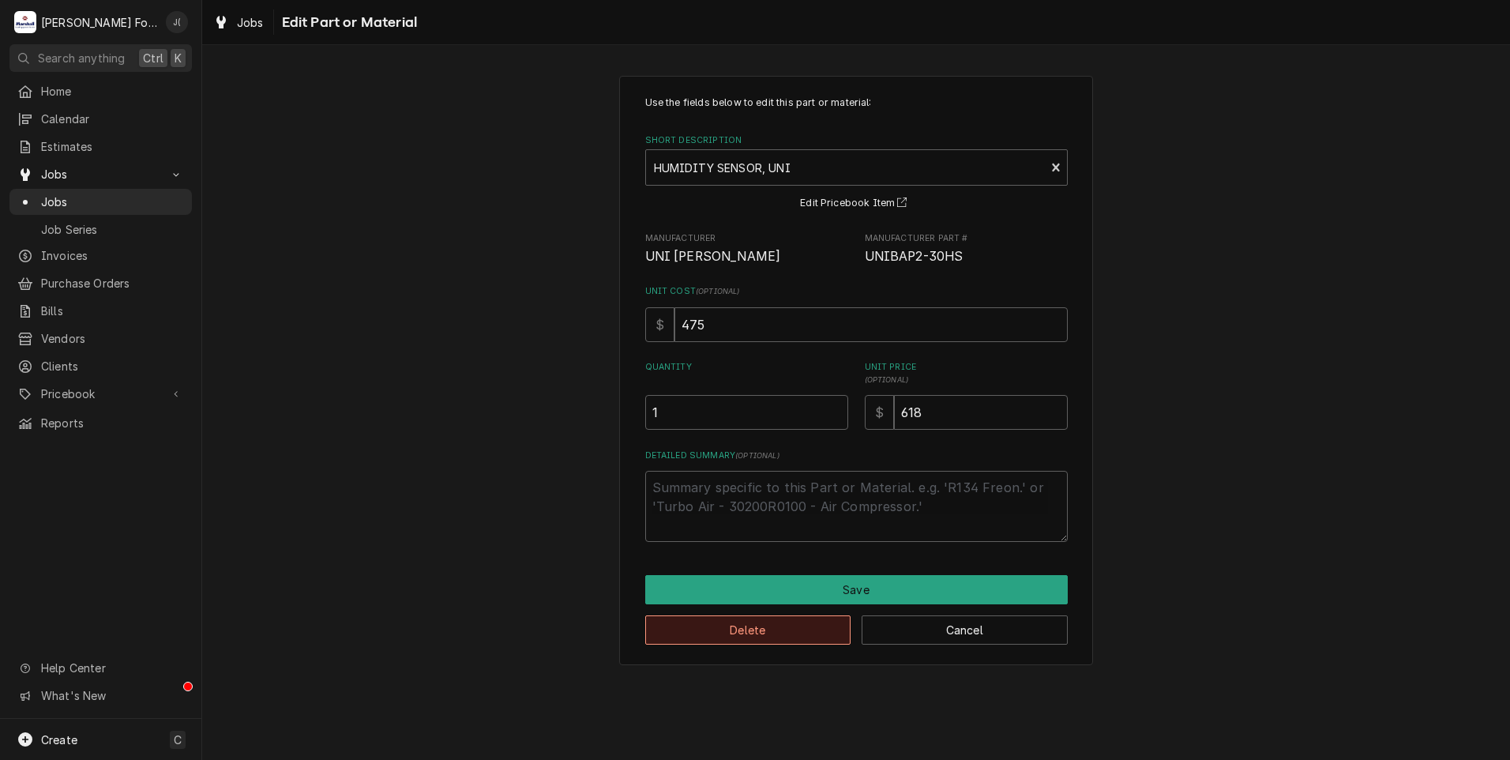
click at [777, 629] on button "Delete" at bounding box center [748, 629] width 206 height 29
type textarea "x"
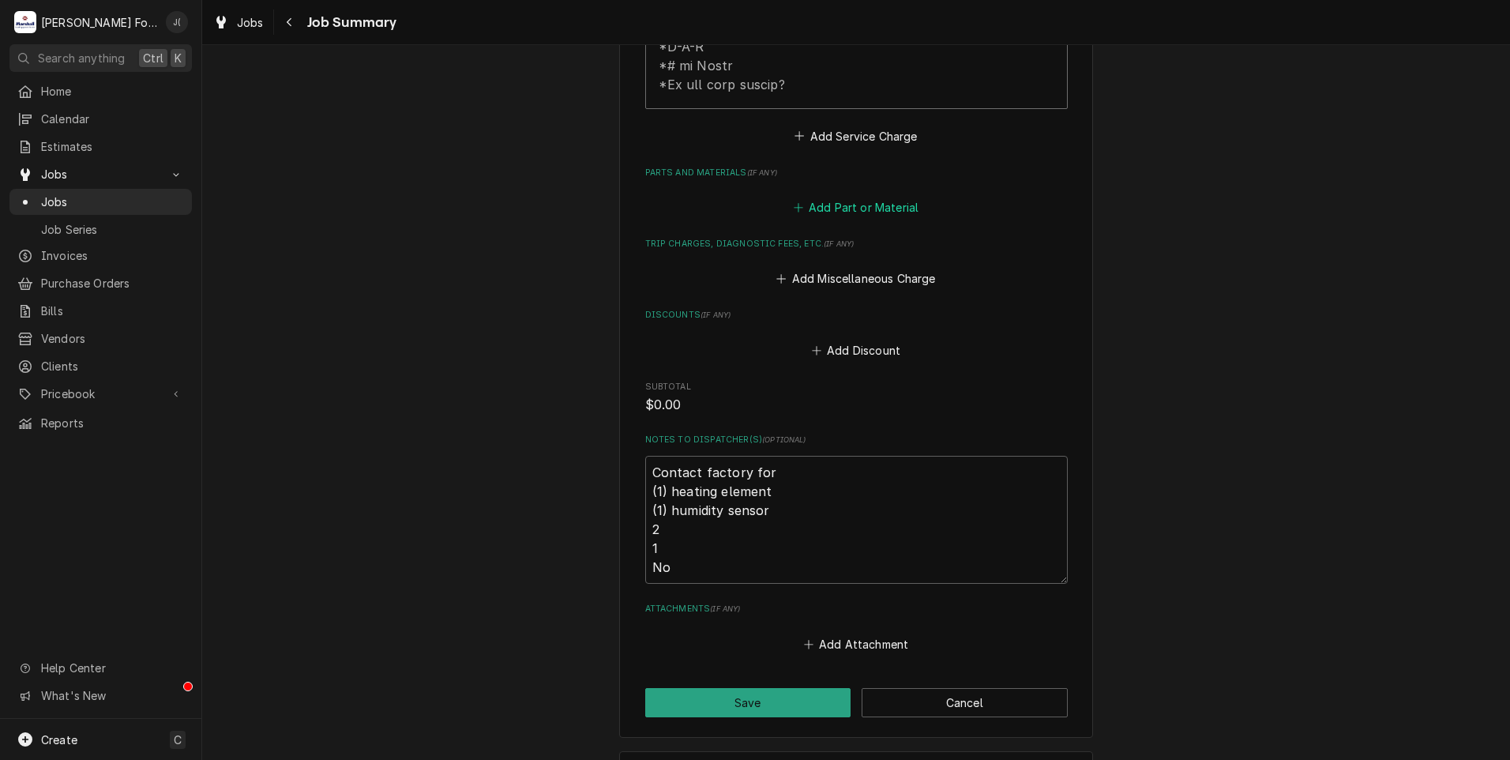
scroll to position [1032, 0]
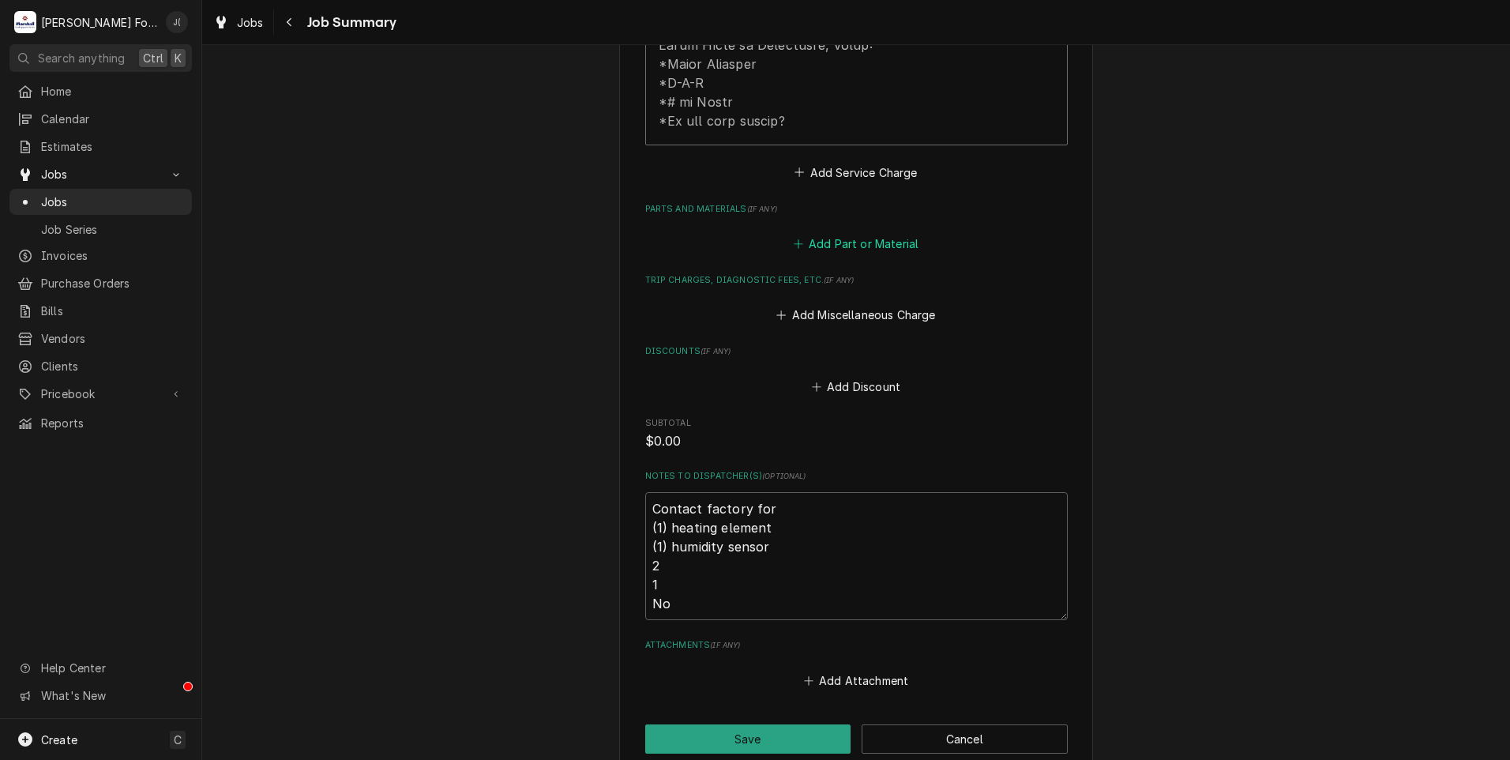
click at [838, 233] on button "Add Part or Material" at bounding box center [856, 244] width 130 height 22
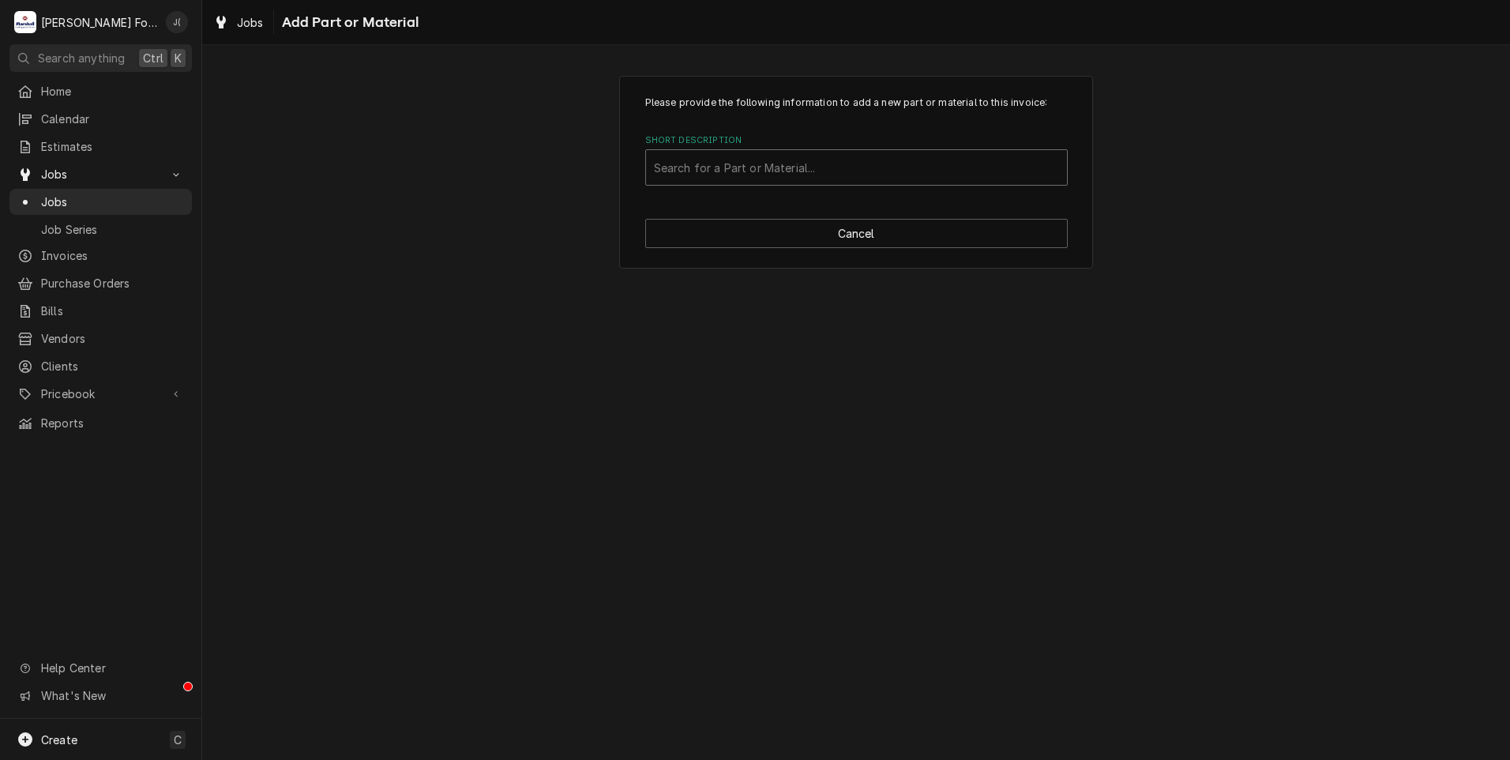
click at [746, 160] on div "Short Description" at bounding box center [856, 167] width 405 height 28
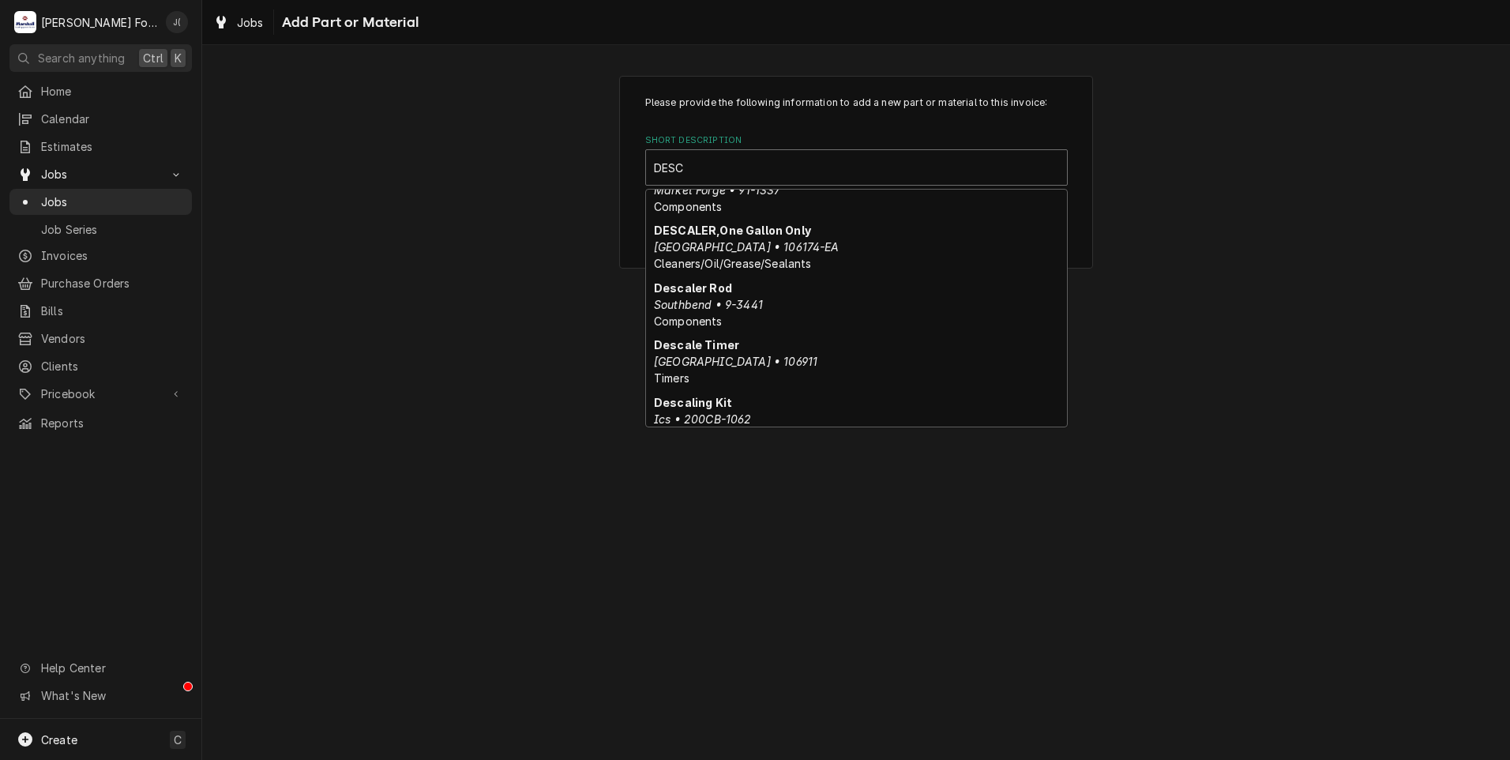
scroll to position [660, 0]
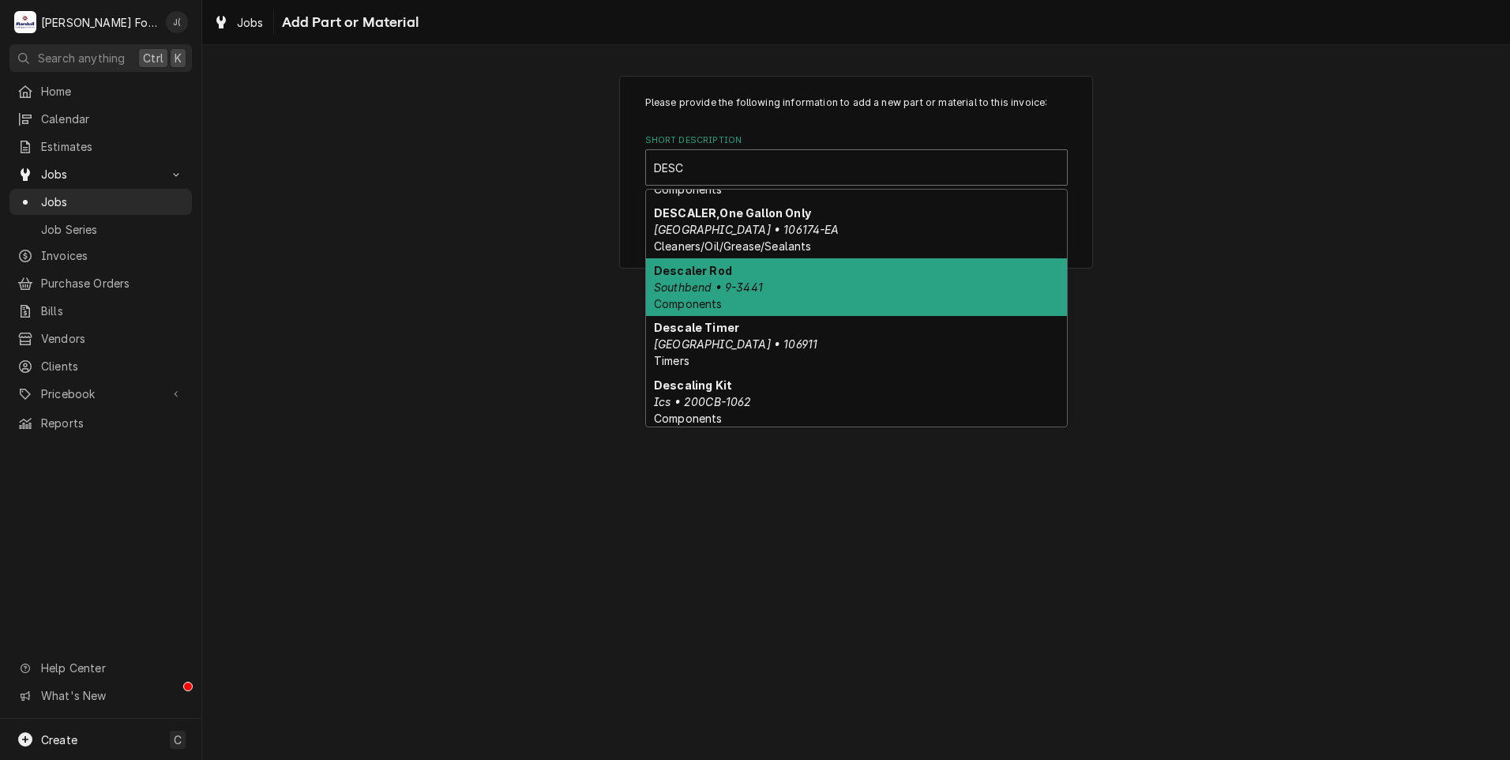
type input "DESC"
click at [483, 325] on div "Please provide the following information to add a new part or material to this …" at bounding box center [856, 402] width 1308 height 715
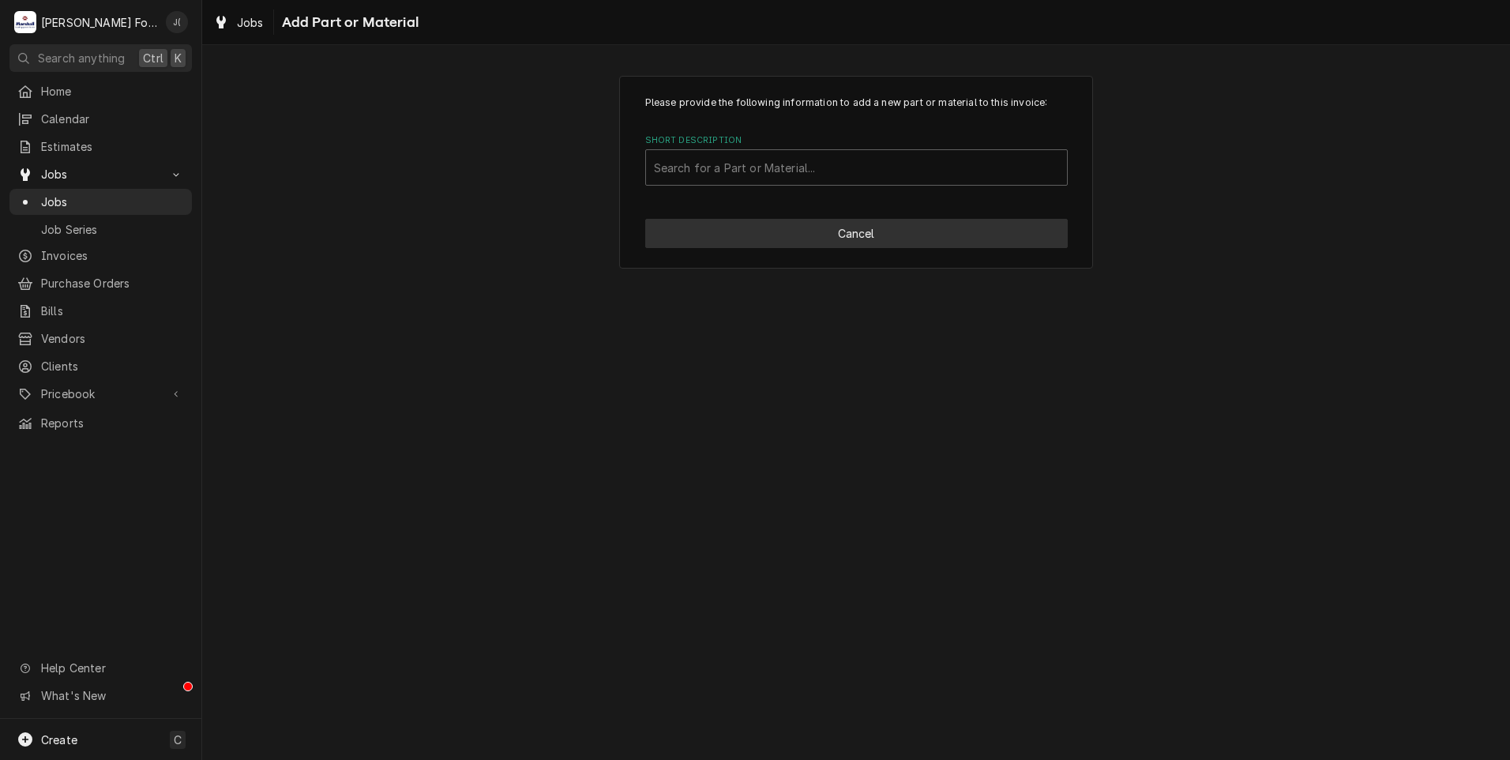
click at [881, 235] on button "Cancel" at bounding box center [856, 233] width 423 height 29
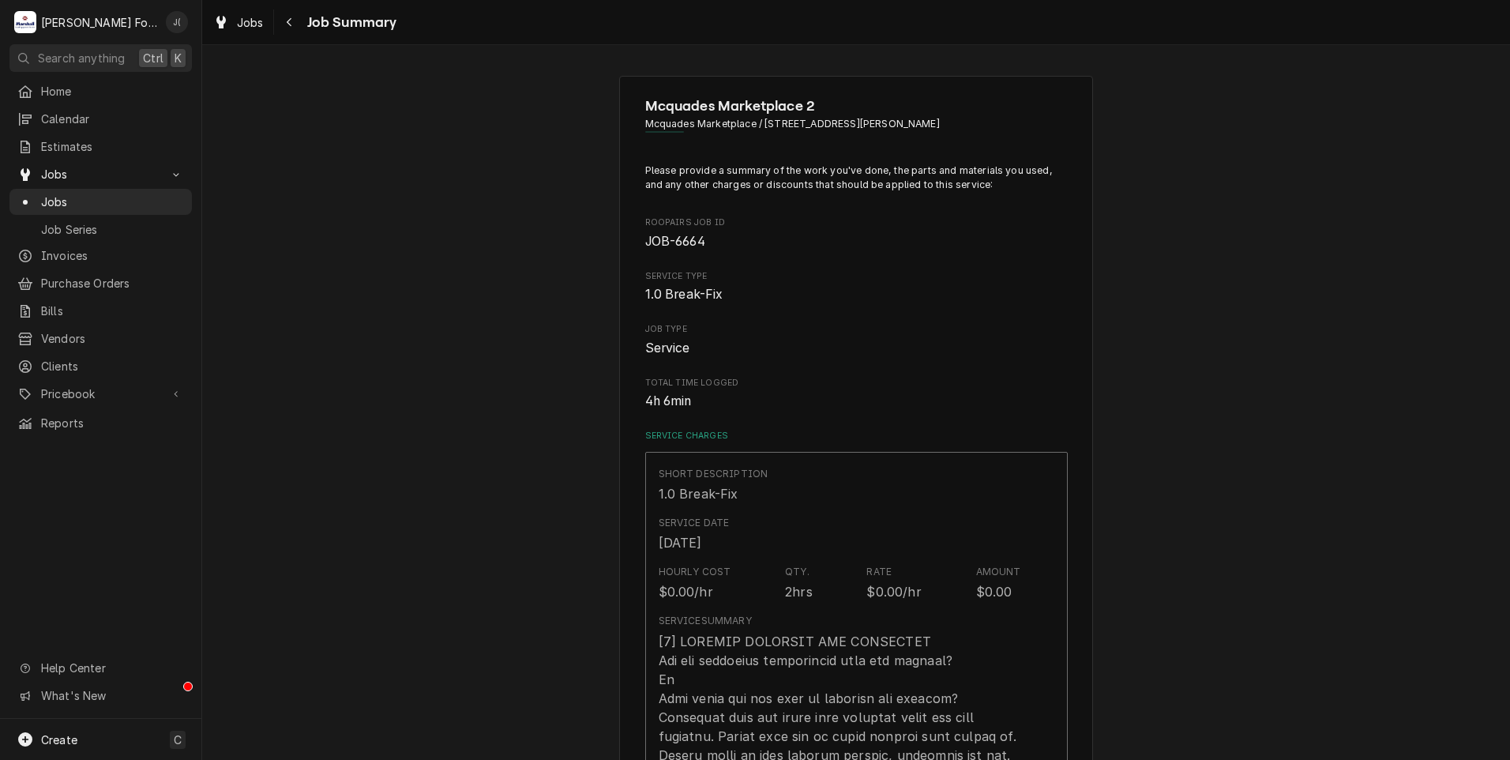
scroll to position [1032, 0]
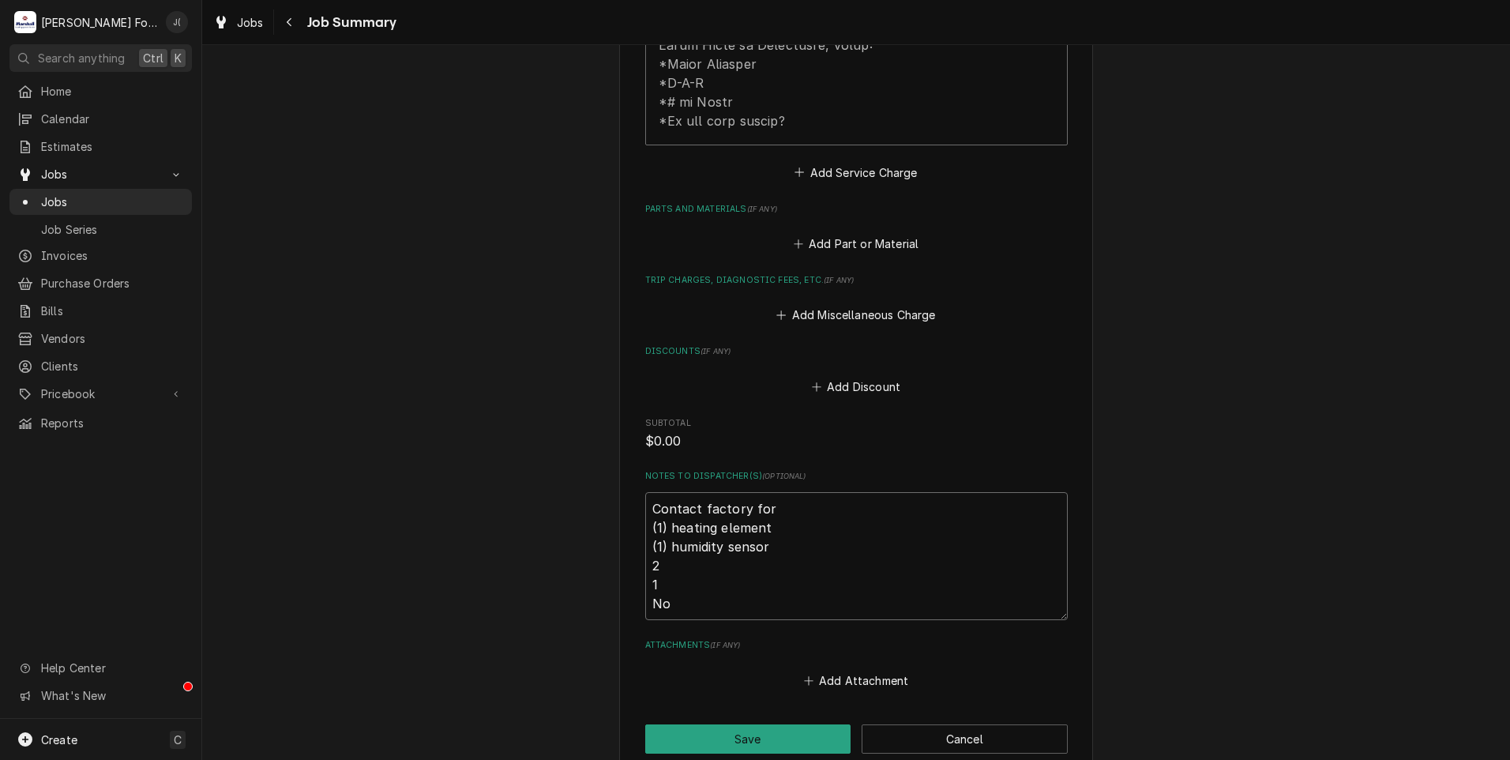
click at [740, 551] on textarea "Contact factory for (1) heating element (1) humidity sensor 2 1 No" at bounding box center [856, 556] width 423 height 128
click at [699, 470] on label "Notes to Dispatcher(s) ( optional )" at bounding box center [856, 476] width 423 height 13
click at [699, 492] on textarea "Contact factory for (1) heating element (1) humidity sensor 2 1 No" at bounding box center [856, 556] width 423 height 128
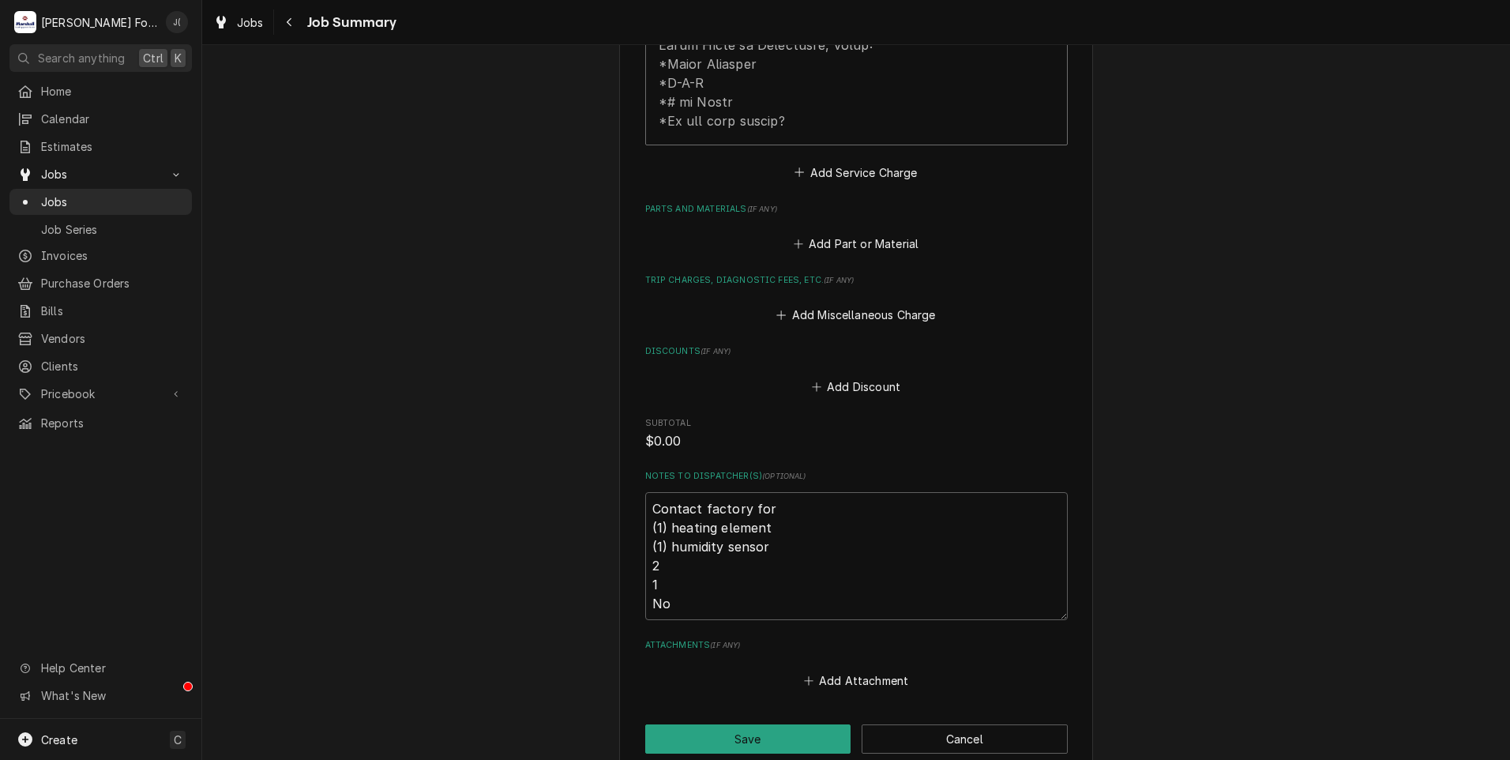
click at [835, 669] on button "Add Attachment" at bounding box center [856, 680] width 111 height 22
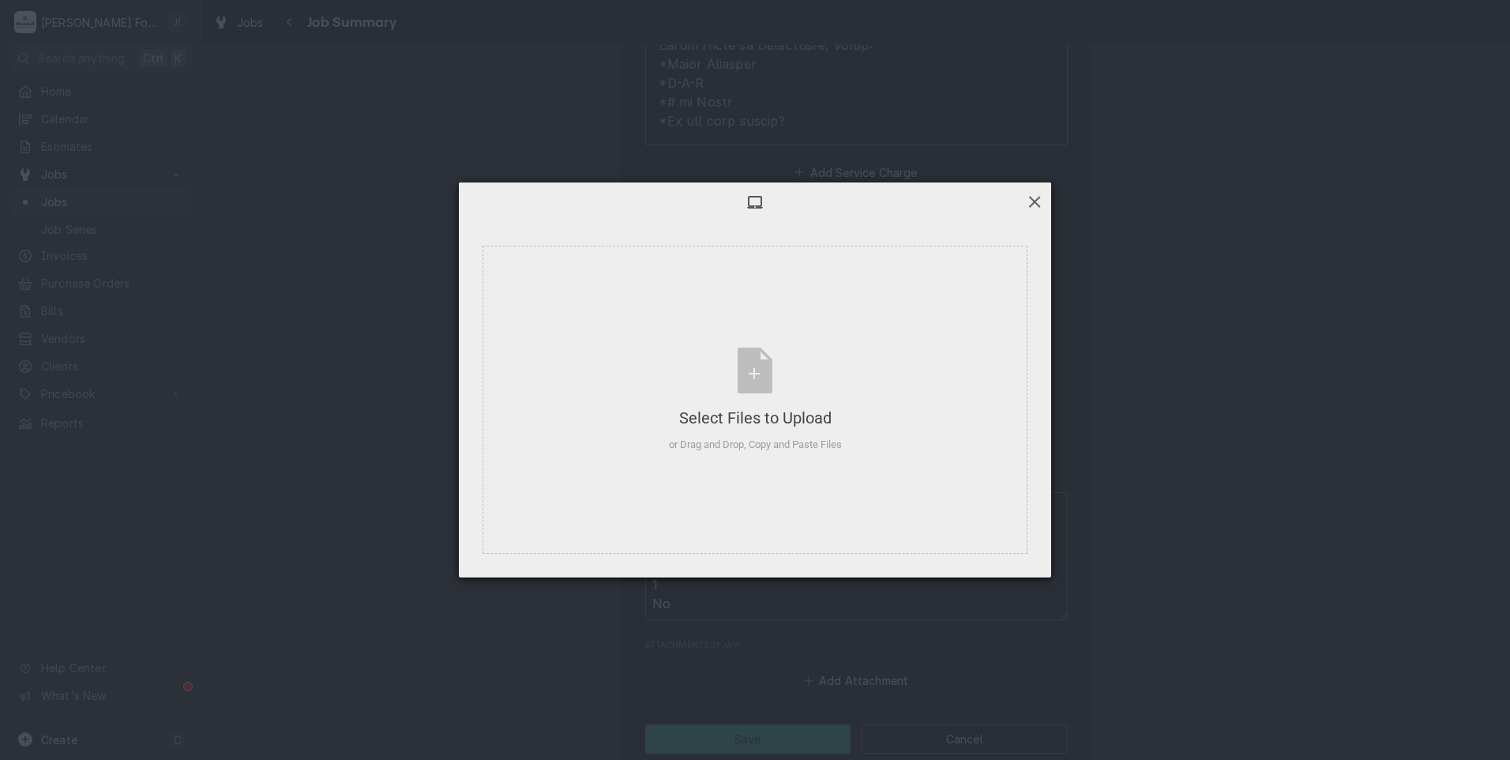
click at [1031, 197] on span at bounding box center [1034, 201] width 17 height 17
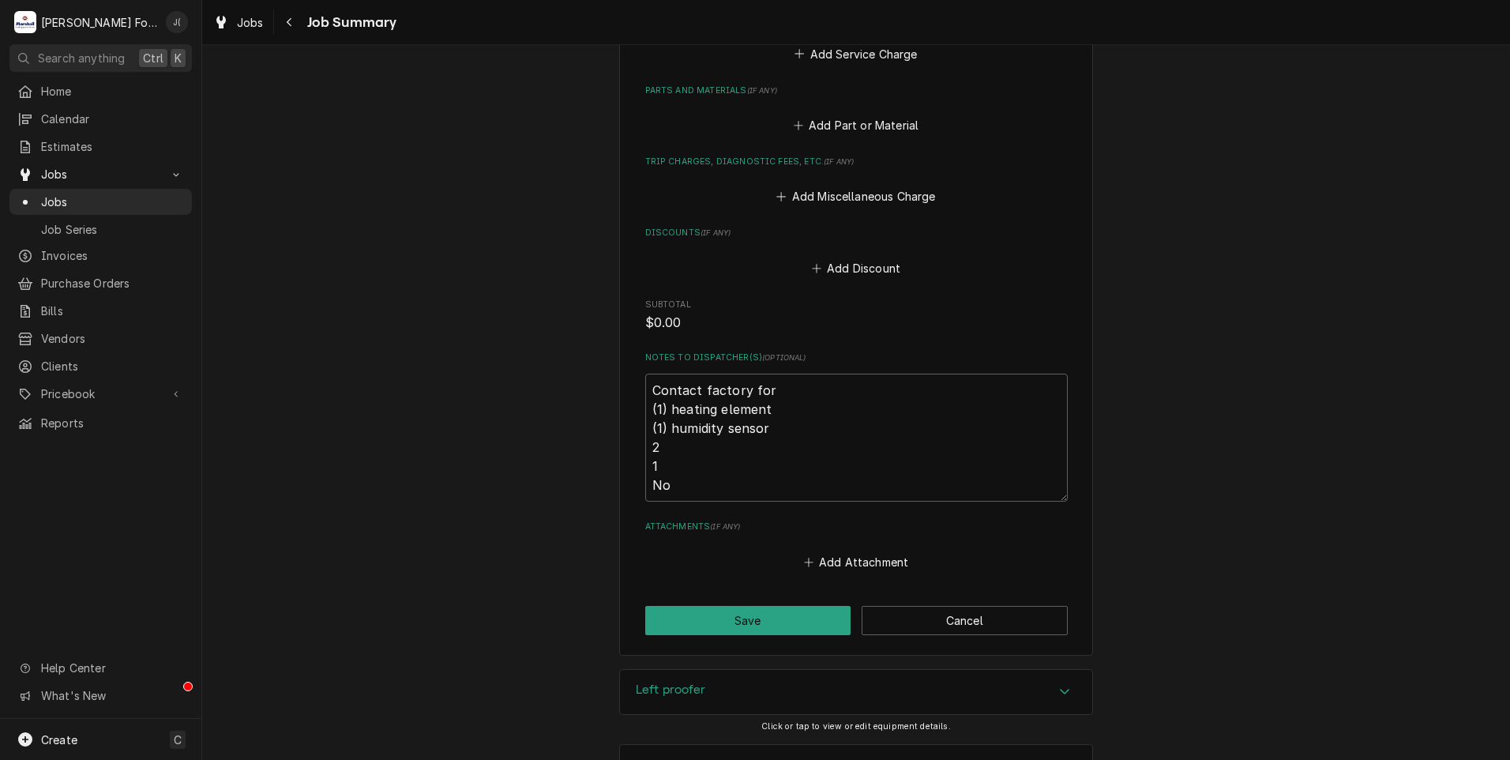
scroll to position [1190, 0]
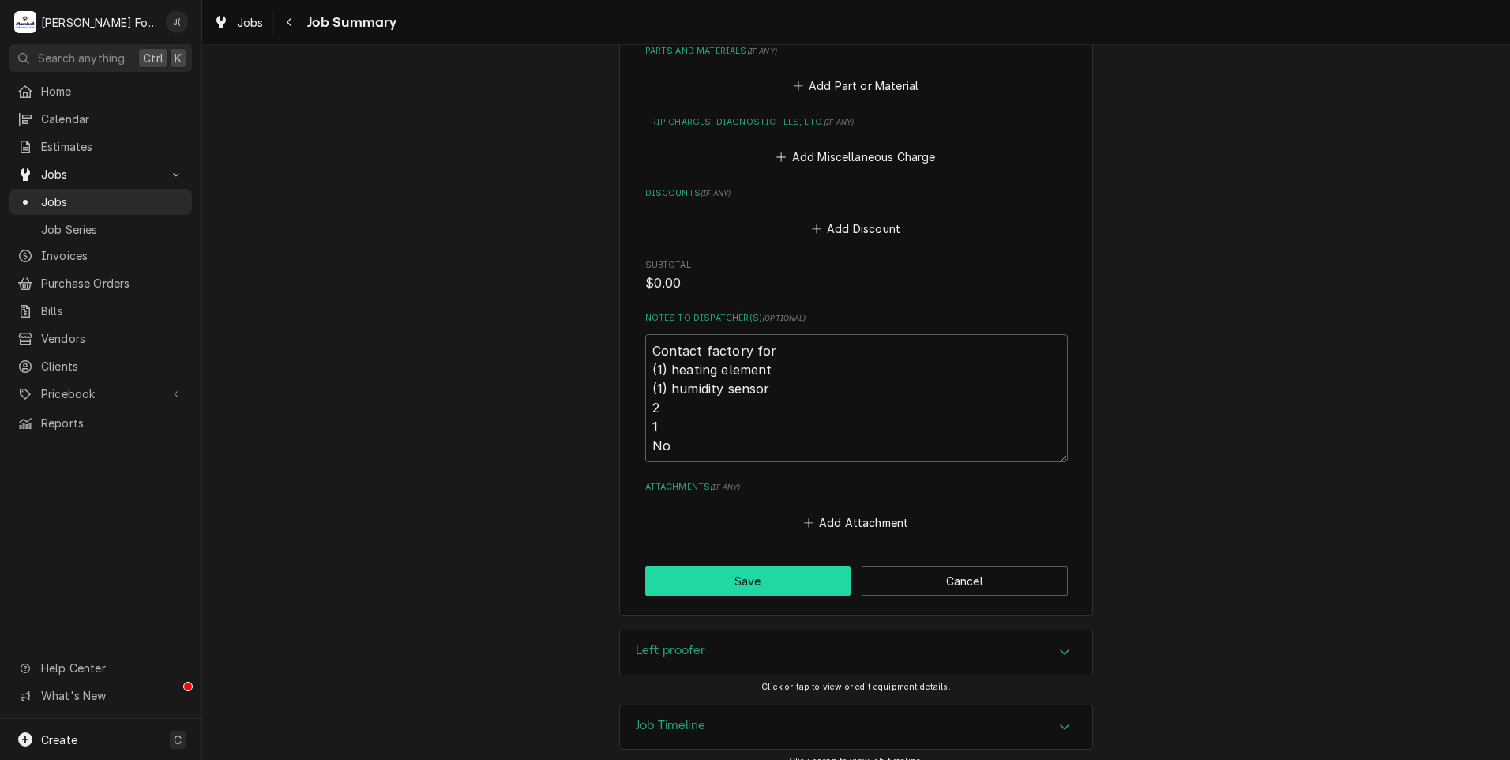
click at [777, 566] on button "Save" at bounding box center [748, 580] width 206 height 29
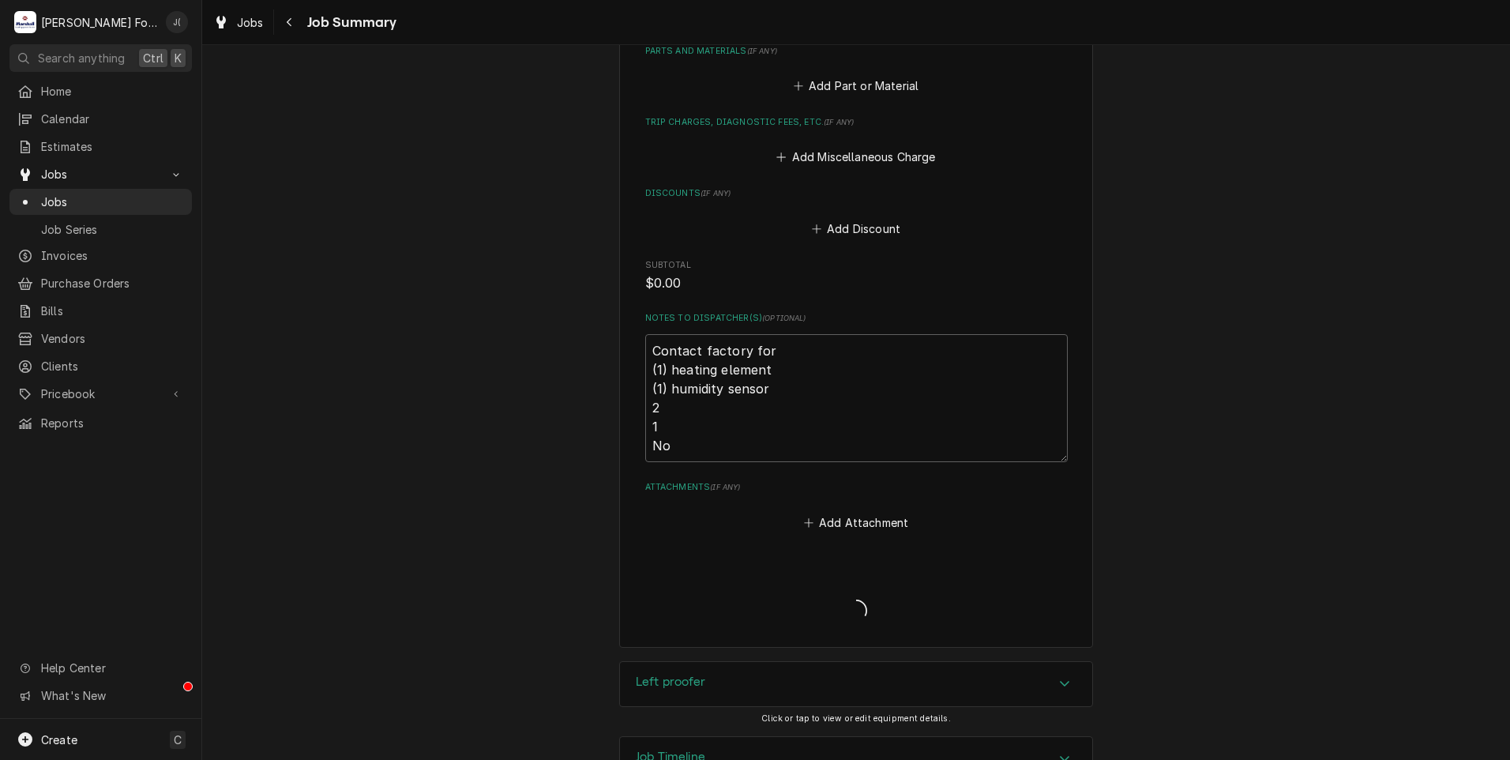
type textarea "x"
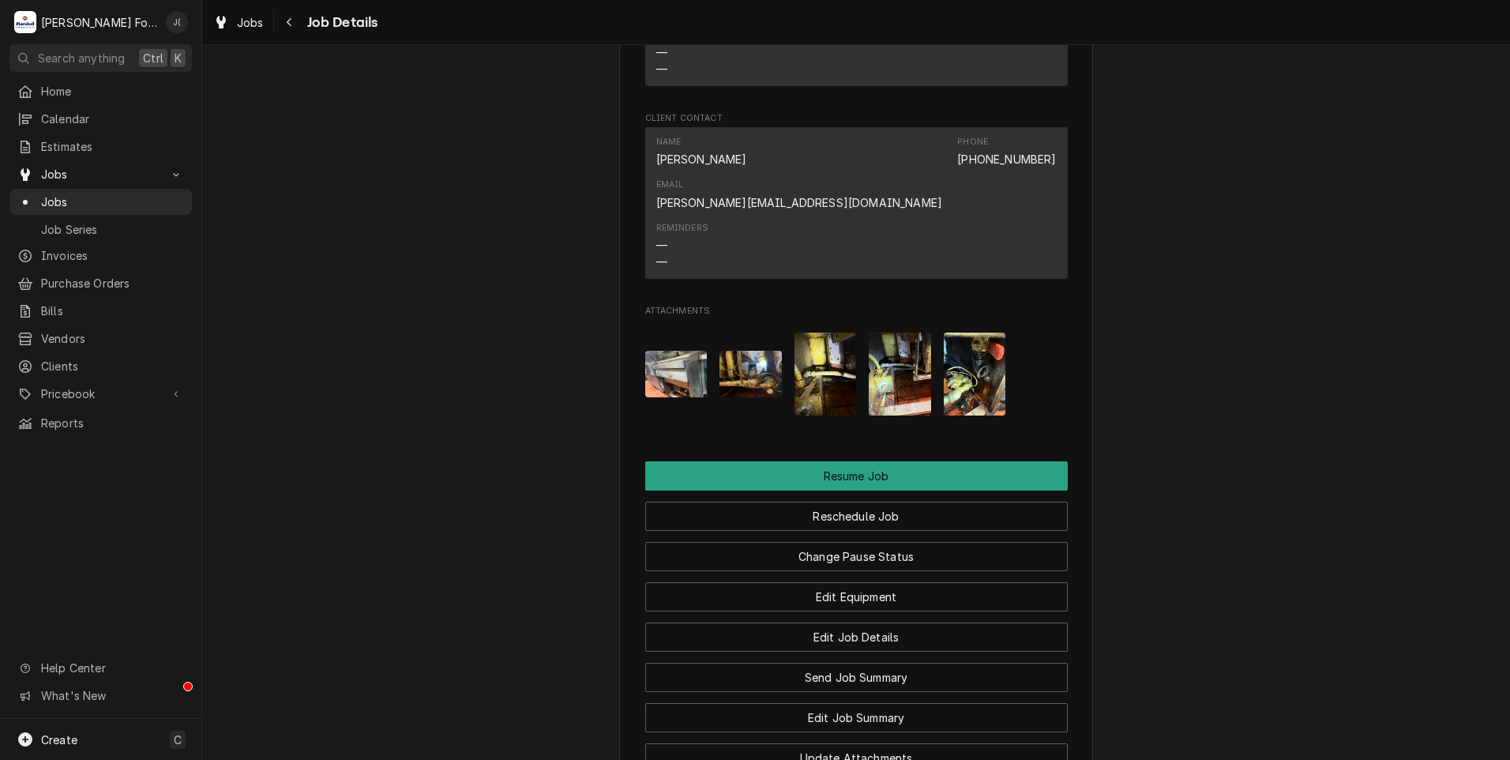
scroll to position [1855, 0]
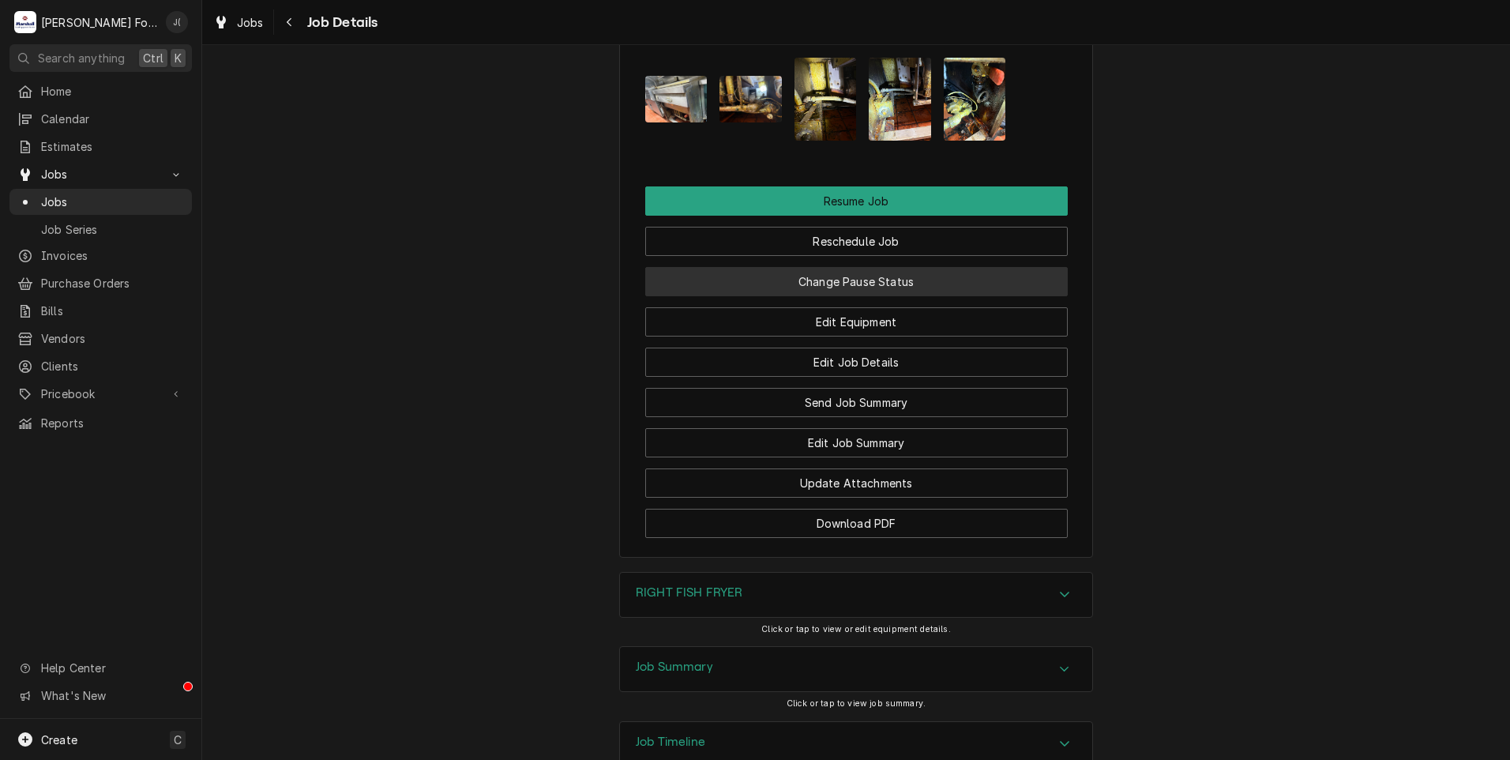
click at [974, 267] on button "Change Pause Status" at bounding box center [856, 281] width 423 height 29
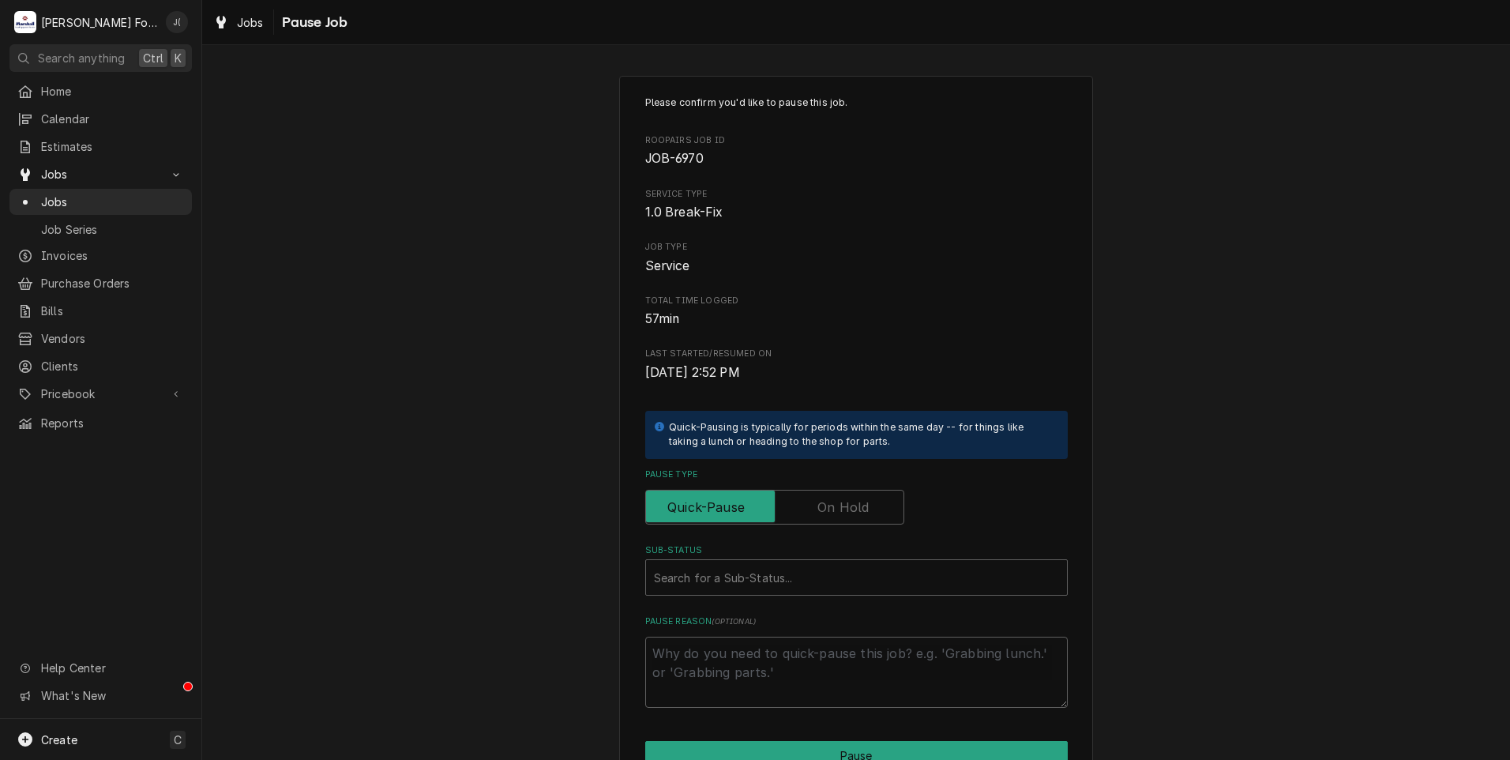
click at [860, 504] on label "Pause Type" at bounding box center [774, 507] width 259 height 35
click at [860, 504] on input "Pause Type" at bounding box center [774, 507] width 245 height 35
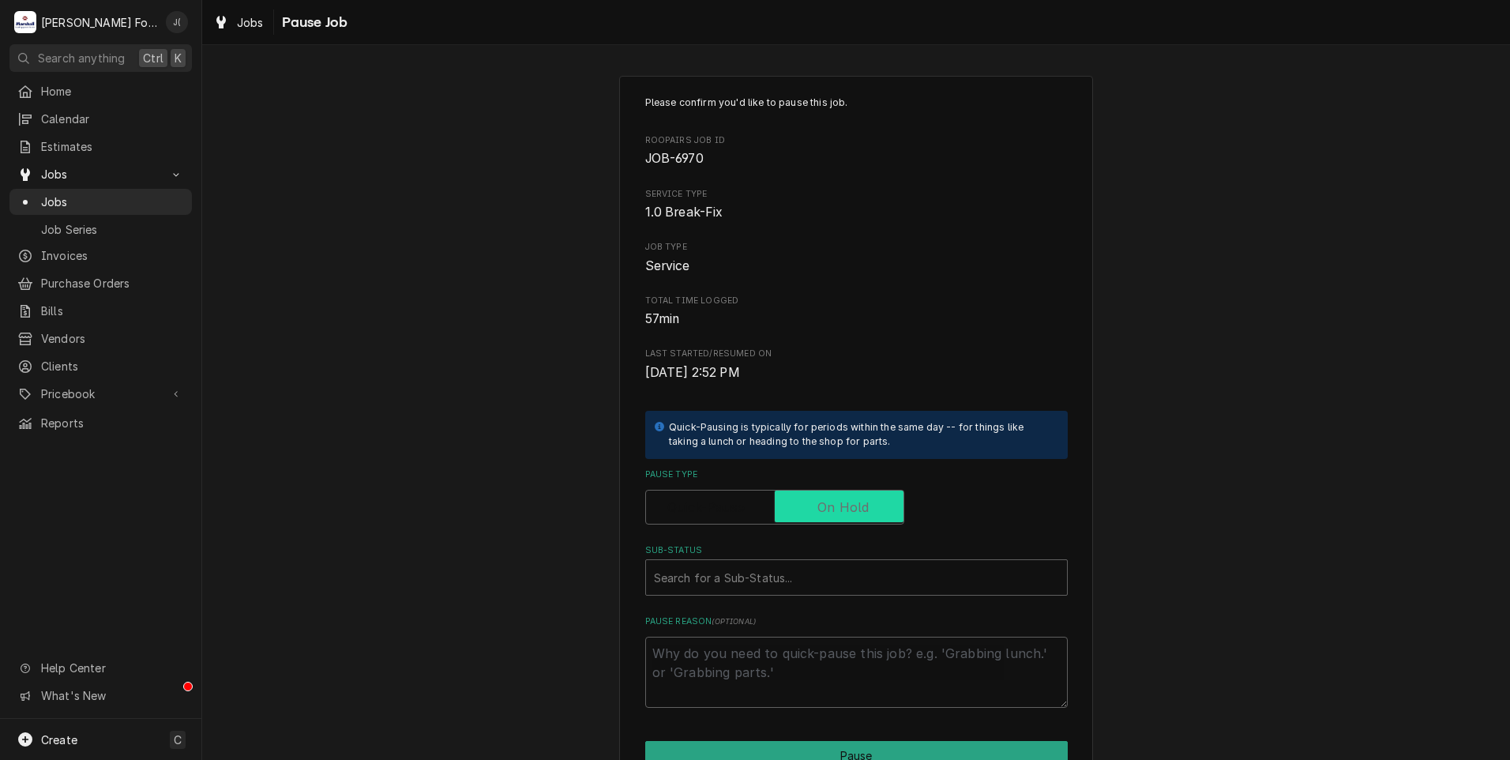
checkbox input "true"
type textarea "x"
click at [844, 581] on div "Sub-Status" at bounding box center [856, 577] width 405 height 28
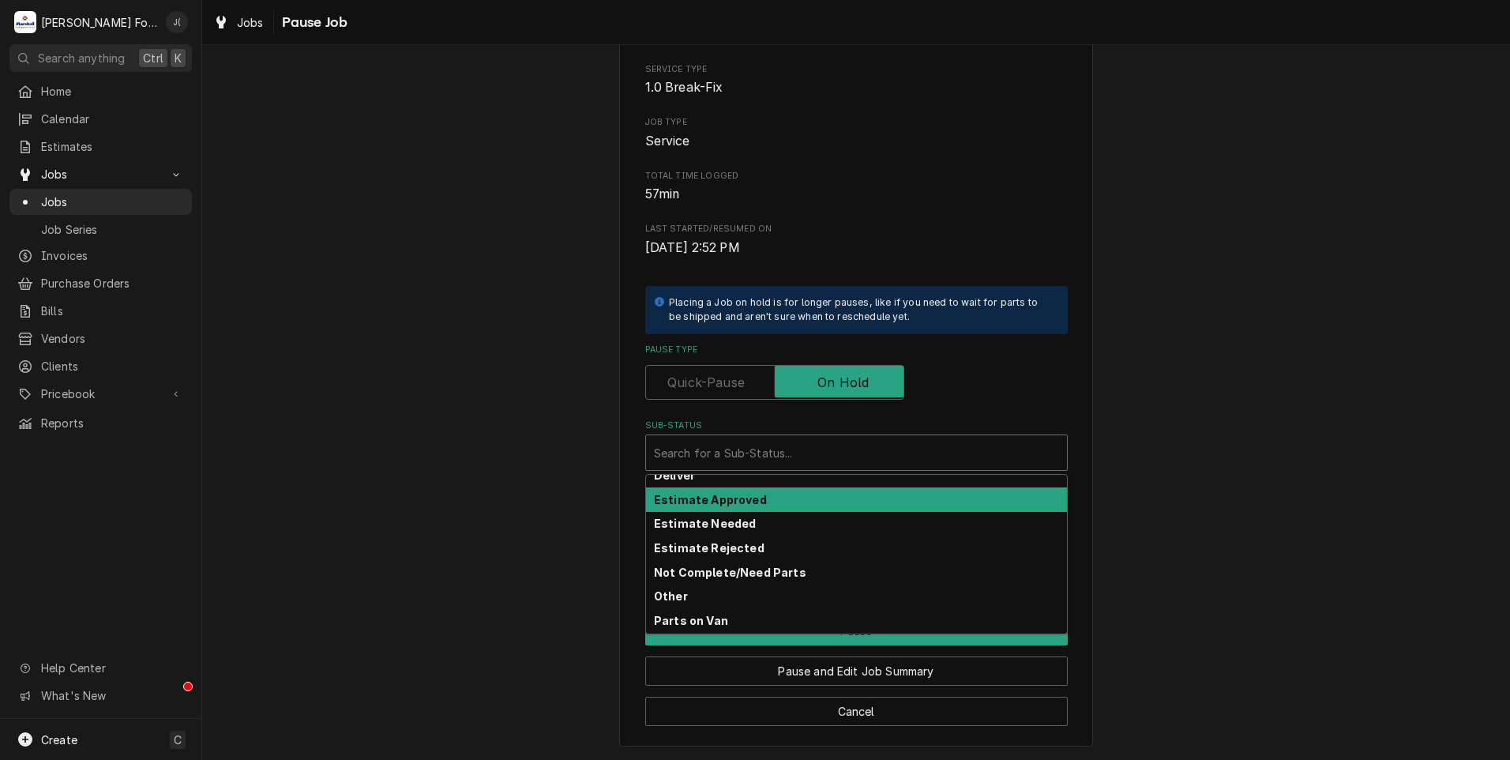
scroll to position [79, 0]
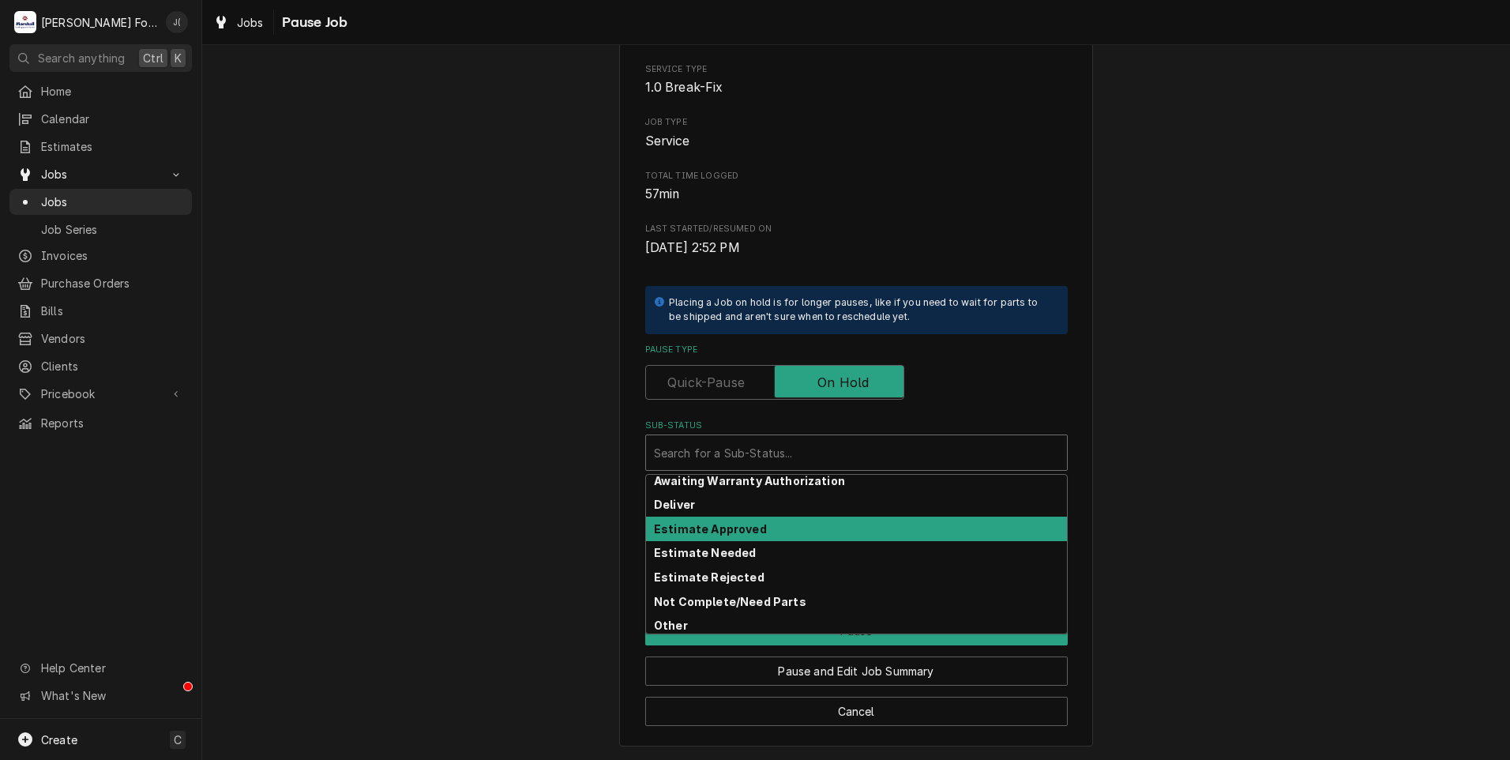
click at [574, 409] on div "Please confirm you'd like to pause this job. Roopairs Job ID JOB-6970 Service T…" at bounding box center [856, 348] width 1308 height 823
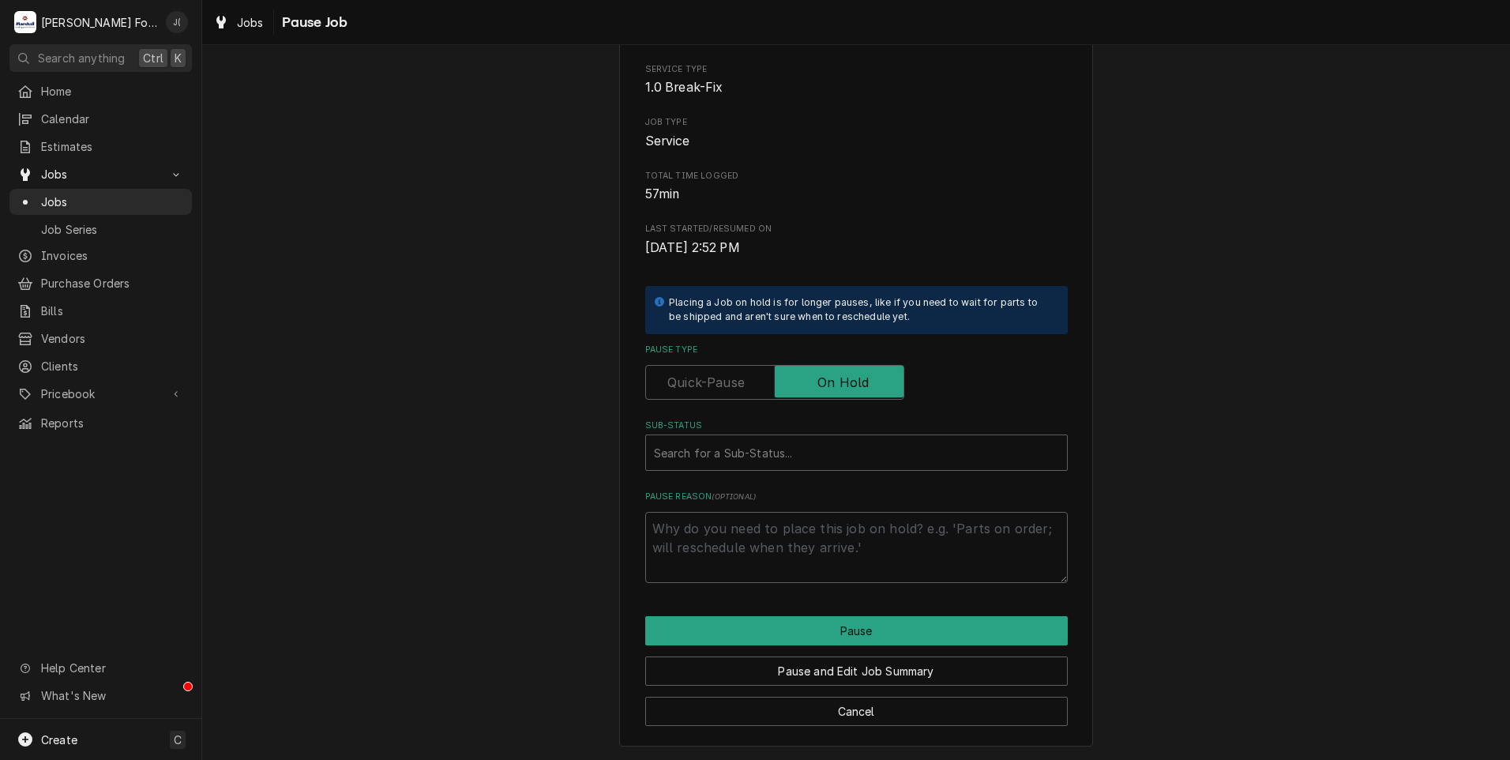
scroll to position [0, 0]
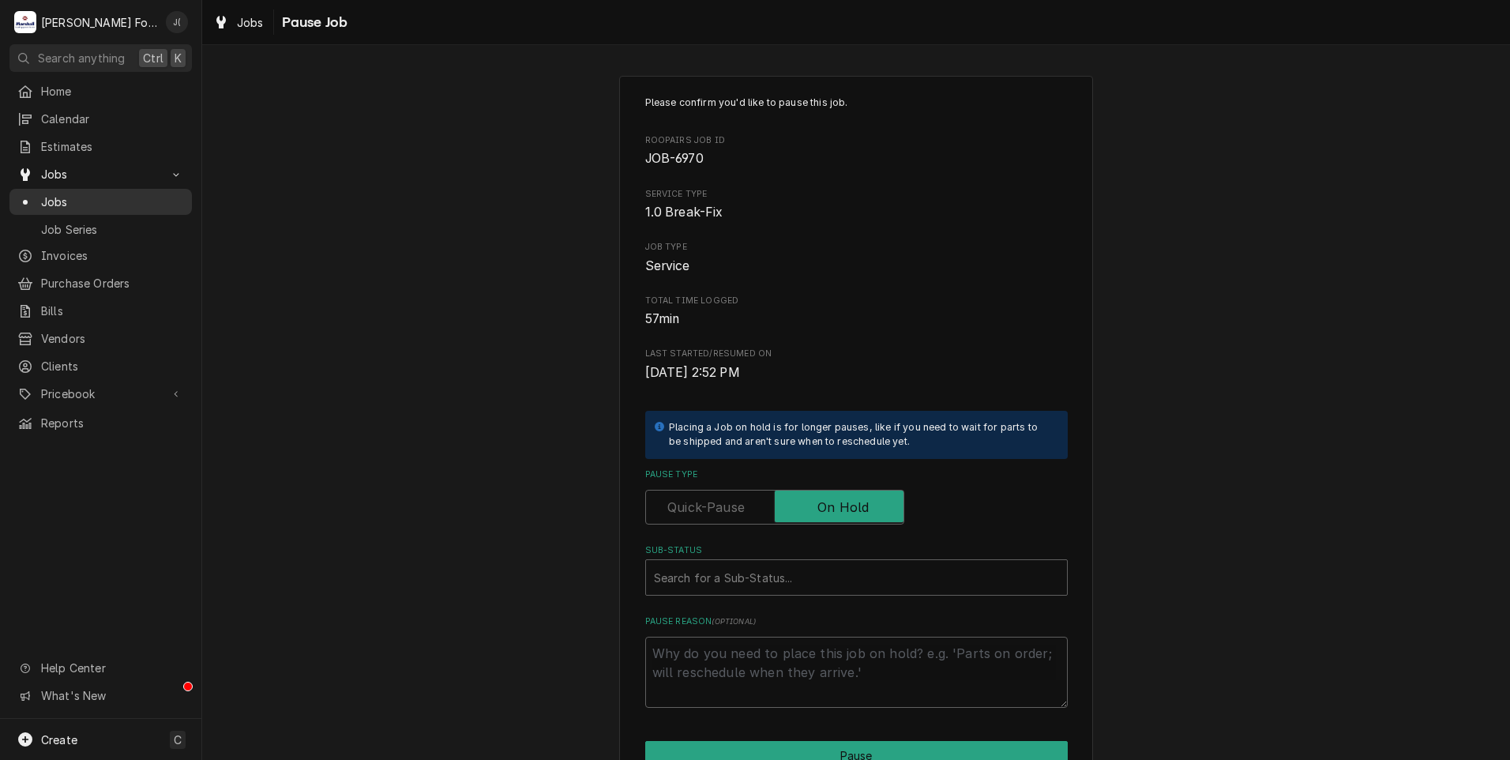
click at [81, 194] on span "Jobs" at bounding box center [112, 202] width 143 height 17
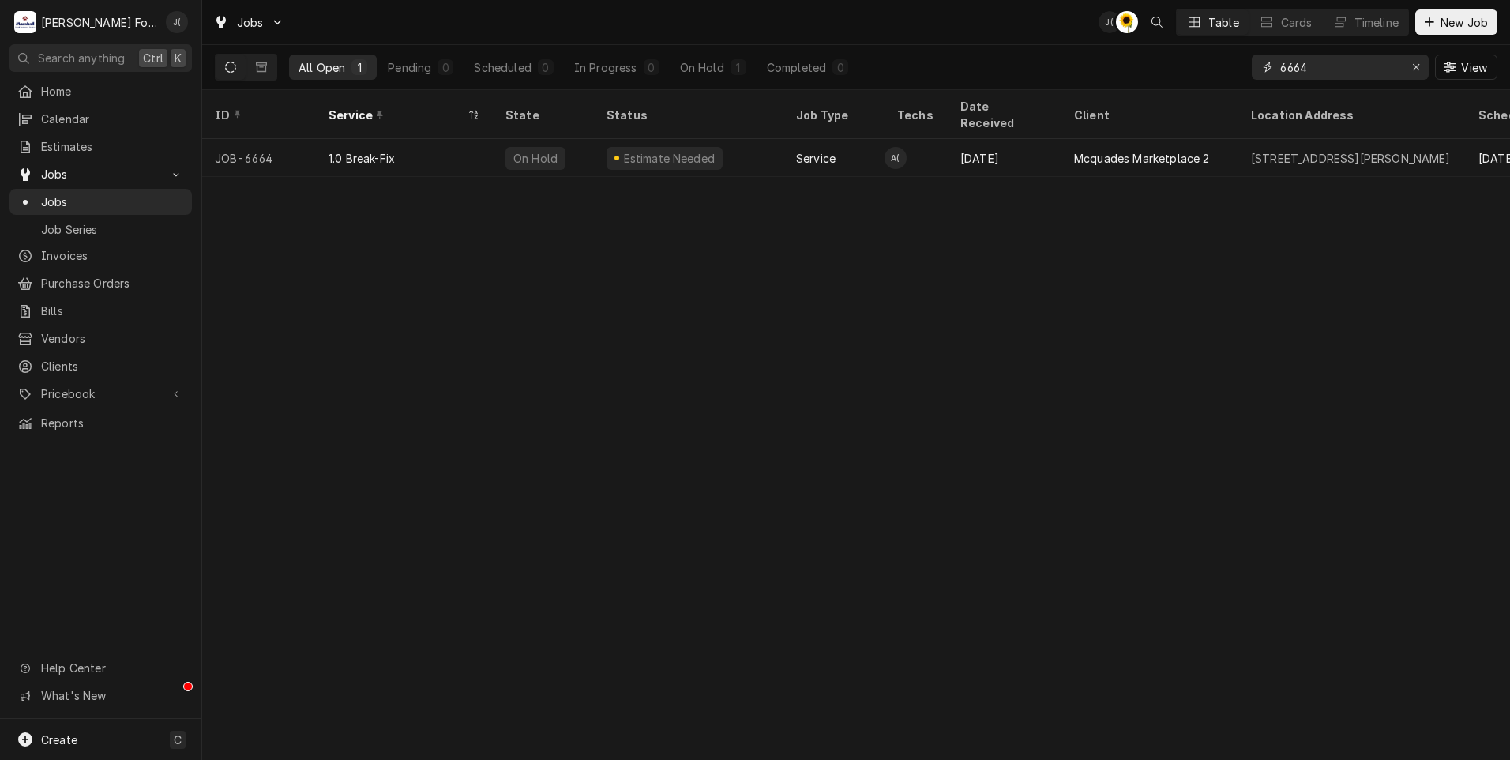
click at [1420, 71] on icon "Erase input" at bounding box center [1416, 67] width 9 height 11
click at [1345, 66] on input "Dynamic Content Wrapper" at bounding box center [1354, 67] width 149 height 25
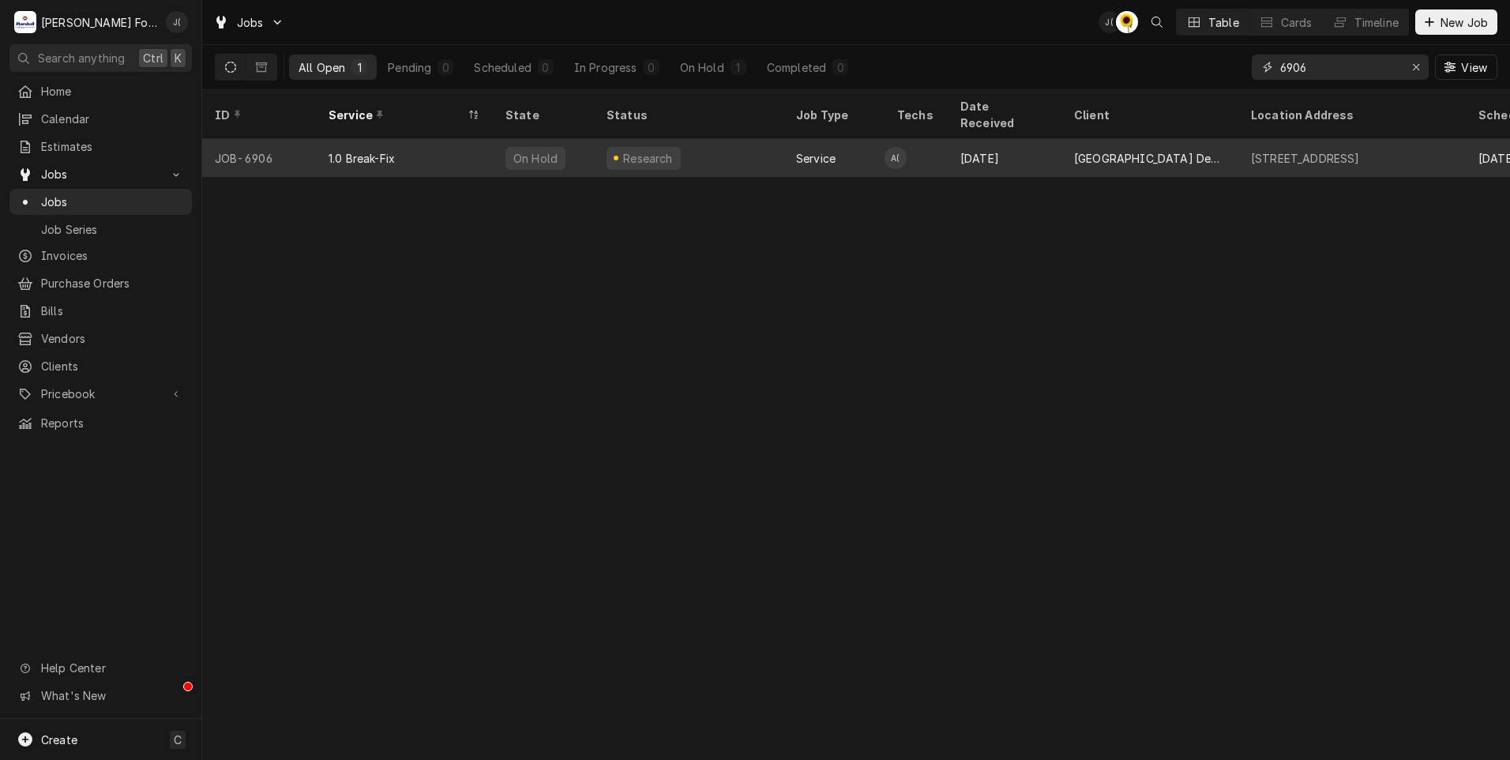
type input "6906"
click at [506, 147] on div "On Hold" at bounding box center [536, 158] width 60 height 23
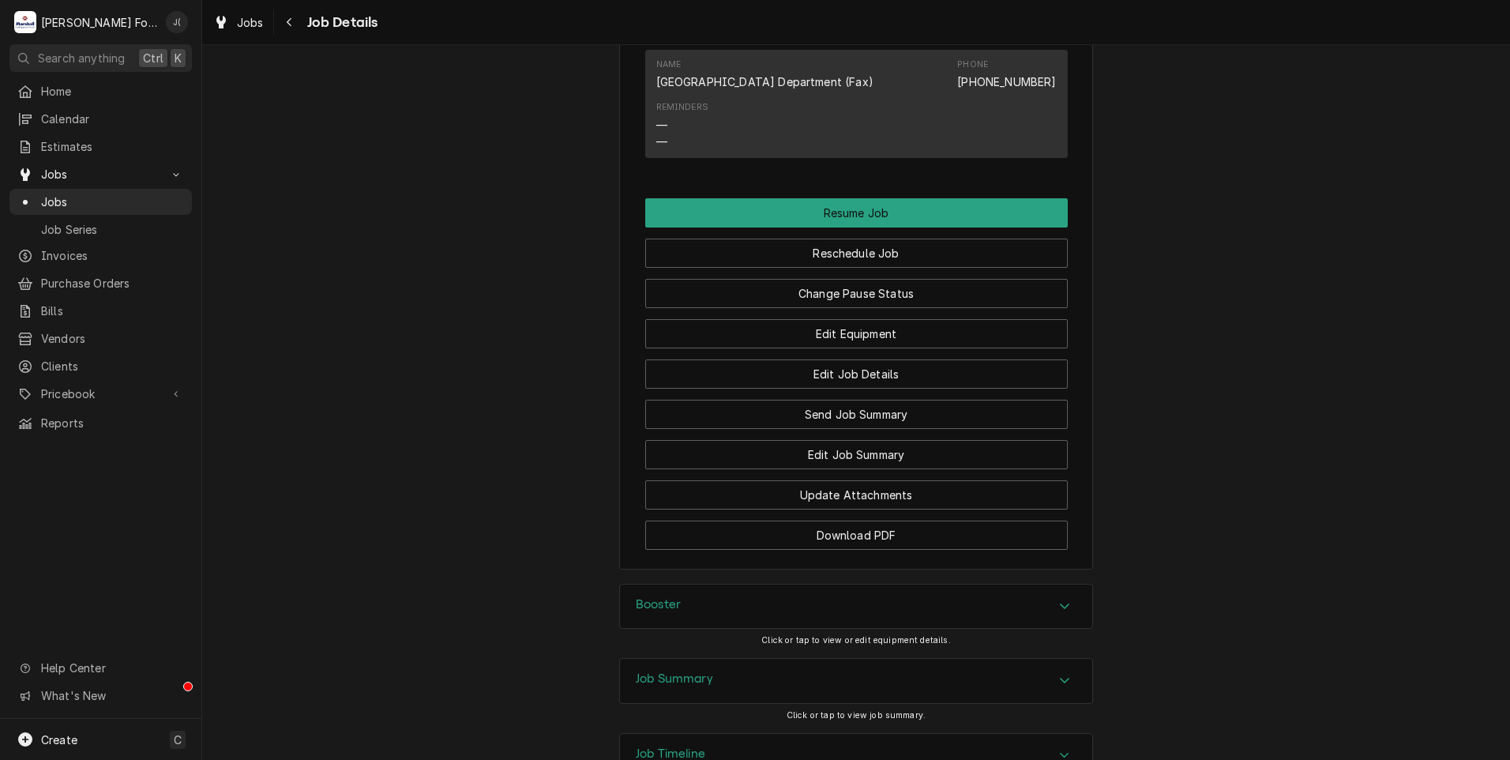
scroll to position [1750, 0]
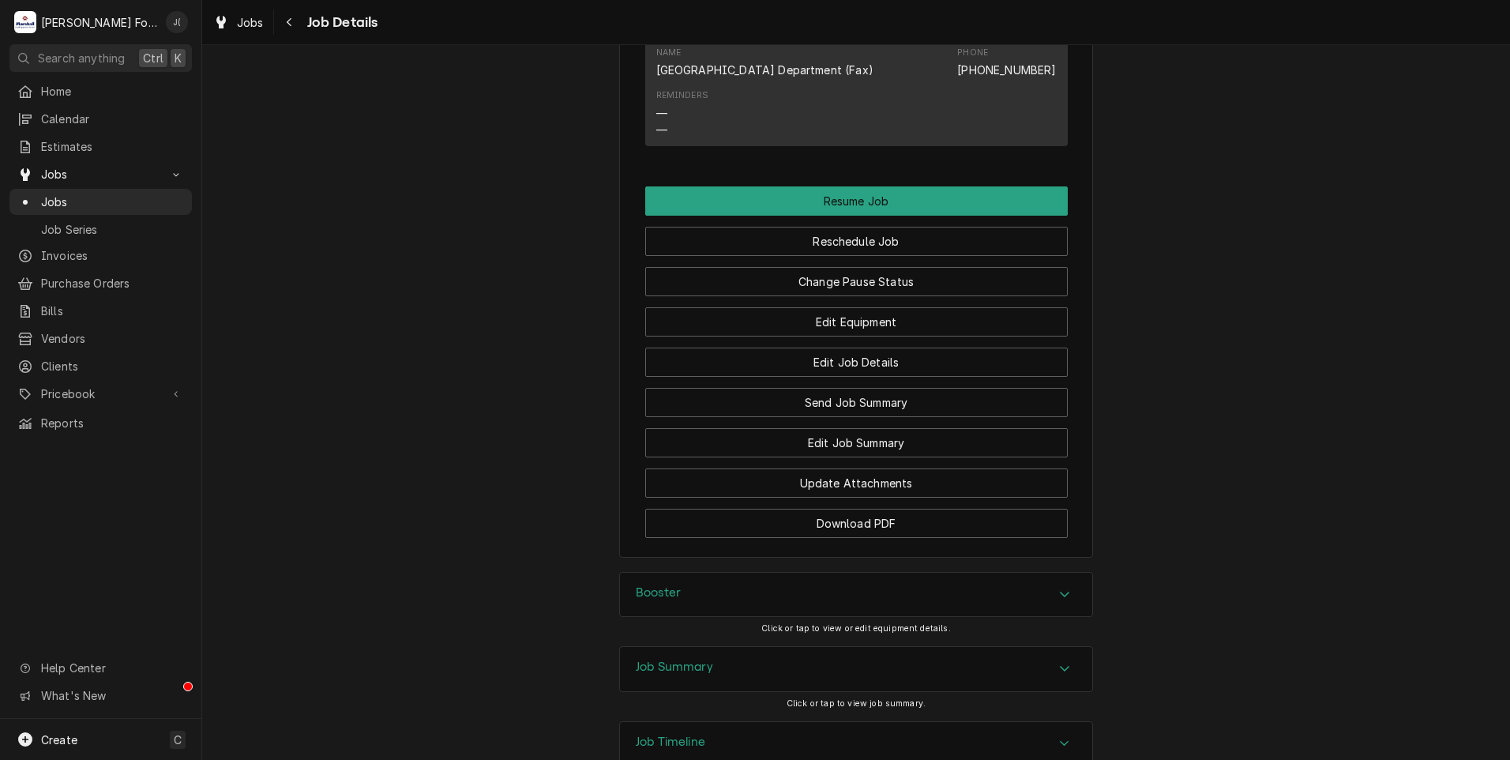
click at [714, 647] on div "Job Summary" at bounding box center [856, 669] width 472 height 44
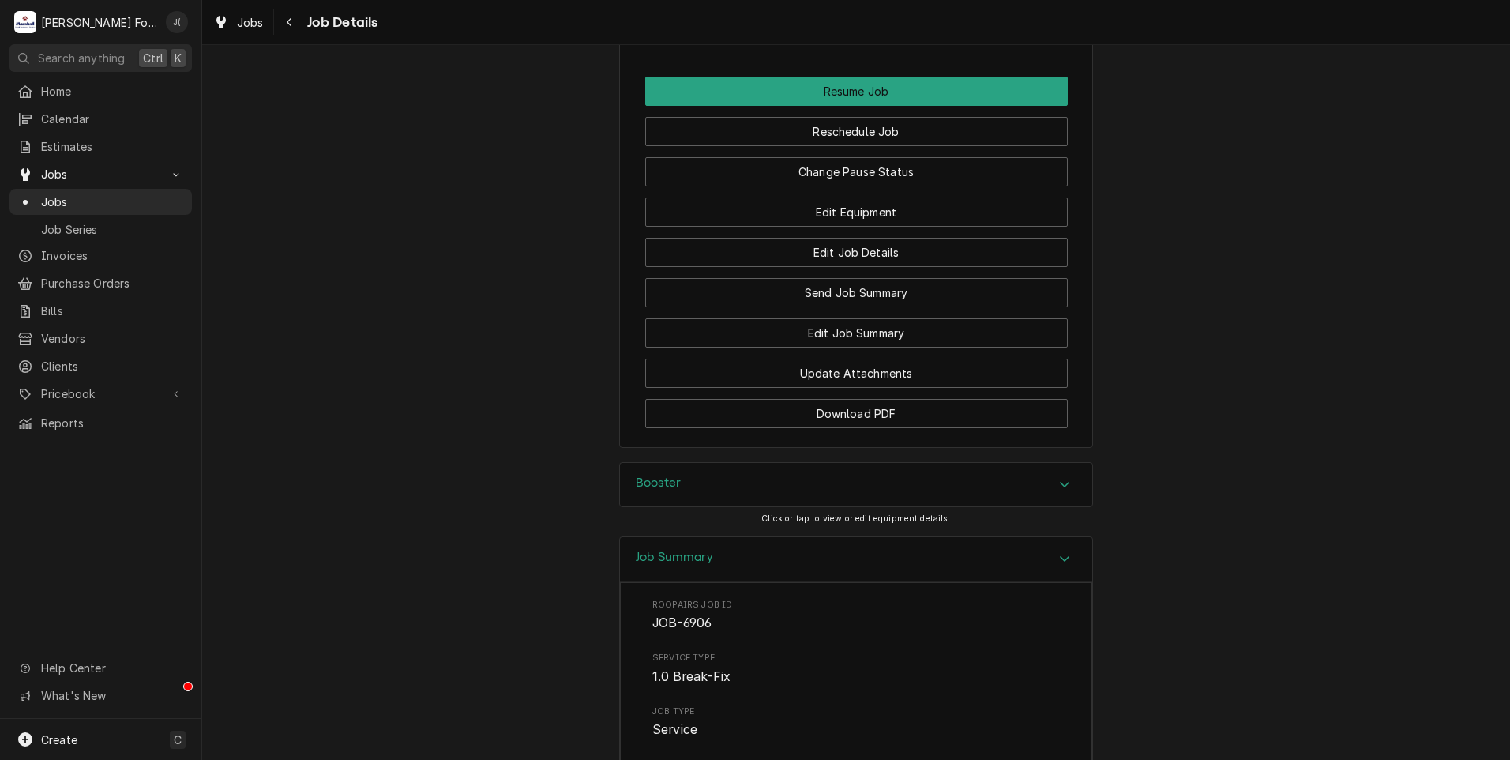
scroll to position [1633, 0]
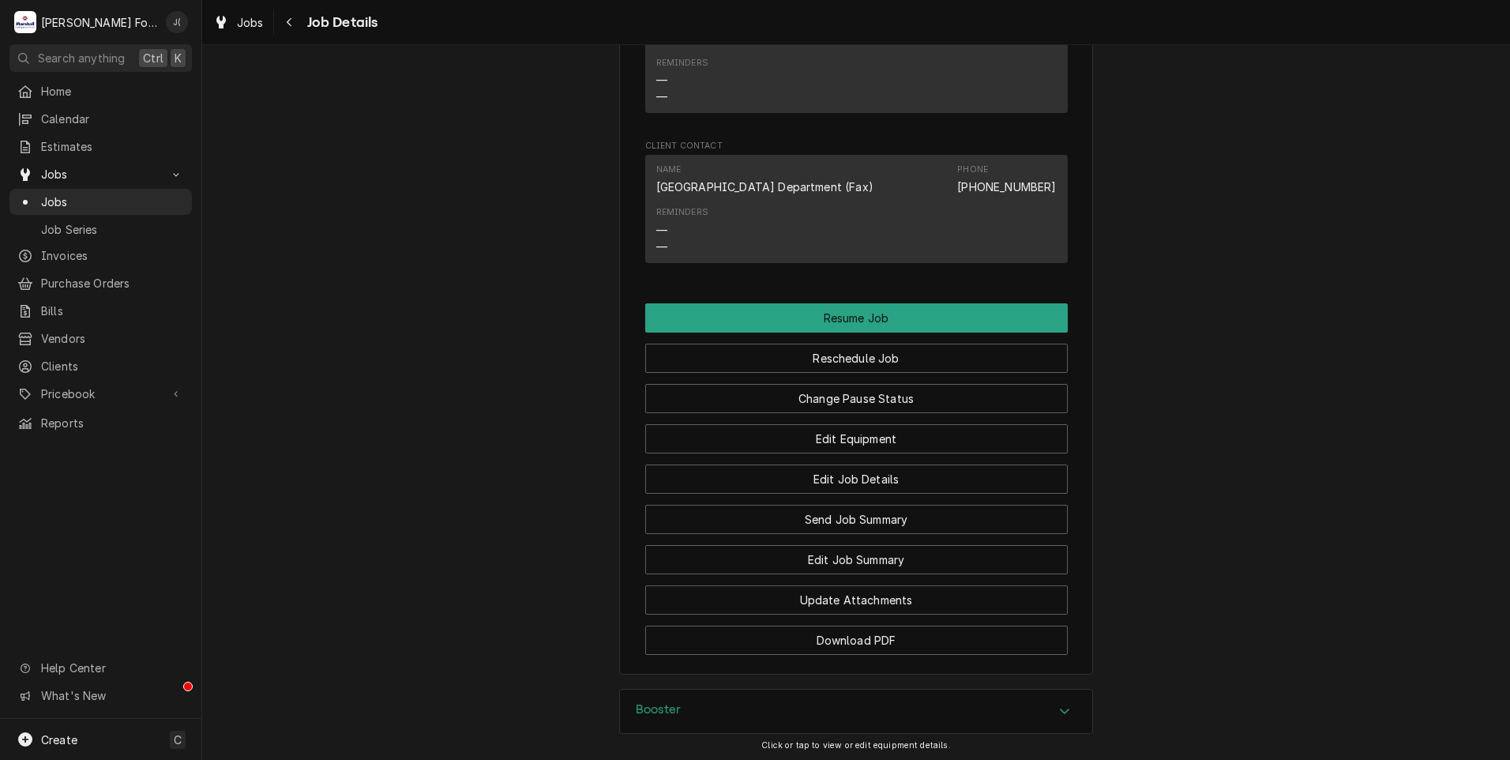
click at [690, 690] on div "Booster" at bounding box center [856, 712] width 472 height 44
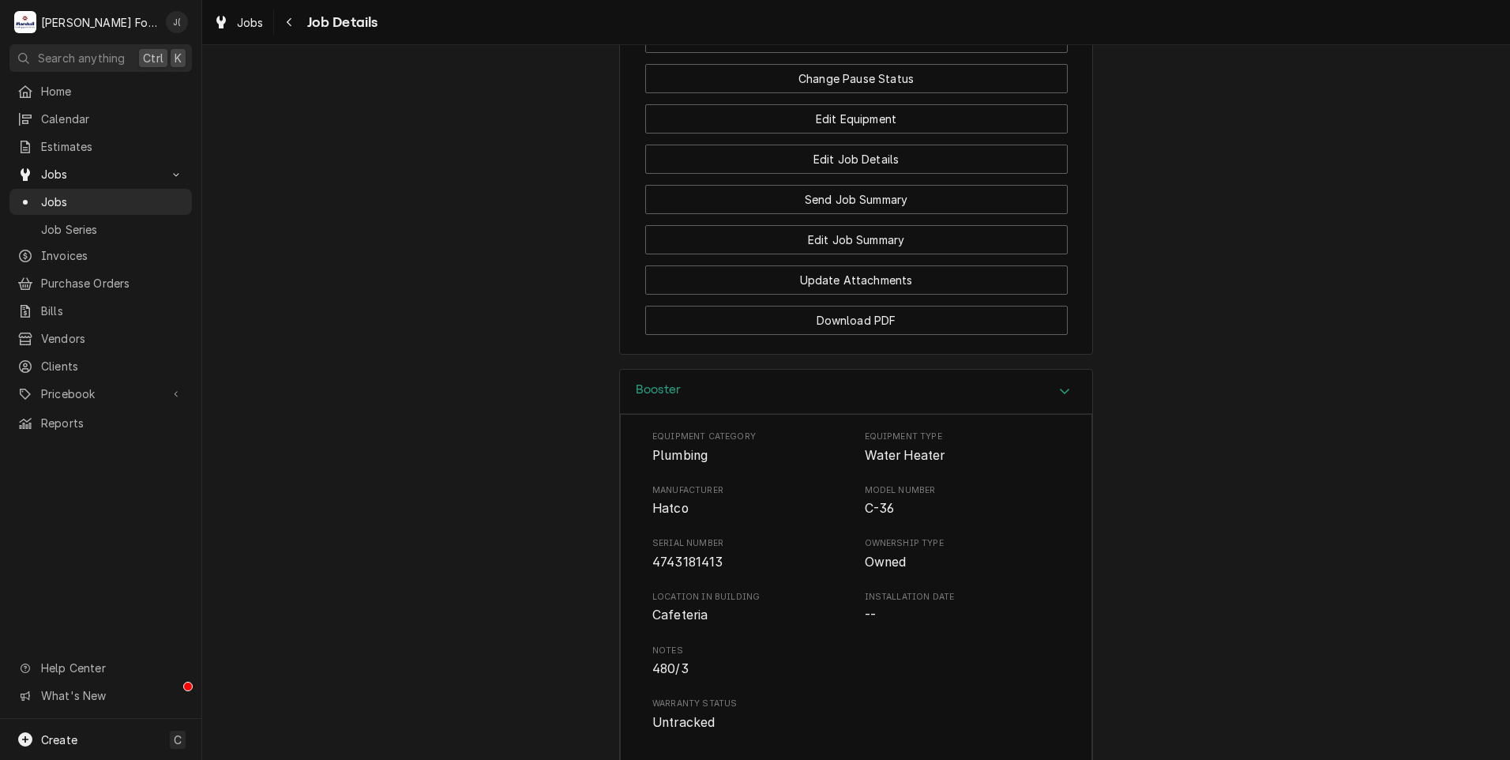
scroll to position [2186, 0]
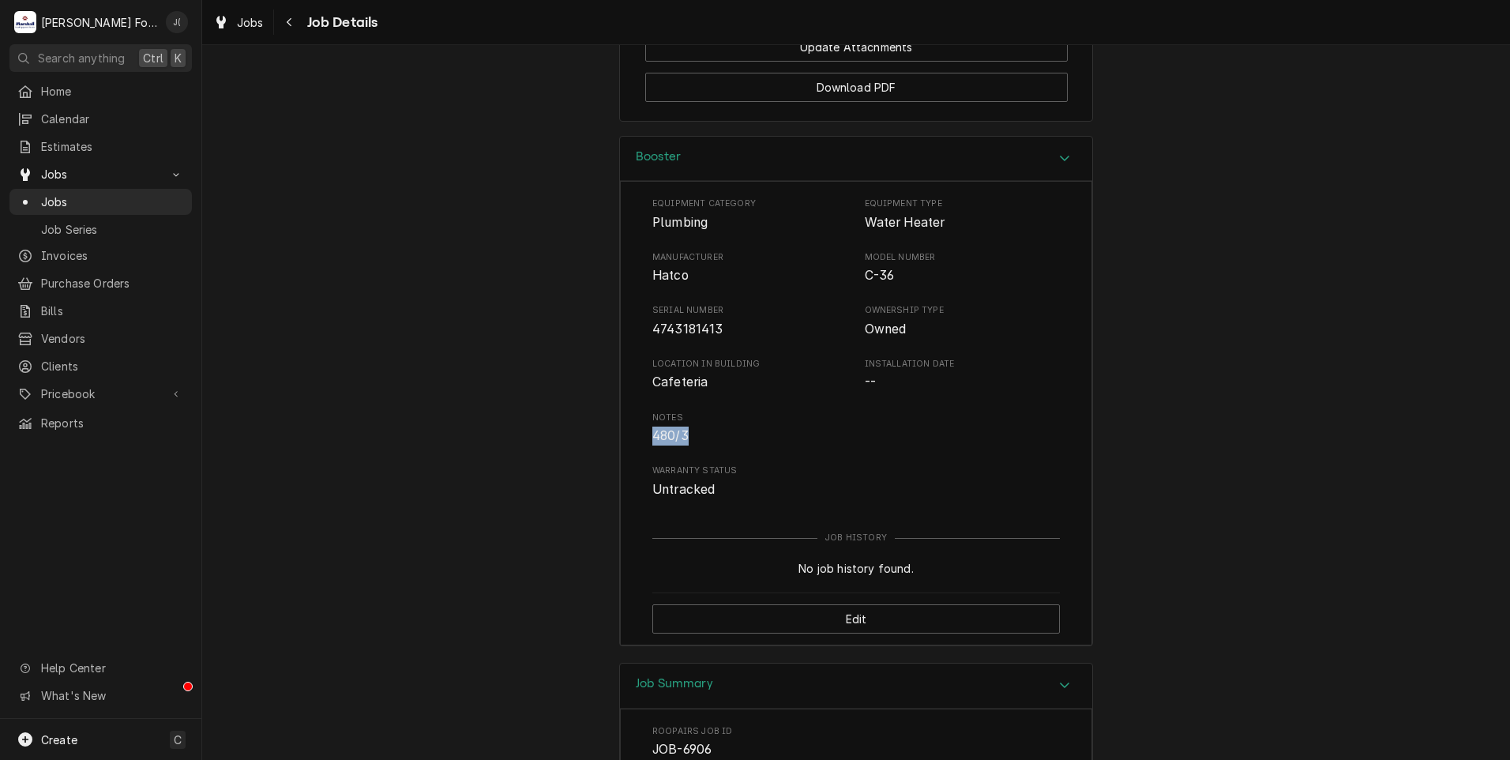
drag, startPoint x: 684, startPoint y: 324, endPoint x: 640, endPoint y: 325, distance: 44.2
click at [640, 325] on div "Equipment Category Plumbing Equipment Type Water Heater Manufacturer Hatco Mode…" at bounding box center [856, 413] width 472 height 464
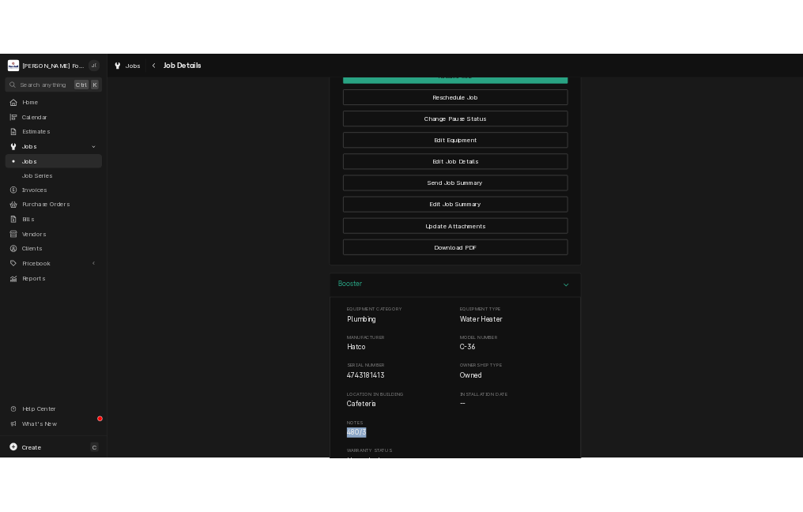
scroll to position [1791, 0]
